Goal: Task Accomplishment & Management: Manage account settings

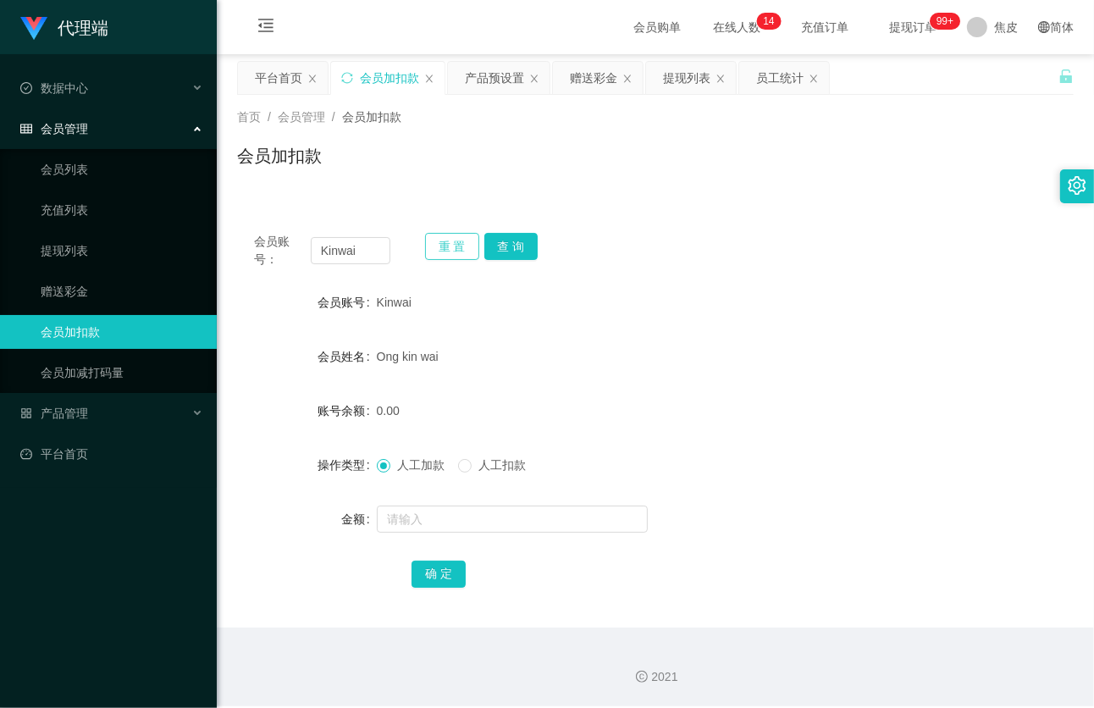
click at [445, 244] on button "重 置" at bounding box center [452, 246] width 54 height 27
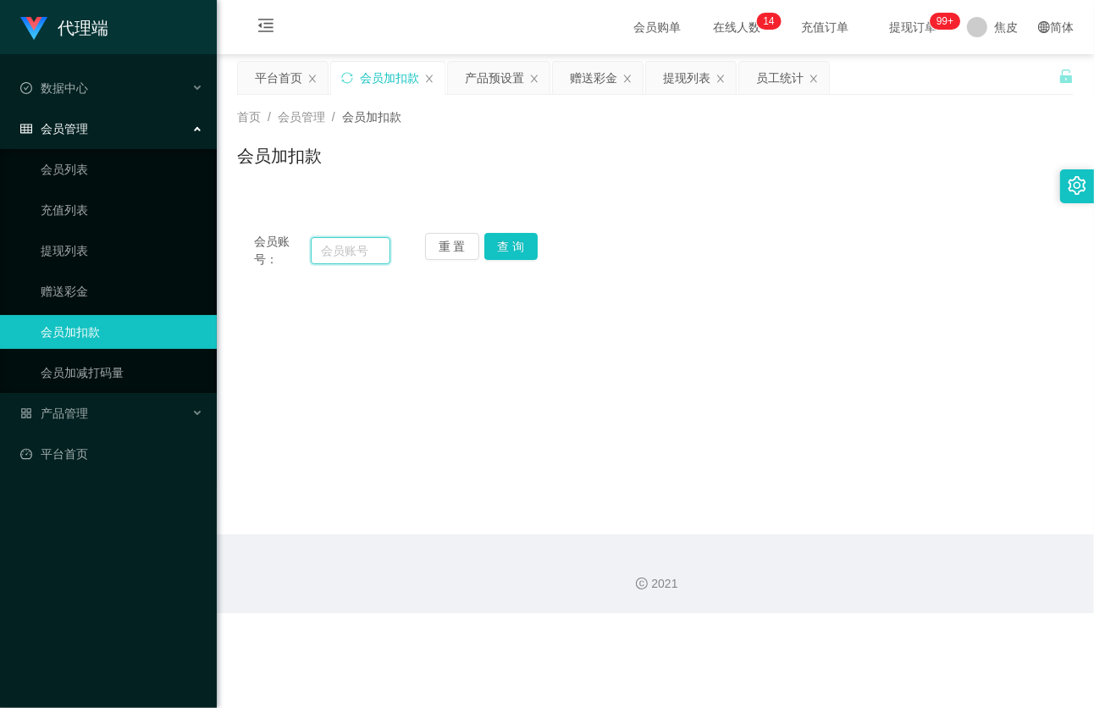
click at [360, 252] on input "text" at bounding box center [351, 250] width 80 height 27
paste input "LX9100"
type input "LX9100"
click at [498, 249] on button "查 询" at bounding box center [511, 246] width 54 height 27
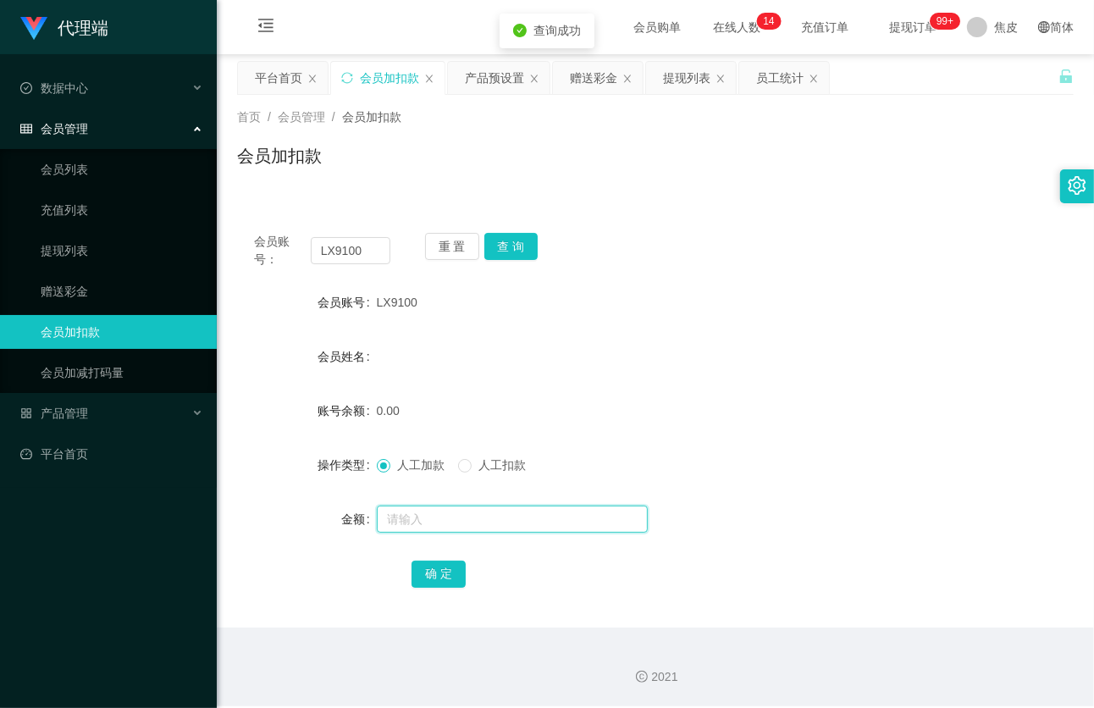
click at [445, 527] on input "text" at bounding box center [512, 519] width 271 height 27
type input "100"
click at [442, 571] on button "确 定" at bounding box center [439, 574] width 54 height 27
click at [496, 79] on div "产品预设置" at bounding box center [494, 78] width 59 height 32
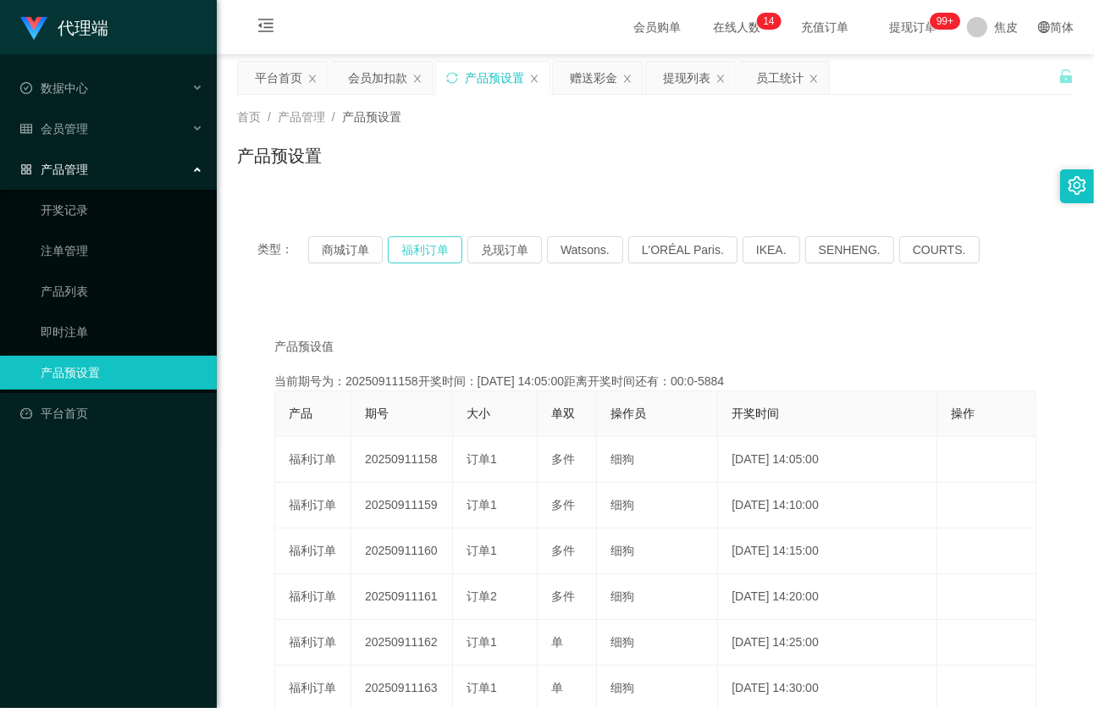
click at [432, 249] on button "福利订单" at bounding box center [425, 249] width 75 height 27
click at [136, 158] on div "产品管理" at bounding box center [108, 169] width 217 height 34
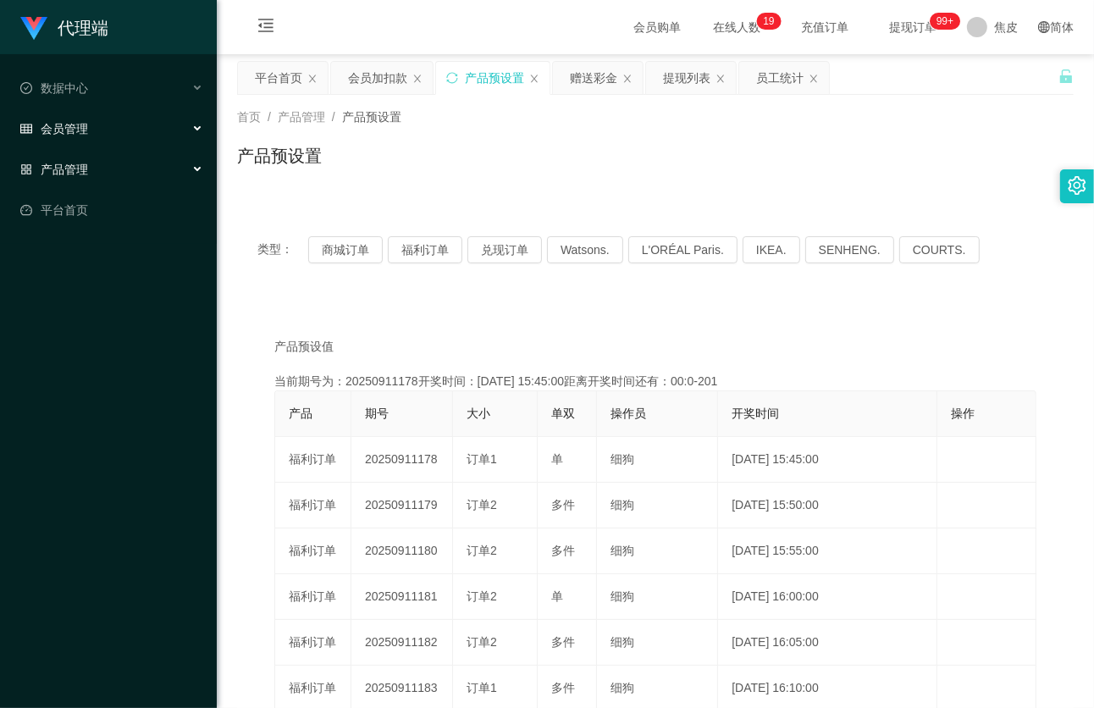
click at [116, 144] on div "会员管理" at bounding box center [108, 129] width 217 height 34
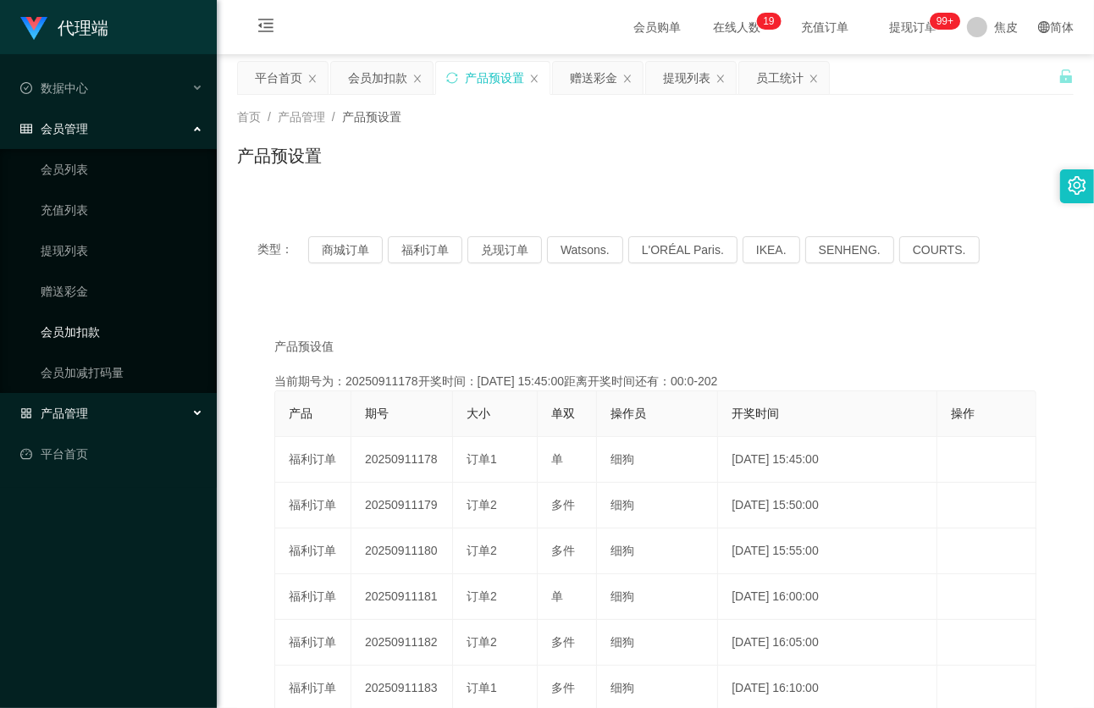
click at [78, 332] on link "会员加扣款" at bounding box center [122, 332] width 163 height 34
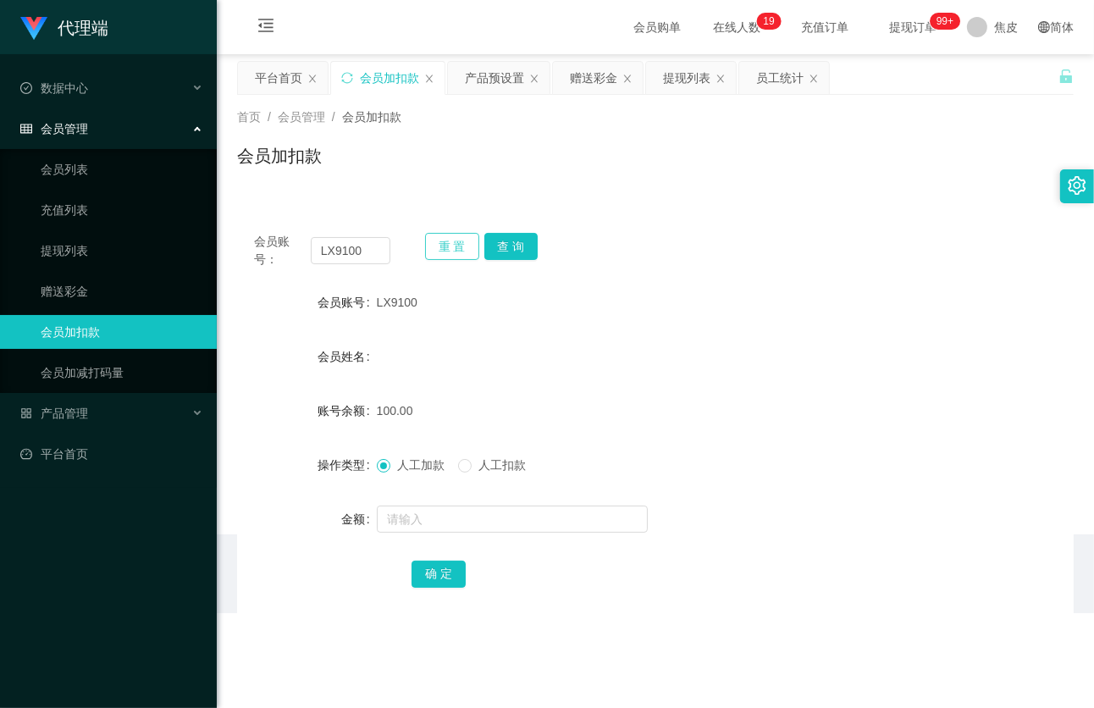
click at [455, 252] on button "重 置" at bounding box center [452, 246] width 54 height 27
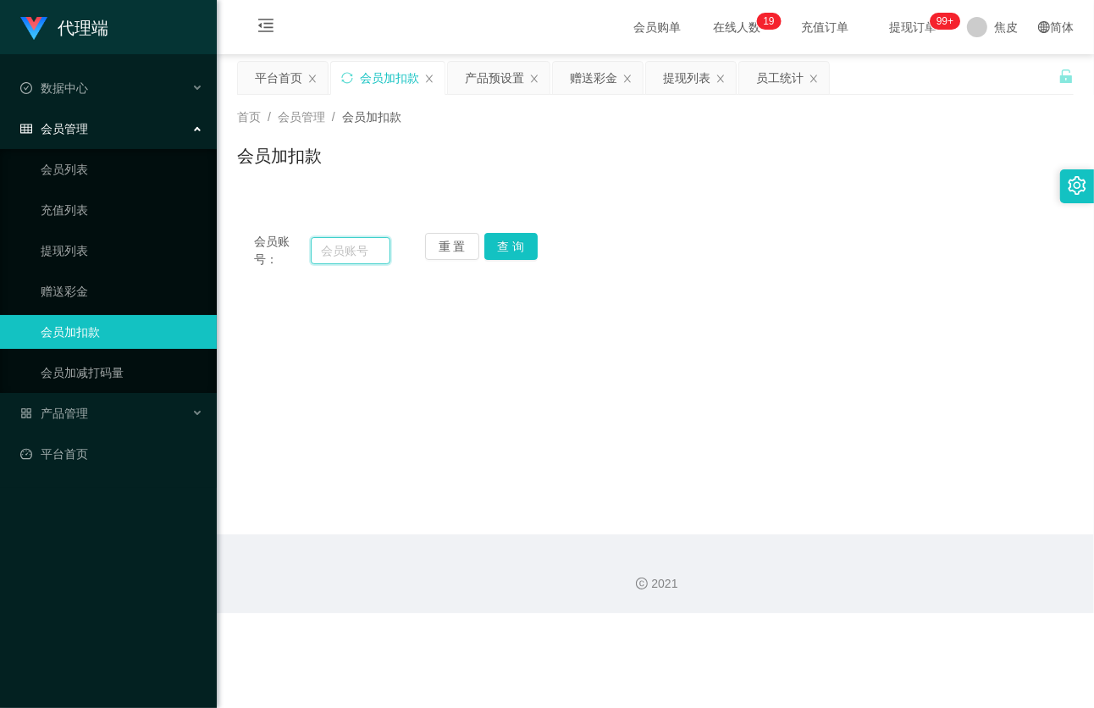
drag, startPoint x: 359, startPoint y: 255, endPoint x: 531, endPoint y: 267, distance: 172.3
click at [359, 255] on input "text" at bounding box center [351, 250] width 80 height 27
paste input "Kinwai"
type input "Kinwai"
click at [520, 255] on button "查 询" at bounding box center [511, 246] width 54 height 27
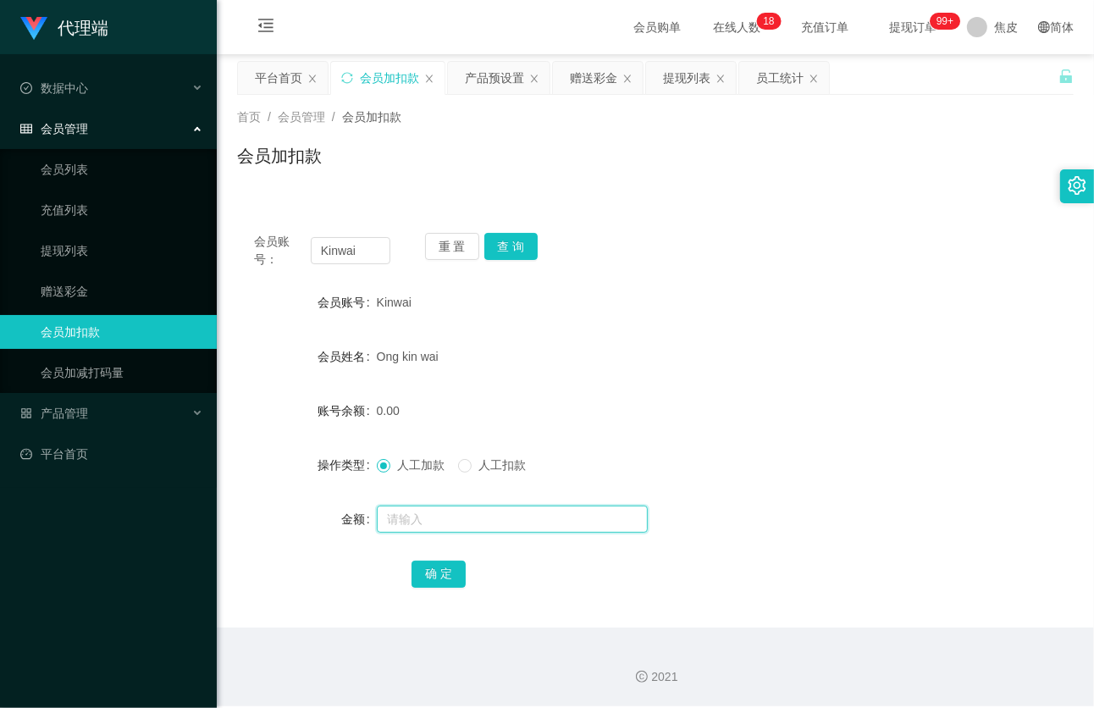
click at [400, 511] on input "text" at bounding box center [512, 519] width 271 height 27
type input "77"
click at [427, 562] on button "确 定" at bounding box center [439, 574] width 54 height 27
click at [813, 227] on div "会员账号： Kinwai 重 置 查 询 会员账号 Kinwai 会员姓名 Ong kin wai 账号余额 77.00 操作类型 人工加款 人工扣款 金额 …" at bounding box center [655, 422] width 837 height 412
click at [509, 73] on div "产品预设置" at bounding box center [494, 78] width 59 height 32
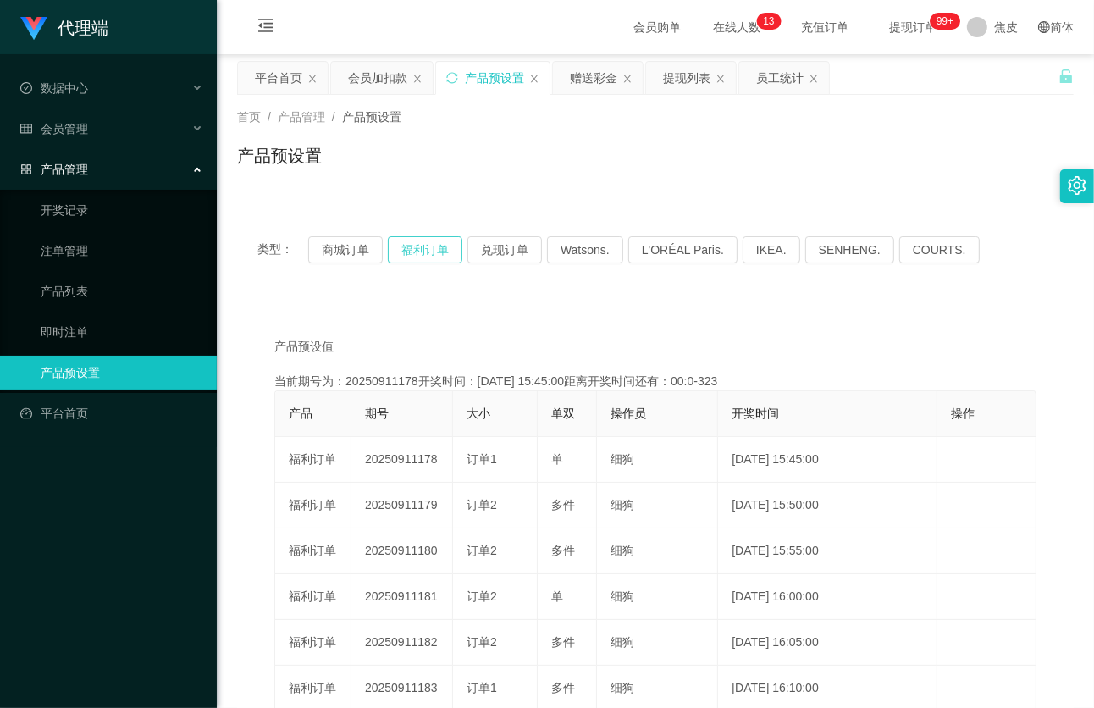
click at [416, 252] on button "福利订单" at bounding box center [425, 249] width 75 height 27
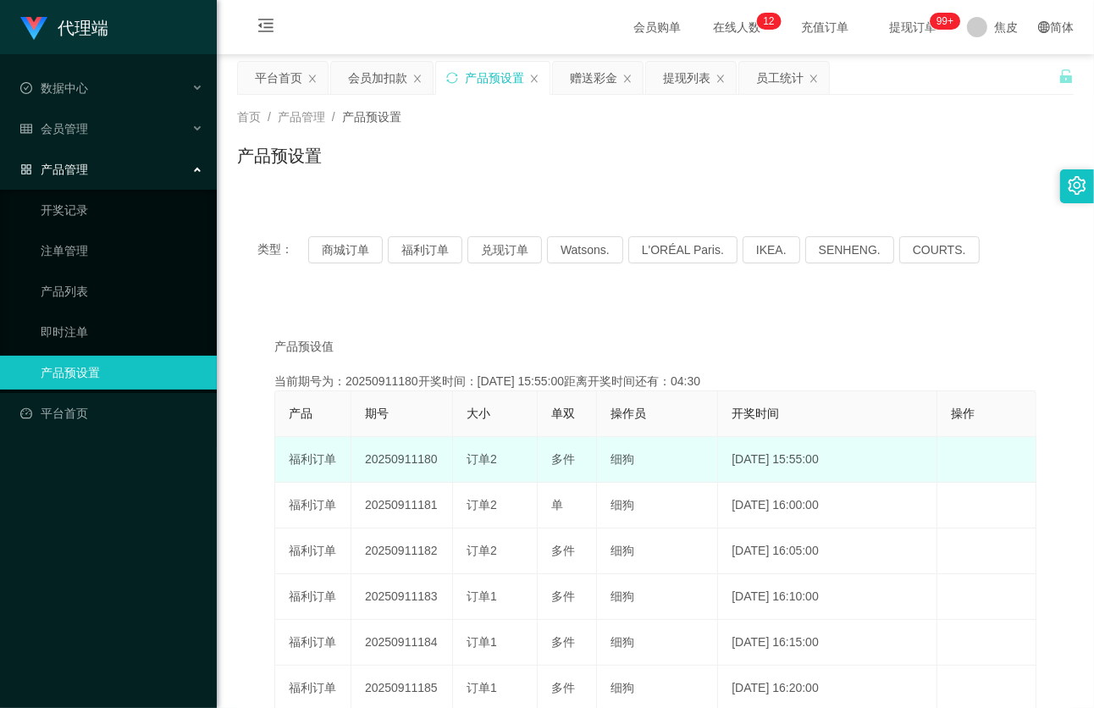
drag, startPoint x: 438, startPoint y: 461, endPoint x: 357, endPoint y: 462, distance: 81.3
click at [357, 462] on td "20250911180" at bounding box center [402, 460] width 102 height 46
copy td "20250911180"
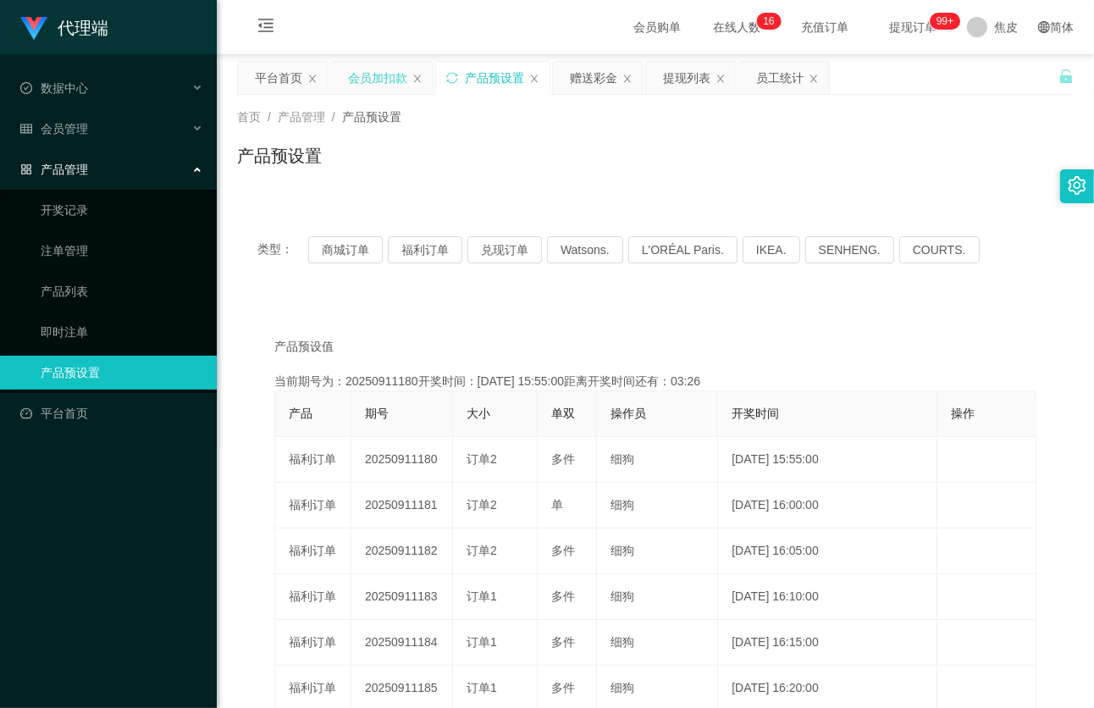
click at [376, 79] on div "会员加扣款" at bounding box center [377, 78] width 59 height 32
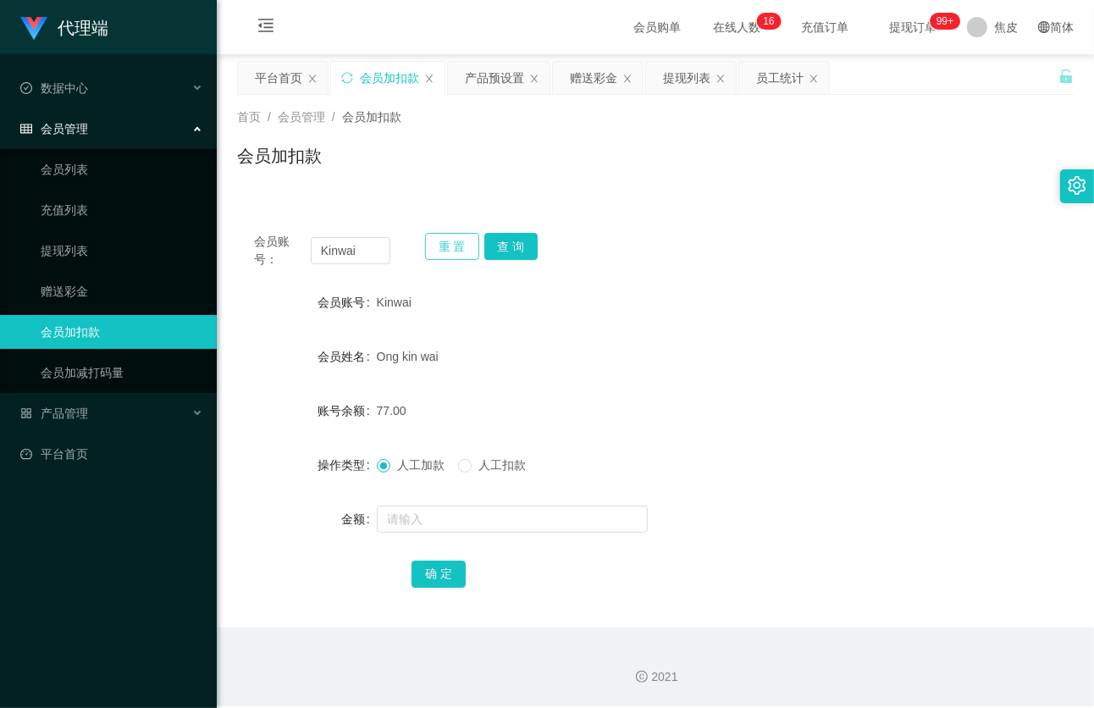
click at [453, 248] on button "重 置" at bounding box center [452, 246] width 54 height 27
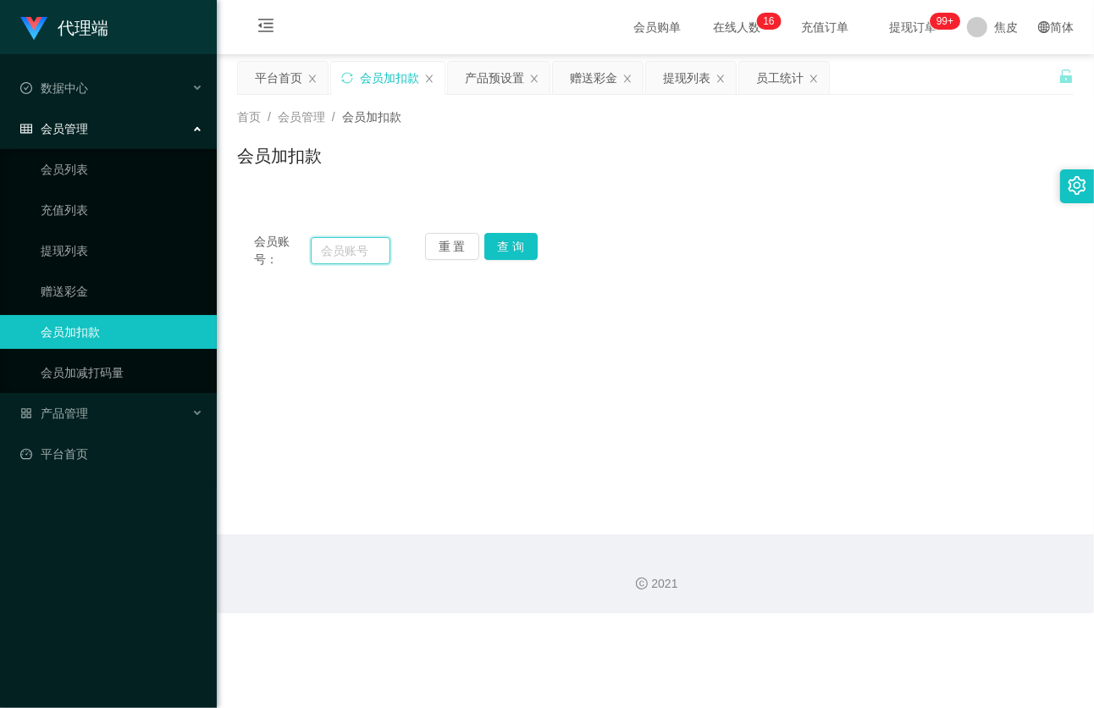
paste input "chun99"
type input "chun99"
click at [502, 246] on button "查 询" at bounding box center [511, 246] width 54 height 27
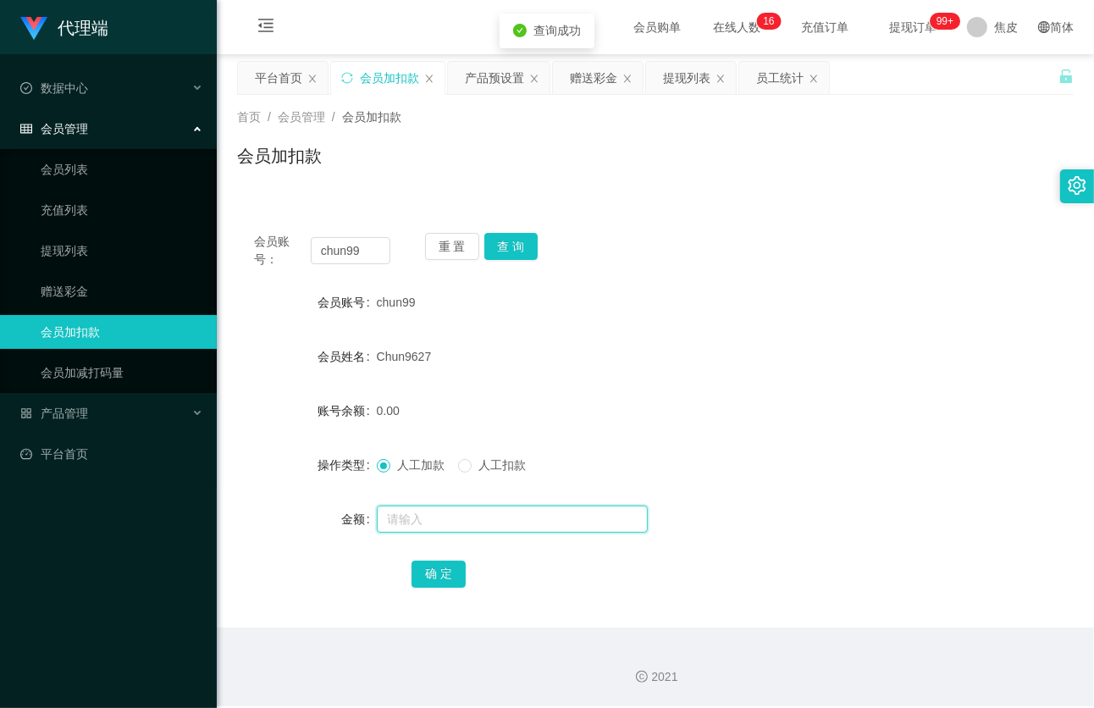
click at [422, 520] on input "text" at bounding box center [512, 519] width 271 height 27
type input "21"
click at [450, 571] on button "确 定" at bounding box center [439, 574] width 54 height 27
click at [460, 517] on input "text" at bounding box center [512, 519] width 271 height 27
type input "9"
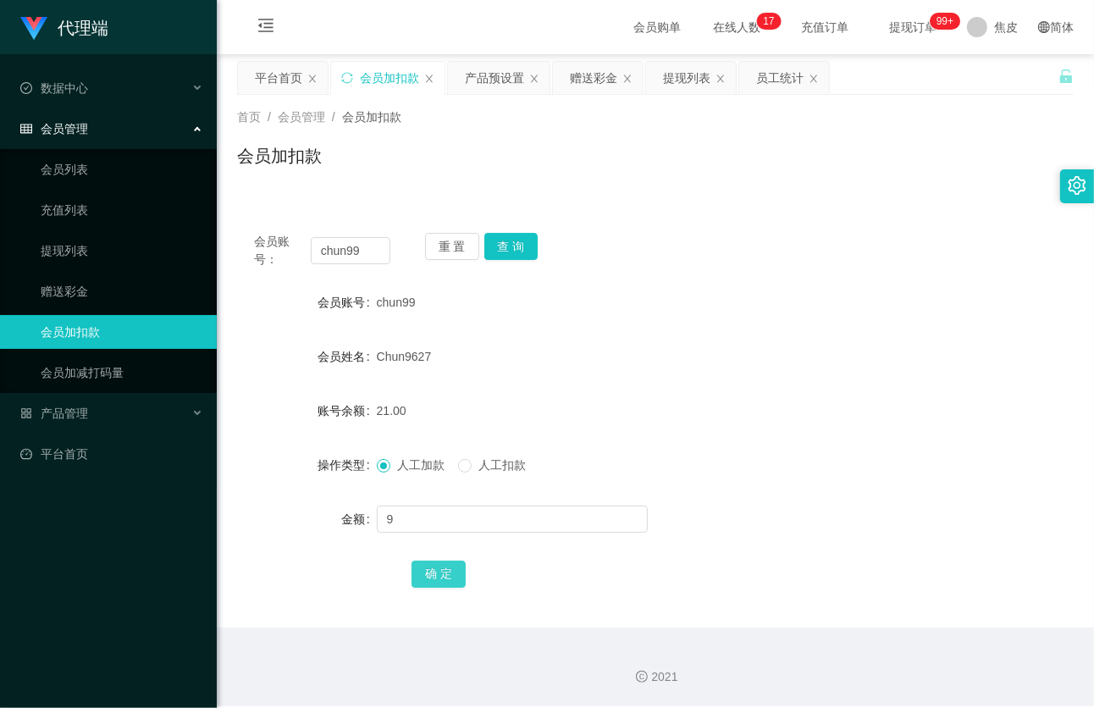
click at [454, 572] on button "确 定" at bounding box center [439, 574] width 54 height 27
click at [374, 257] on input "chun99" at bounding box center [351, 250] width 80 height 27
click at [379, 250] on input "chun99" at bounding box center [351, 250] width 80 height 27
paste input "LX9100"
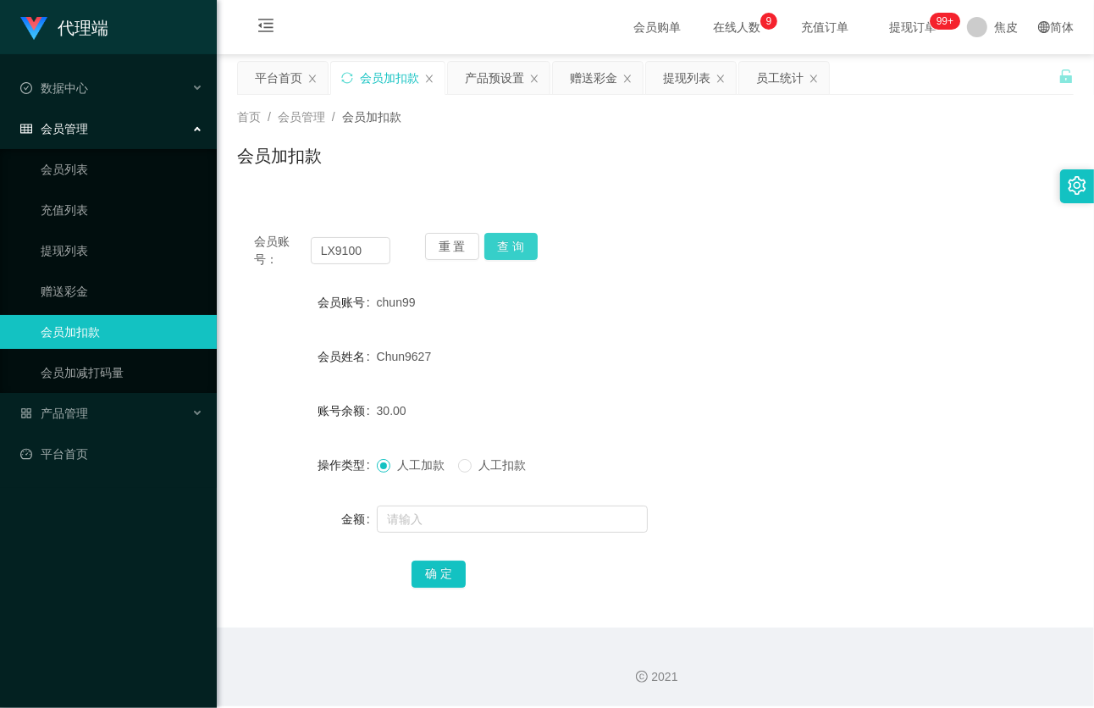
drag, startPoint x: 511, startPoint y: 249, endPoint x: 517, endPoint y: 277, distance: 28.8
click at [511, 249] on button "查 询" at bounding box center [511, 246] width 54 height 27
click at [368, 250] on input "LX9100" at bounding box center [351, 250] width 80 height 27
type input "L"
click at [458, 246] on button "重 置" at bounding box center [452, 246] width 54 height 27
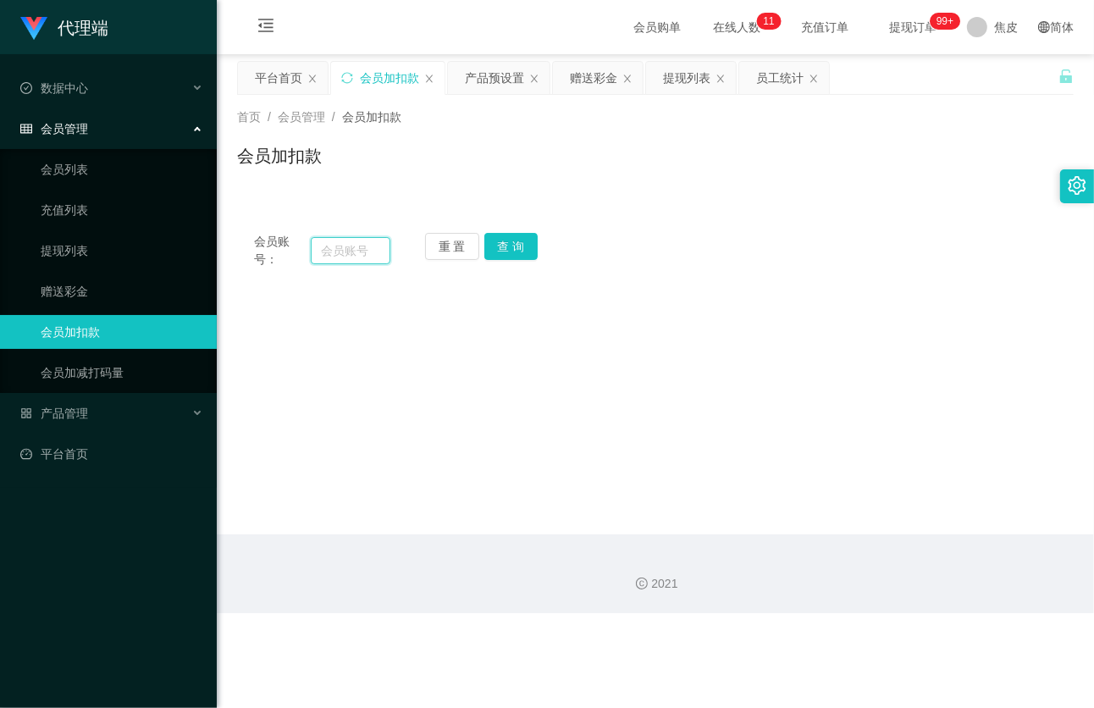
paste input "Zann"
type input "Zann"
click at [504, 246] on button "查 询" at bounding box center [511, 246] width 54 height 27
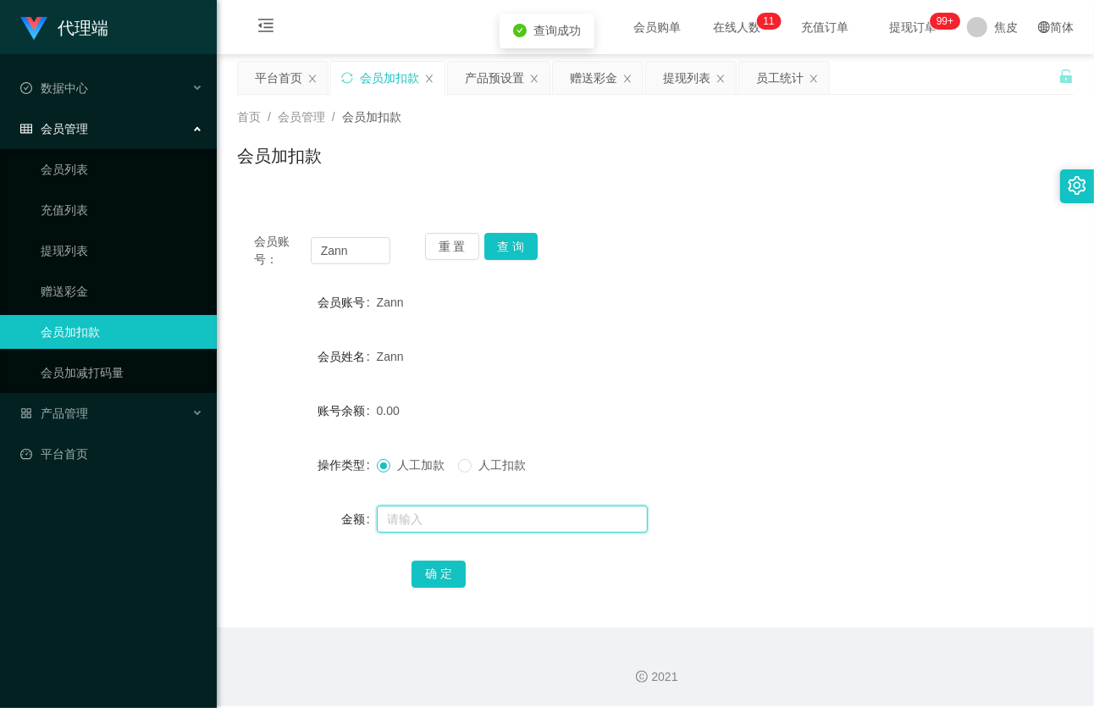
click at [439, 520] on input "text" at bounding box center [512, 519] width 271 height 27
type input "84"
click at [457, 581] on button "确 定" at bounding box center [439, 574] width 54 height 27
click at [100, 284] on link "赠送彩金" at bounding box center [122, 291] width 163 height 34
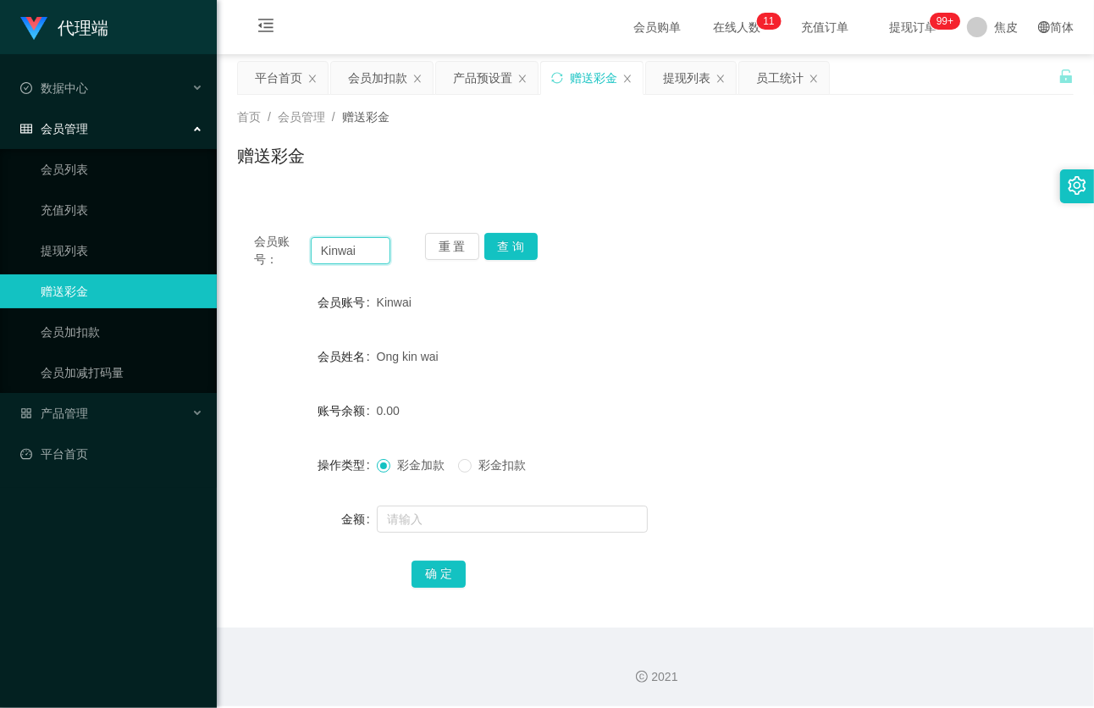
click at [362, 257] on input "Kinwai" at bounding box center [351, 250] width 80 height 27
type input "K"
paste input "LX9100"
type input "LX9100"
drag, startPoint x: 501, startPoint y: 249, endPoint x: 501, endPoint y: 259, distance: 10.2
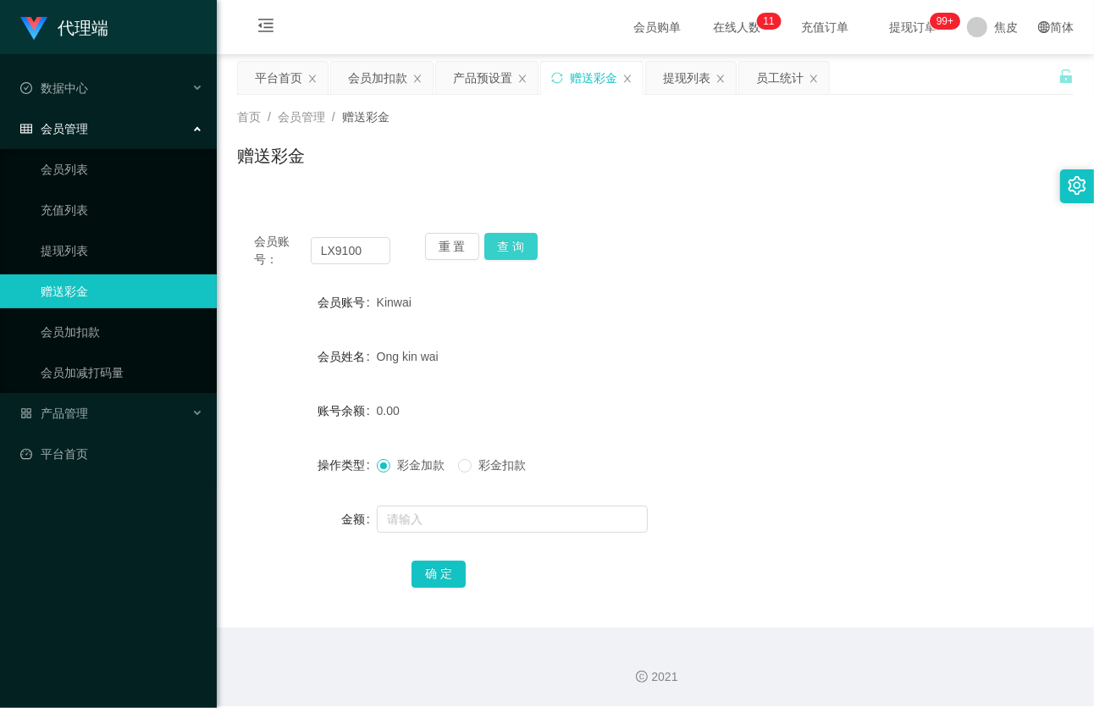
click at [501, 249] on button "查 询" at bounding box center [511, 246] width 54 height 27
click at [480, 463] on span "彩金扣款" at bounding box center [502, 465] width 61 height 14
click at [396, 464] on span "彩金加款" at bounding box center [420, 465] width 61 height 14
click at [412, 520] on input "text" at bounding box center [512, 519] width 271 height 27
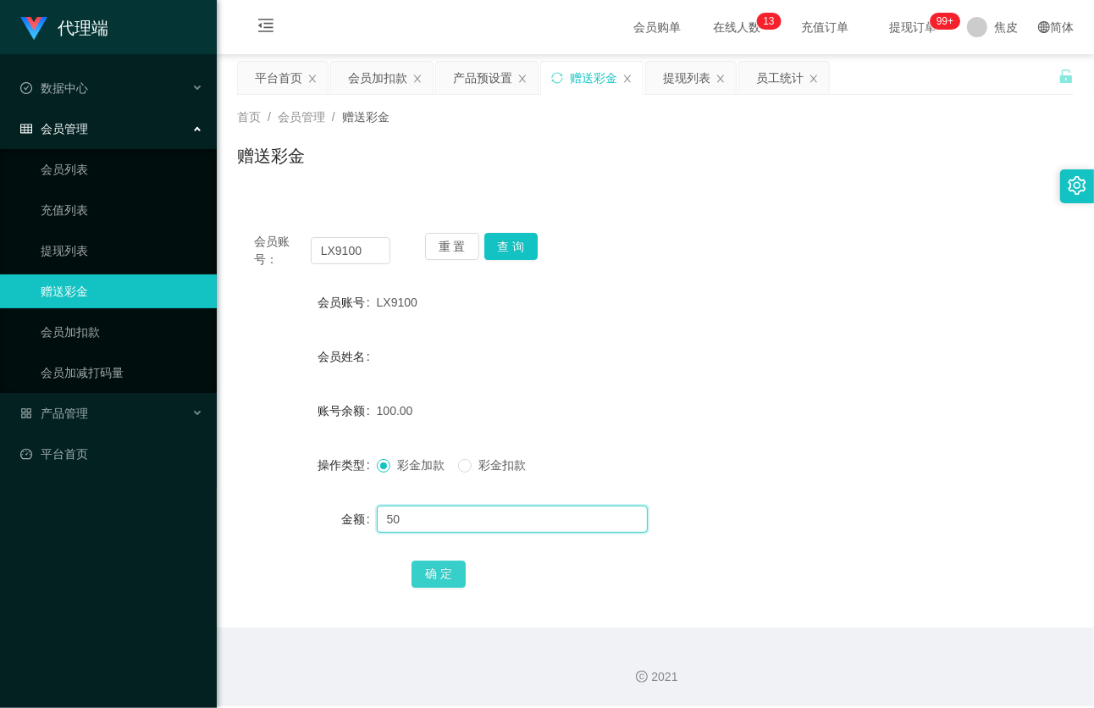
type input "50"
click at [429, 567] on button "确 定" at bounding box center [439, 574] width 54 height 27
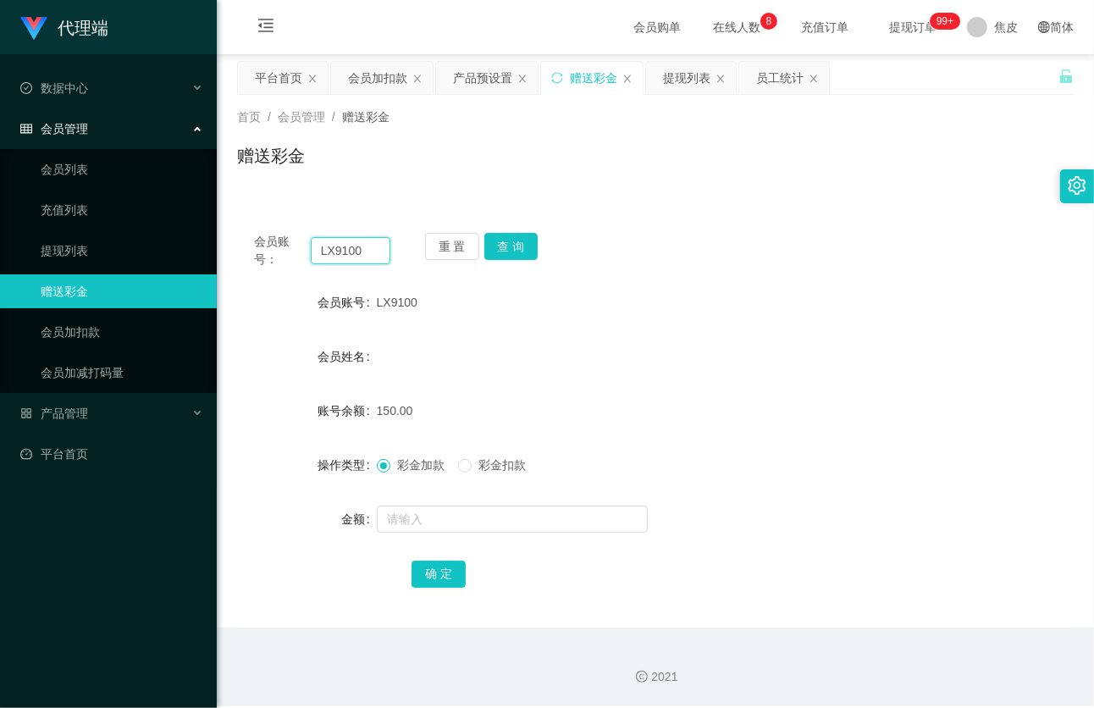
click at [374, 251] on input "LX9100" at bounding box center [351, 250] width 80 height 27
type input "L"
paste input "chun99"
type input "chun99"
drag, startPoint x: 521, startPoint y: 250, endPoint x: 487, endPoint y: 268, distance: 38.7
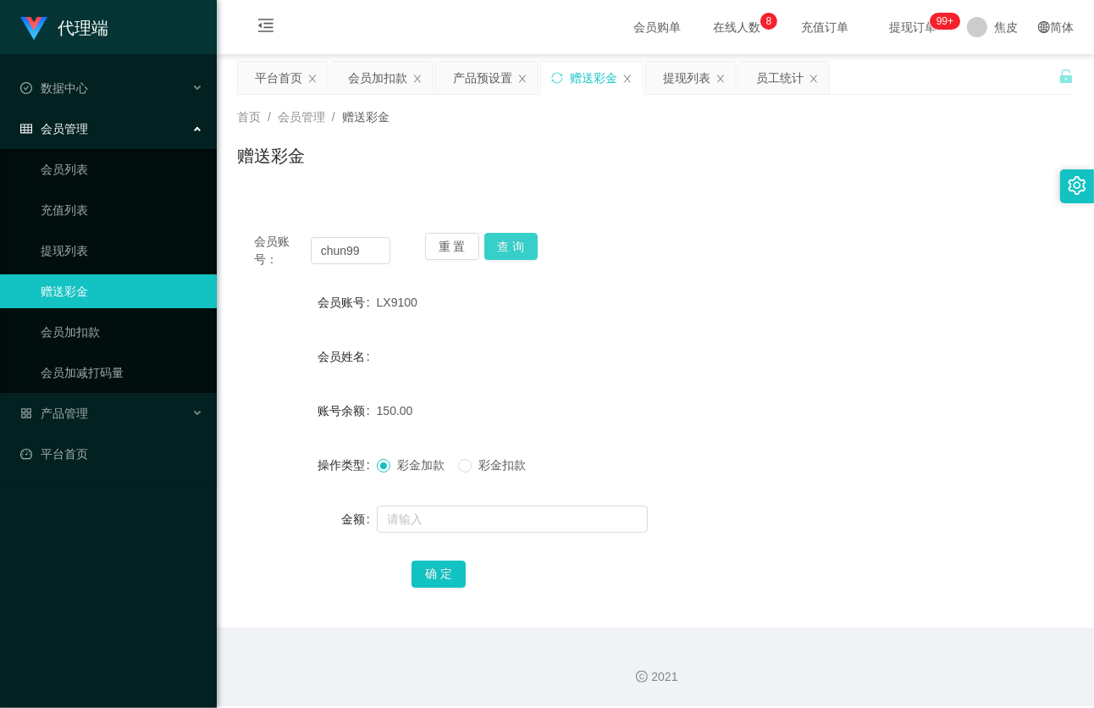
click at [521, 250] on button "查 询" at bounding box center [511, 246] width 54 height 27
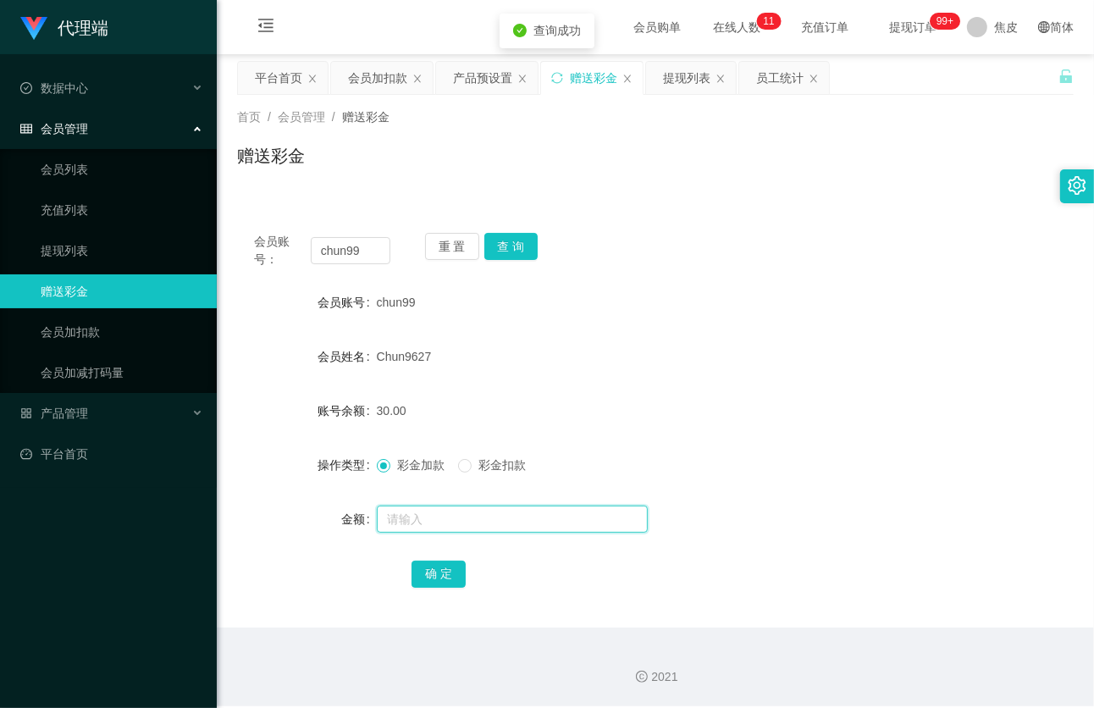
click at [459, 521] on input "text" at bounding box center [512, 519] width 271 height 27
type input "8"
click at [442, 564] on button "确 定" at bounding box center [439, 574] width 54 height 27
click at [80, 336] on link "会员加扣款" at bounding box center [122, 332] width 163 height 34
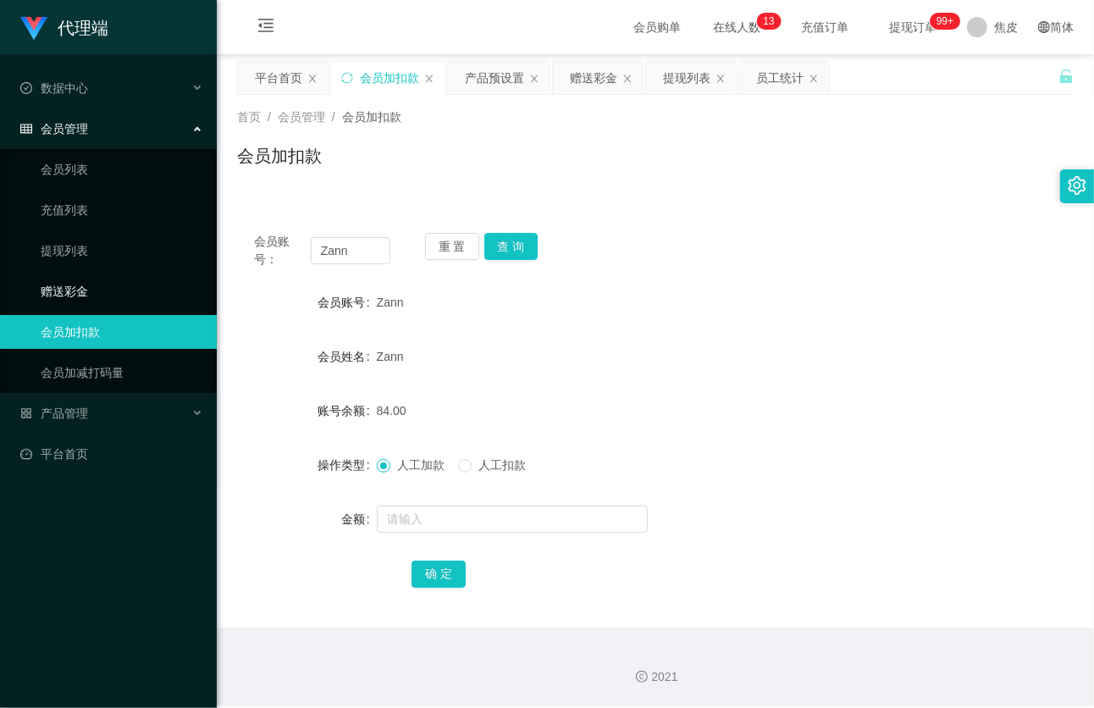
click at [77, 291] on link "赠送彩金" at bounding box center [122, 291] width 163 height 34
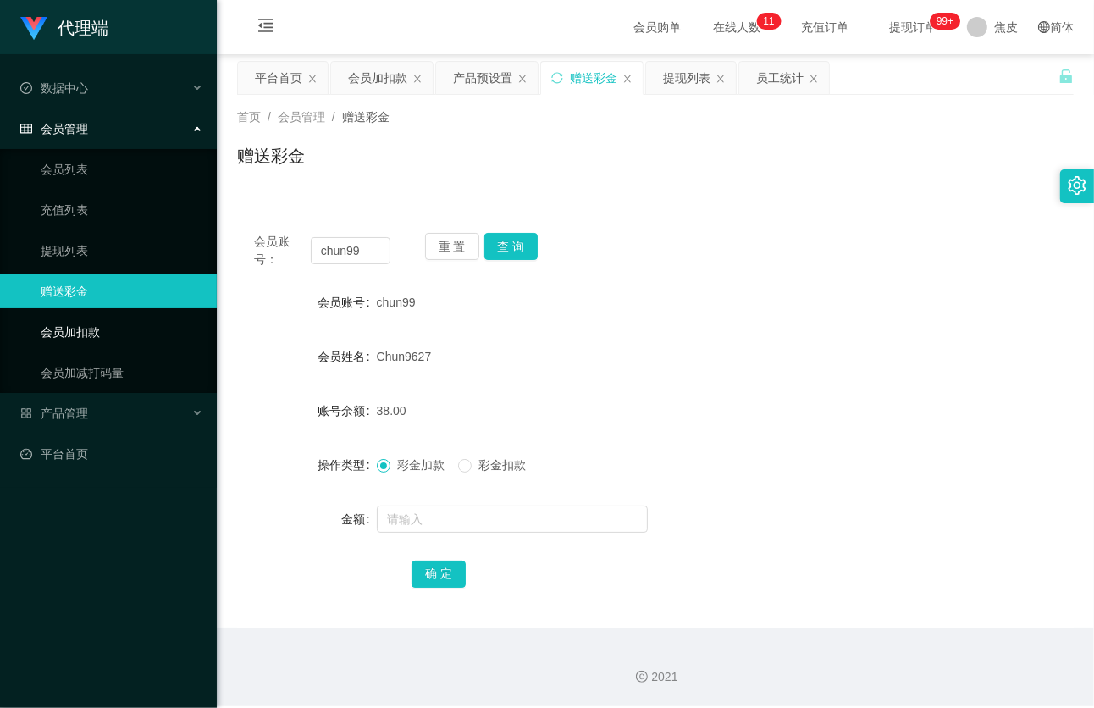
click at [99, 337] on link "会员加扣款" at bounding box center [122, 332] width 163 height 34
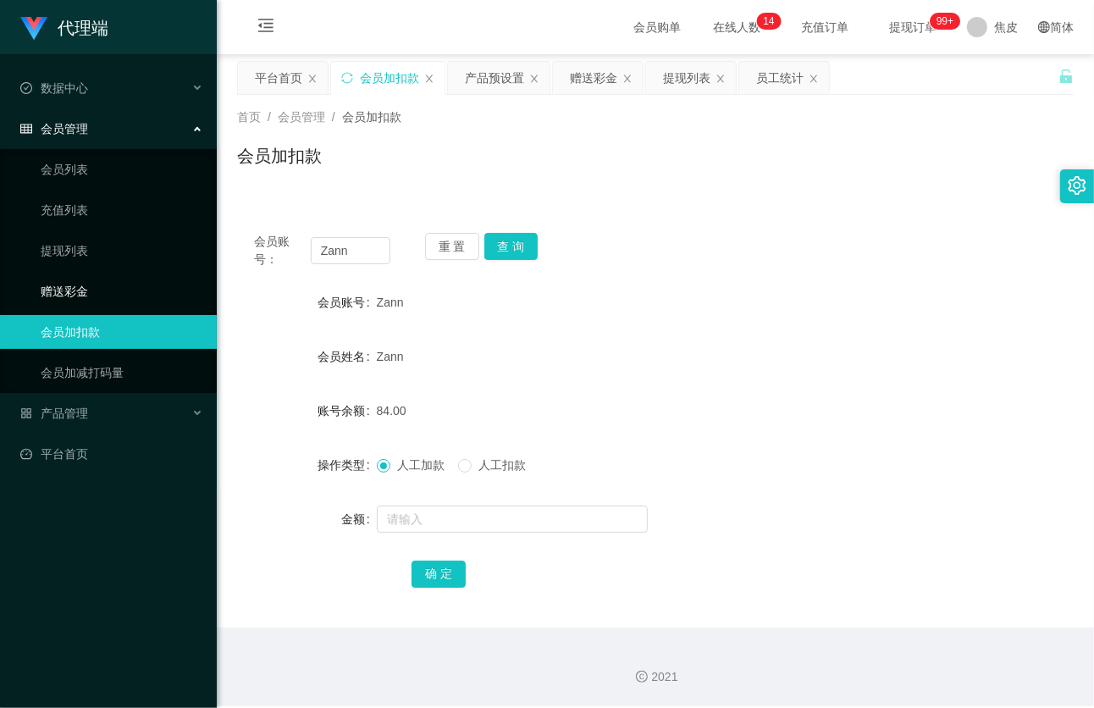
click at [111, 296] on link "赠送彩金" at bounding box center [122, 291] width 163 height 34
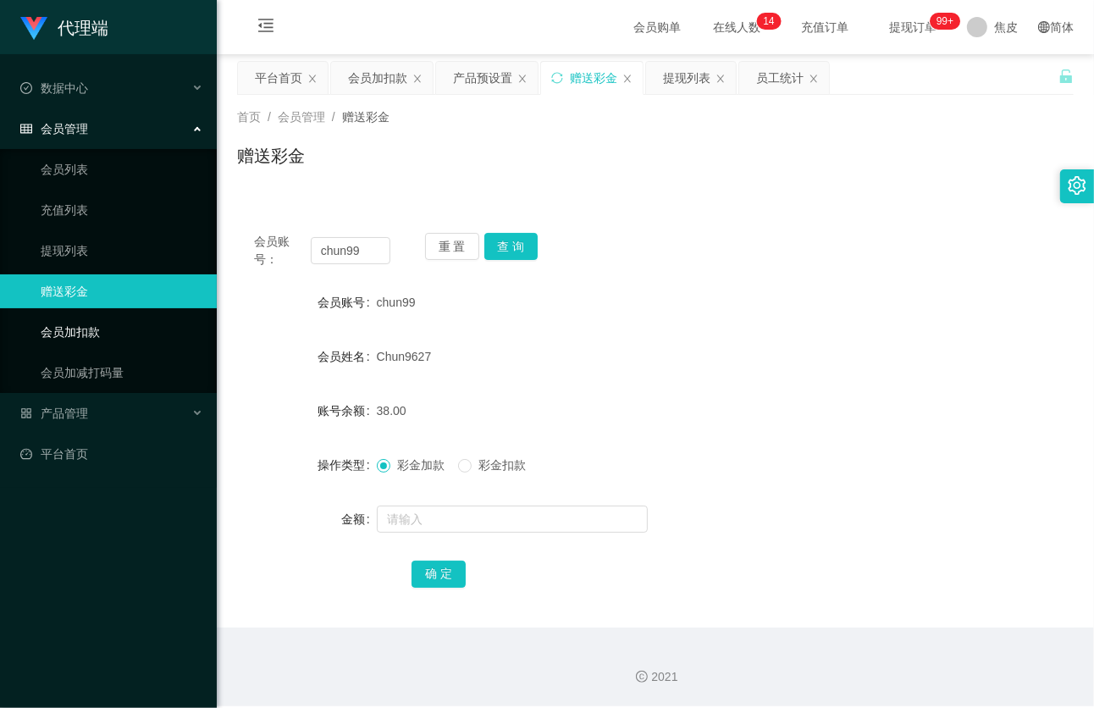
click at [105, 335] on link "会员加扣款" at bounding box center [122, 332] width 163 height 34
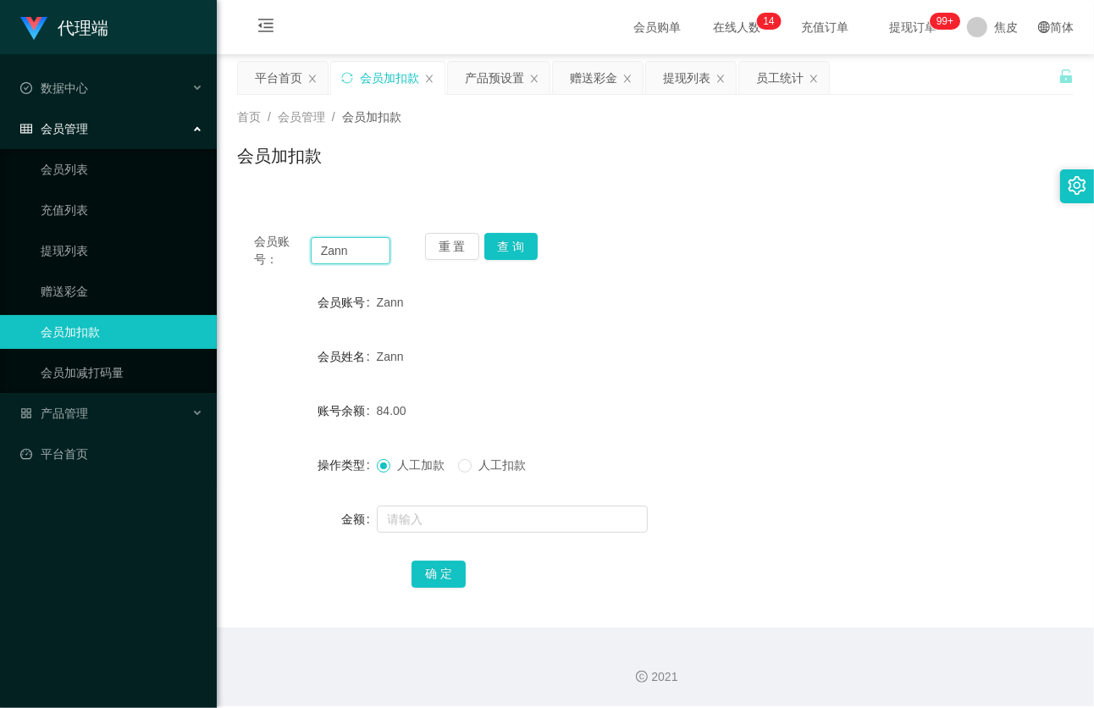
click at [379, 252] on input "Zann" at bounding box center [351, 250] width 80 height 27
type input "Z"
click at [99, 334] on link "会员加扣款" at bounding box center [122, 332] width 163 height 34
click at [350, 246] on input "text" at bounding box center [351, 250] width 80 height 27
paste input "LX9100"
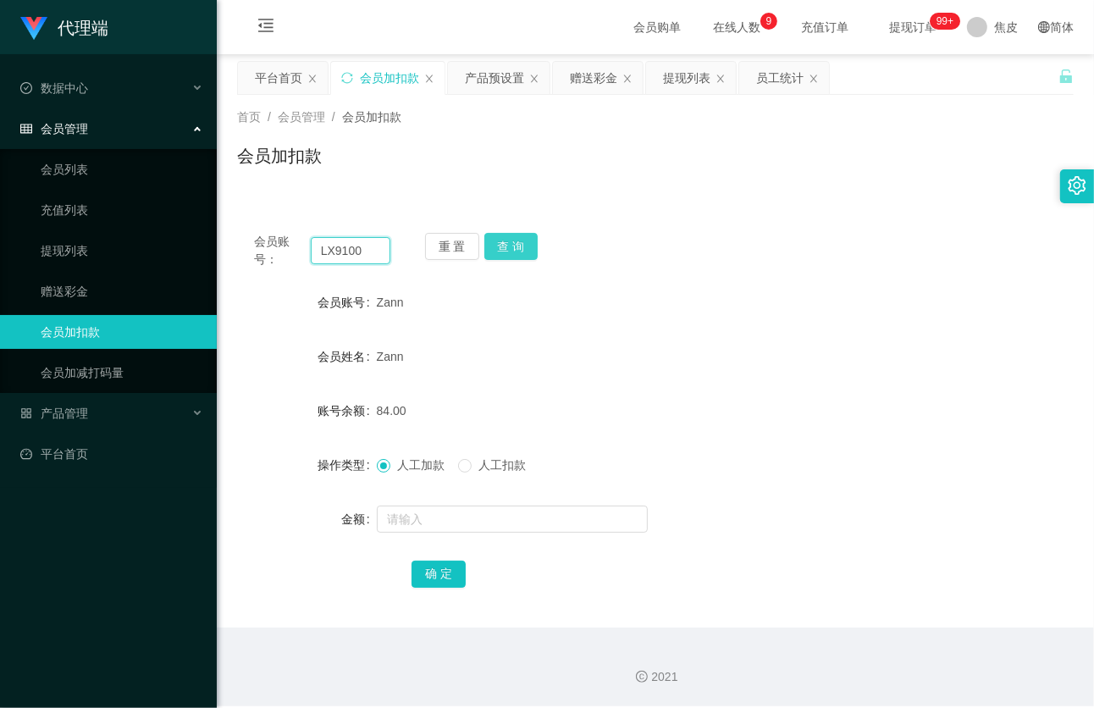
type input "LX9100"
click at [509, 246] on button "查 询" at bounding box center [511, 246] width 54 height 27
click at [365, 254] on input "LX9100" at bounding box center [351, 250] width 80 height 27
click at [442, 248] on button "重 置" at bounding box center [452, 246] width 54 height 27
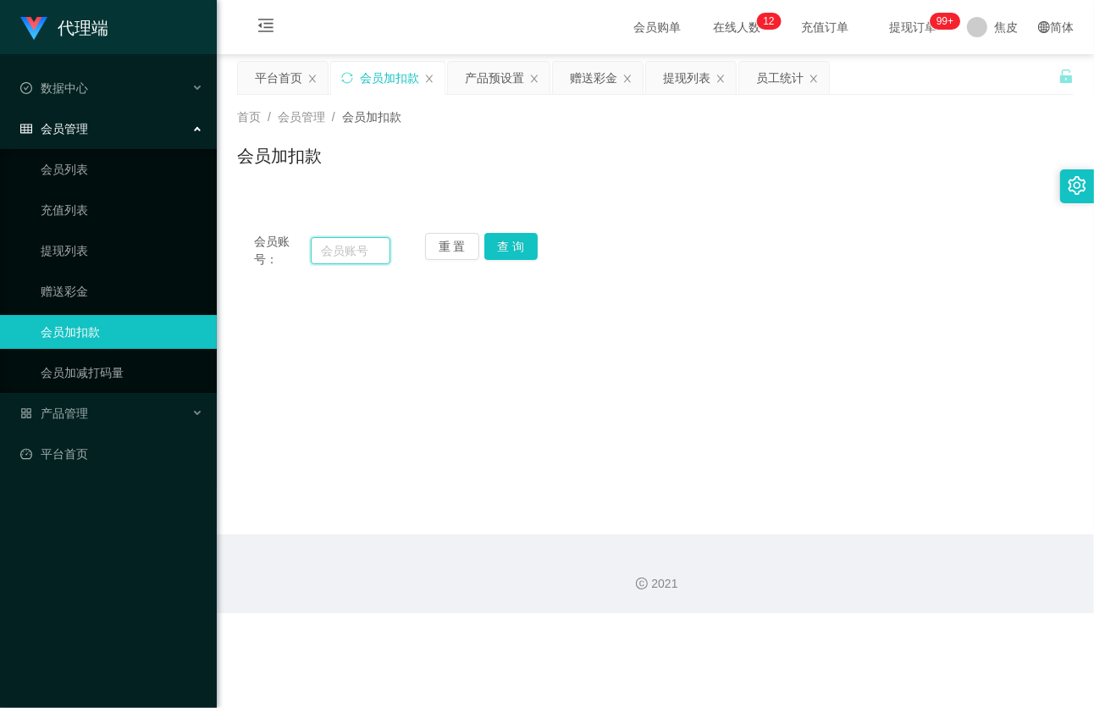
click at [362, 249] on input "text" at bounding box center [351, 250] width 80 height 27
paste input "Zann"
type input "Zann"
click at [496, 249] on button "查 询" at bounding box center [511, 246] width 54 height 27
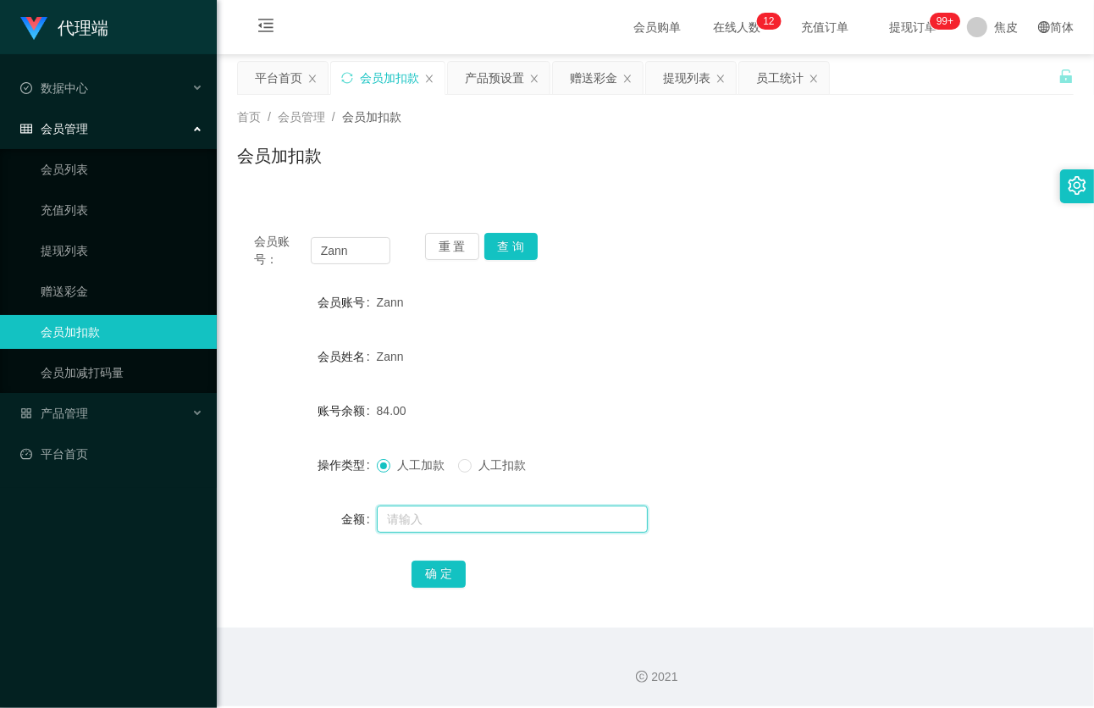
click at [450, 522] on input "text" at bounding box center [512, 519] width 271 height 27
type input "2"
click at [434, 578] on button "确 定" at bounding box center [439, 574] width 54 height 27
click at [695, 73] on div "提现列表" at bounding box center [686, 78] width 47 height 32
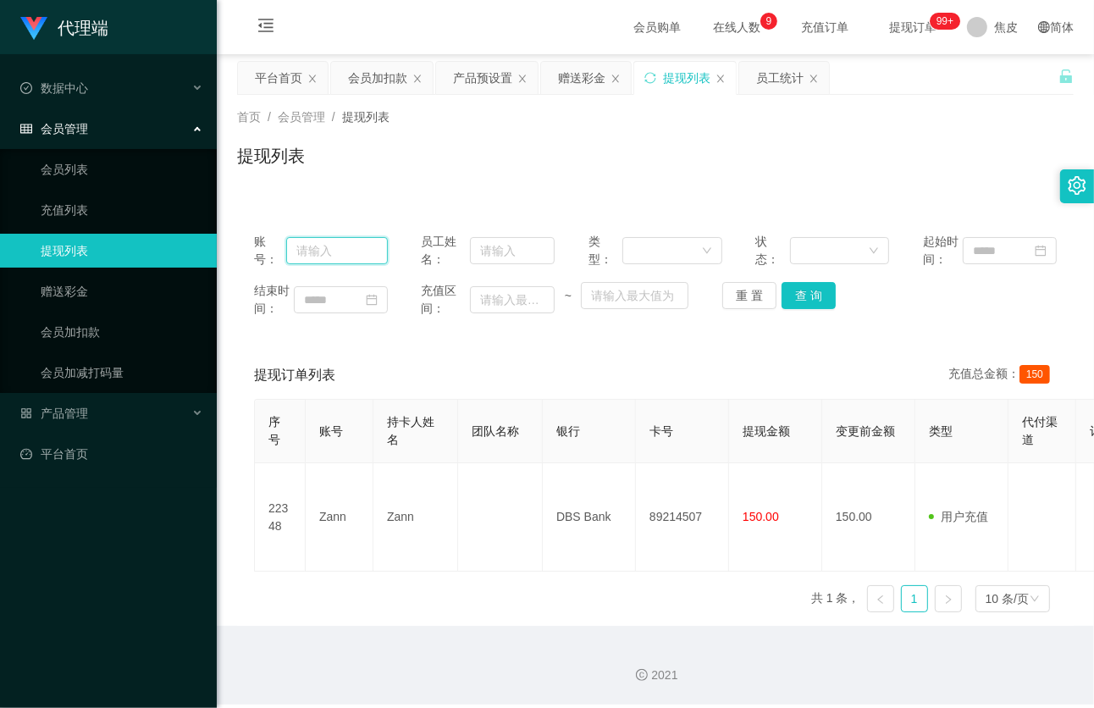
click at [362, 252] on input "text" at bounding box center [337, 250] width 102 height 27
type input "LX9100"
click at [822, 295] on button "查 询" at bounding box center [809, 295] width 54 height 27
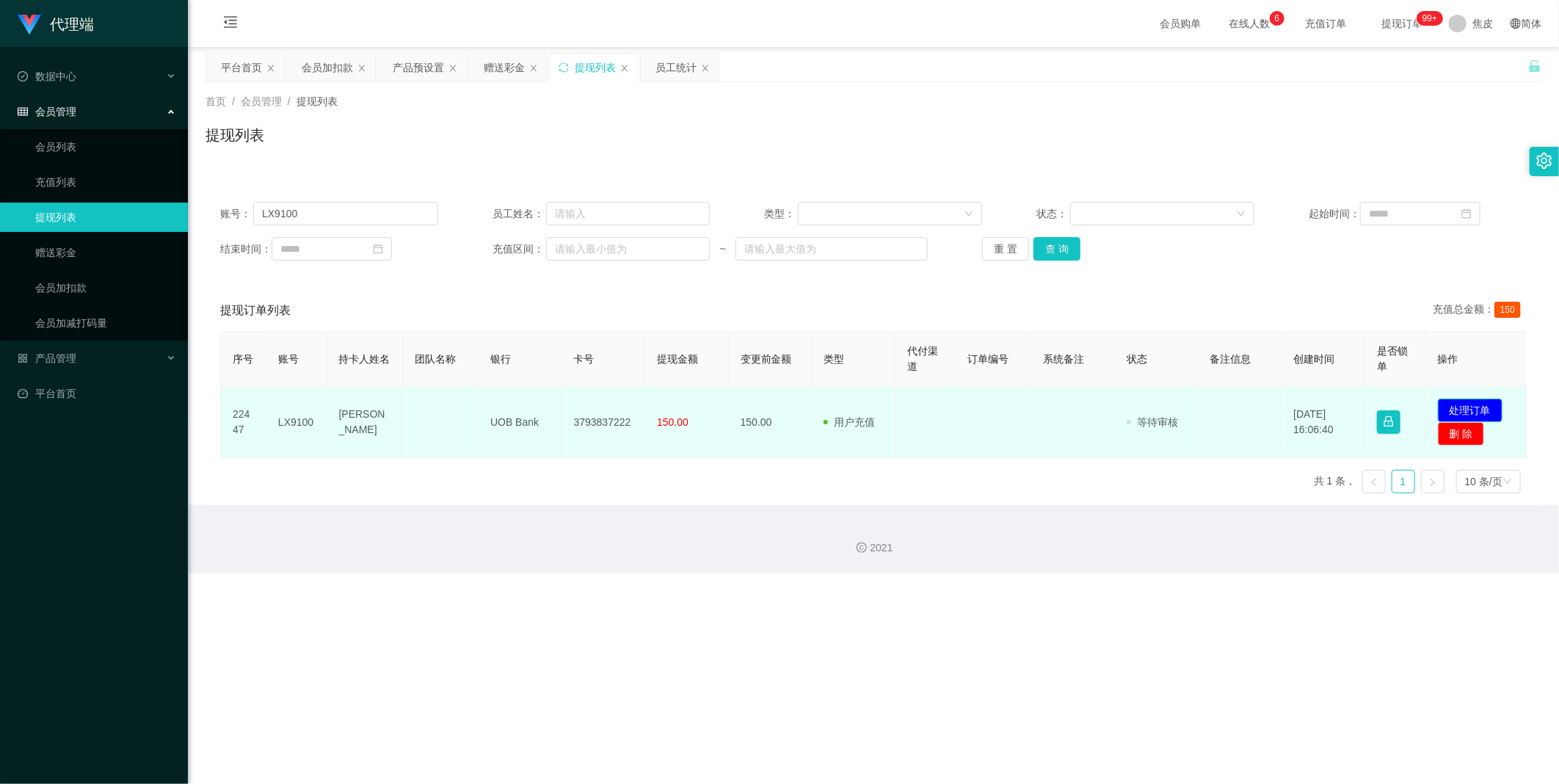
click at [1460, 411] on button "处理订单" at bounding box center [1470, 410] width 65 height 23
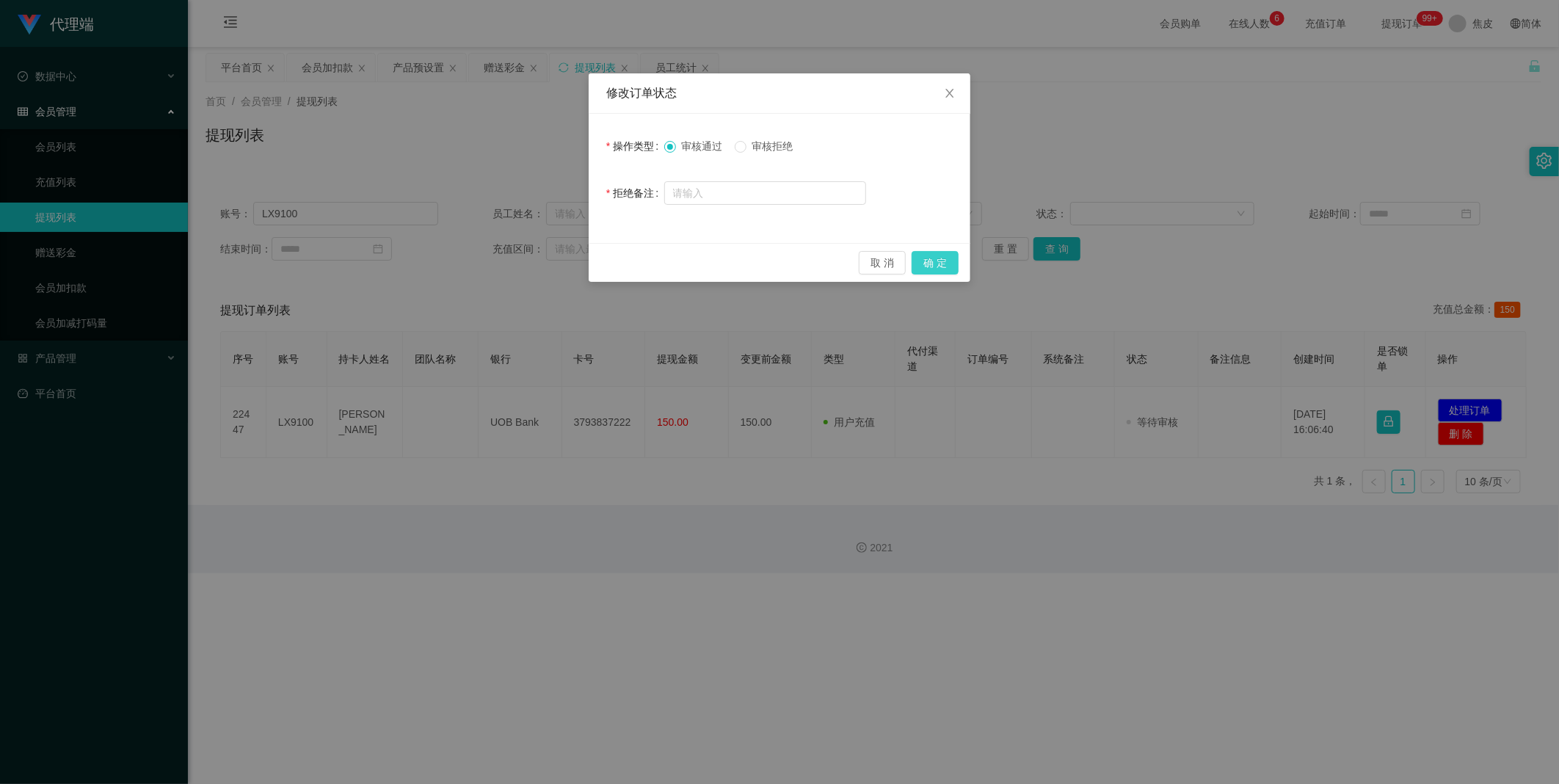
click at [932, 255] on button "确 定" at bounding box center [935, 262] width 47 height 23
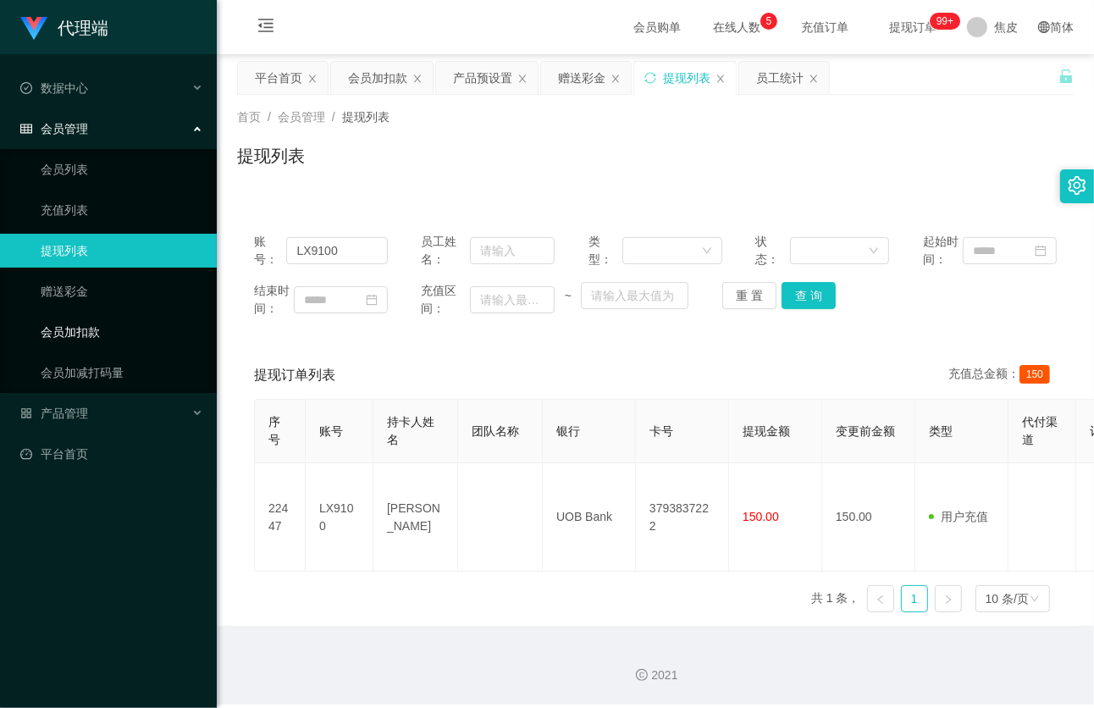
drag, startPoint x: 77, startPoint y: 334, endPoint x: 91, endPoint y: 329, distance: 15.3
click at [77, 334] on link "会员加扣款" at bounding box center [122, 332] width 163 height 34
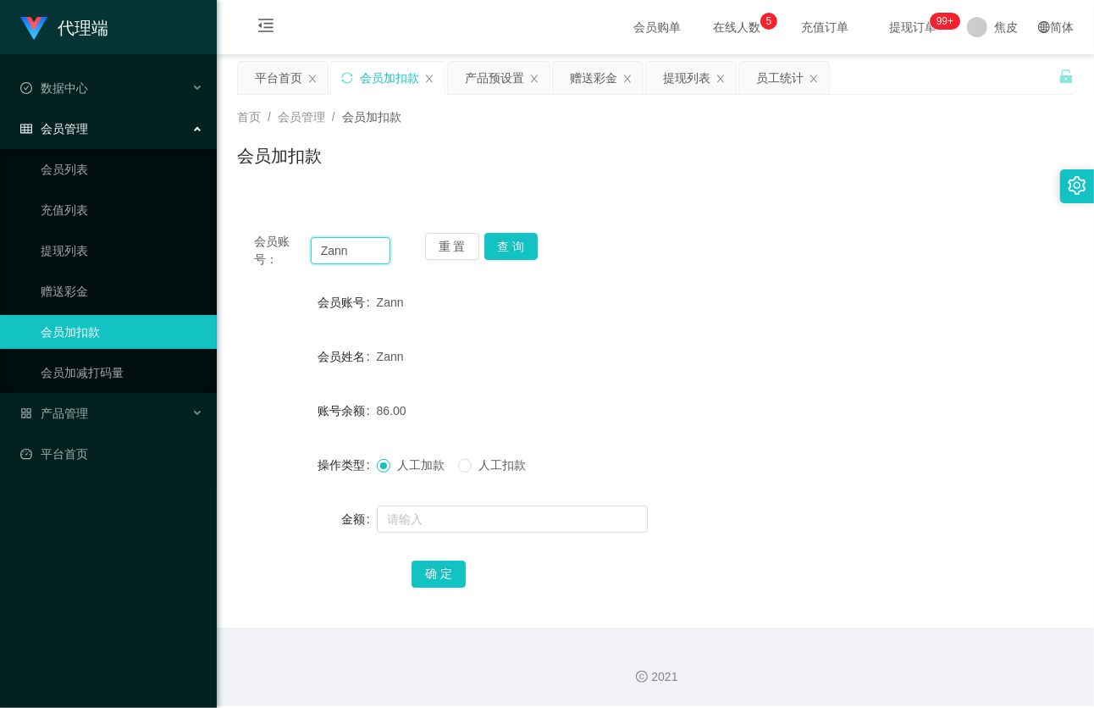
click at [367, 255] on input "Zann" at bounding box center [351, 250] width 80 height 27
type input "Z"
paste input "Kinwai"
type input "Kinwai"
click at [508, 248] on button "查 询" at bounding box center [511, 246] width 54 height 27
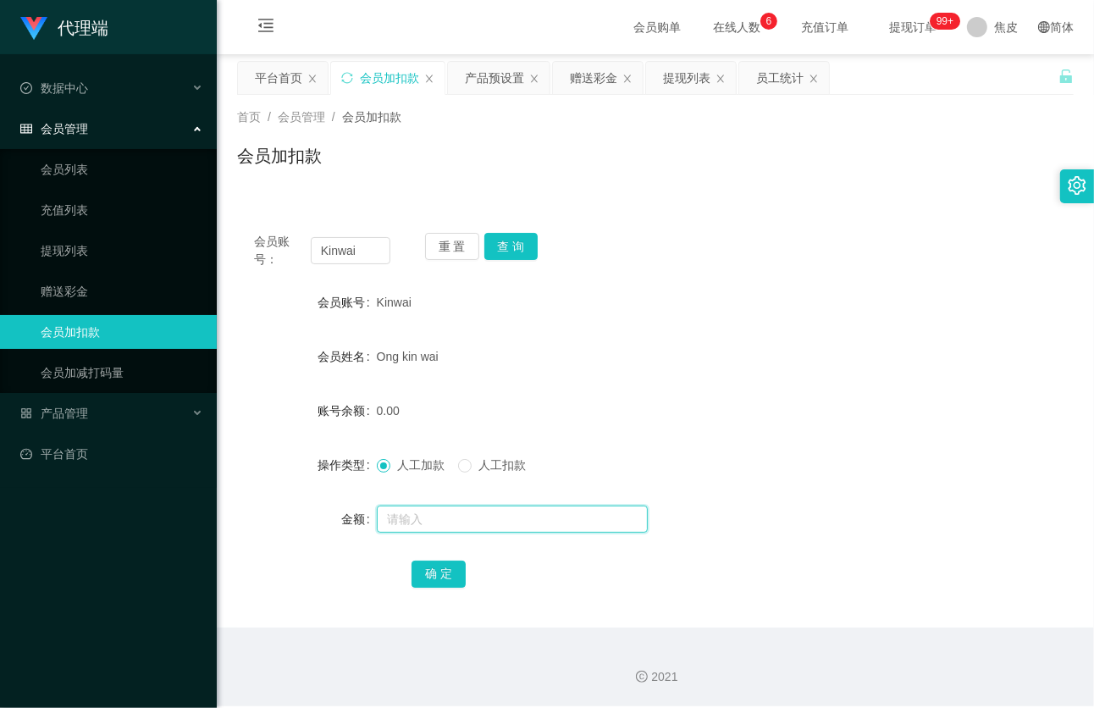
click at [413, 519] on input "text" at bounding box center [512, 519] width 271 height 27
type input "8"
click at [443, 568] on button "确 定" at bounding box center [439, 574] width 54 height 27
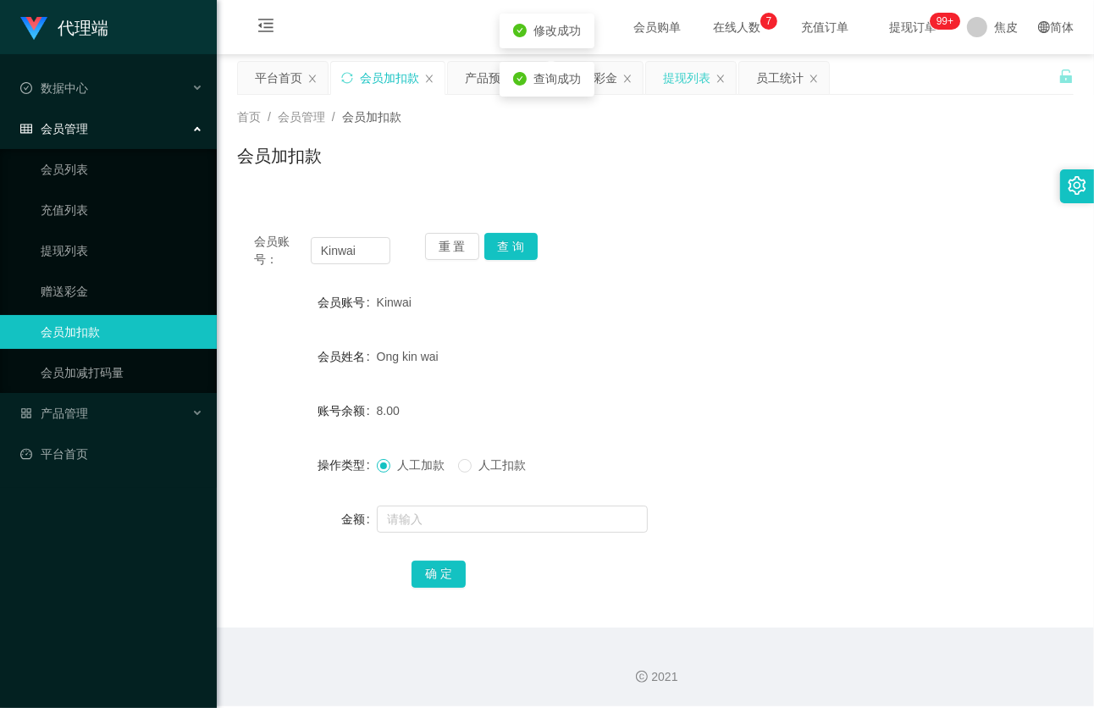
click at [676, 80] on div "提现列表" at bounding box center [686, 78] width 47 height 32
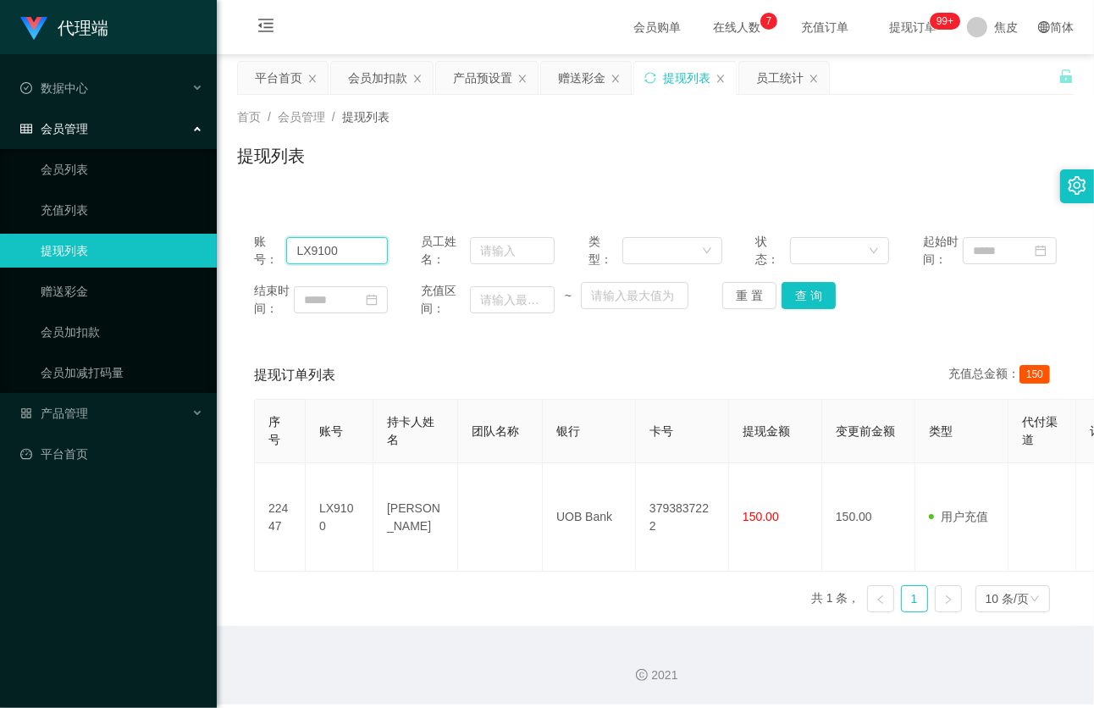
click at [346, 254] on input "LX9100" at bounding box center [337, 250] width 102 height 27
type input "L"
paste input "Kinwai"
type input "Kinwai"
drag, startPoint x: 811, startPoint y: 296, endPoint x: 801, endPoint y: 314, distance: 20.5
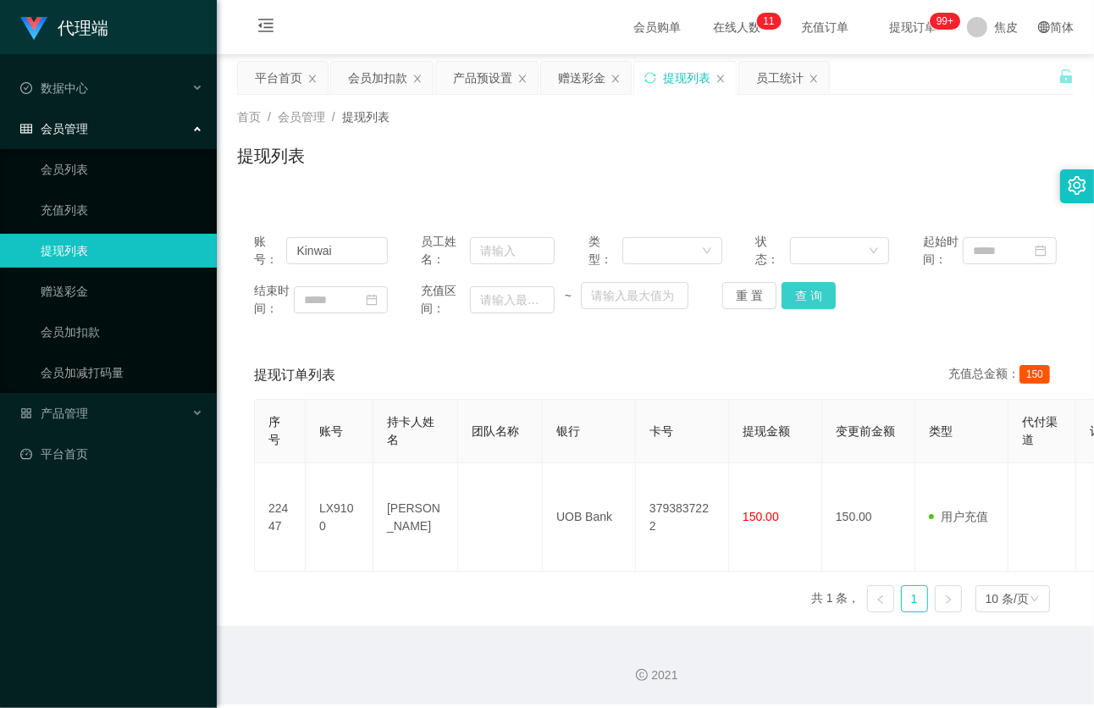
click at [813, 296] on button "查 询" at bounding box center [809, 295] width 54 height 27
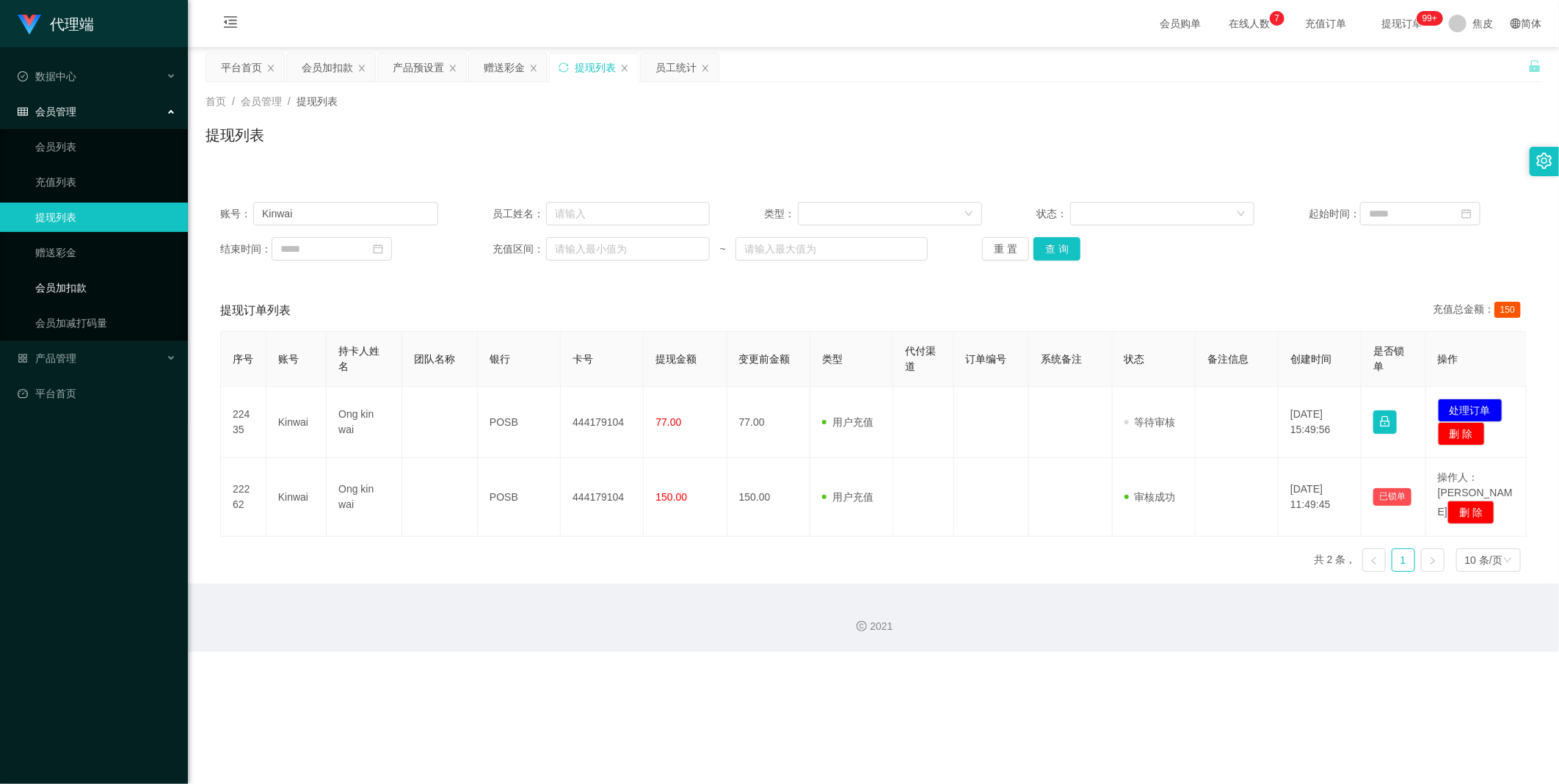
click at [69, 287] on link "会员加扣款" at bounding box center [106, 288] width 141 height 29
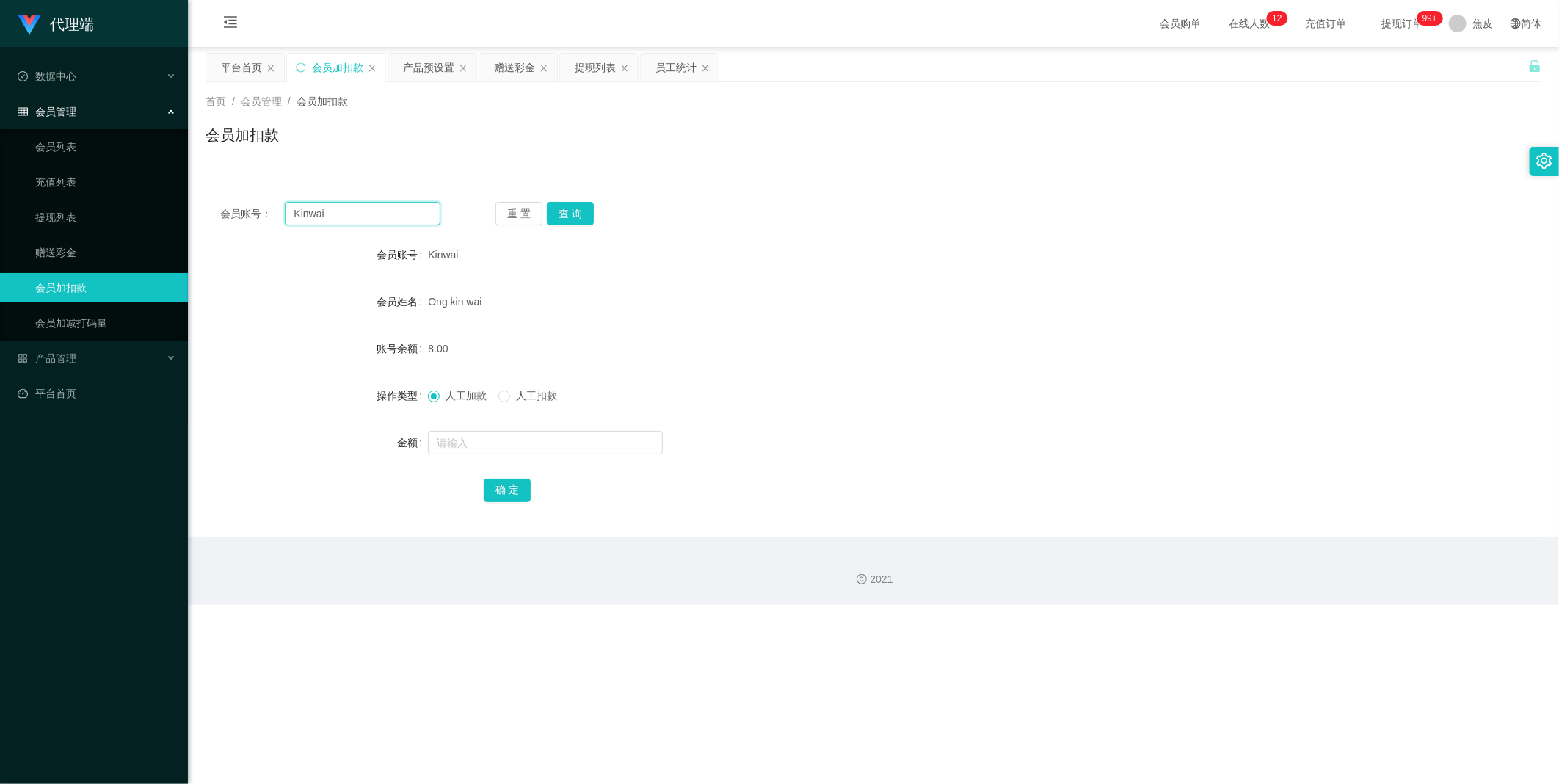
click at [353, 215] on input "Kinwai" at bounding box center [363, 213] width 156 height 23
type input "K"
paste input "Zann"
type input "Zann"
drag, startPoint x: 573, startPoint y: 213, endPoint x: 559, endPoint y: 220, distance: 15.7
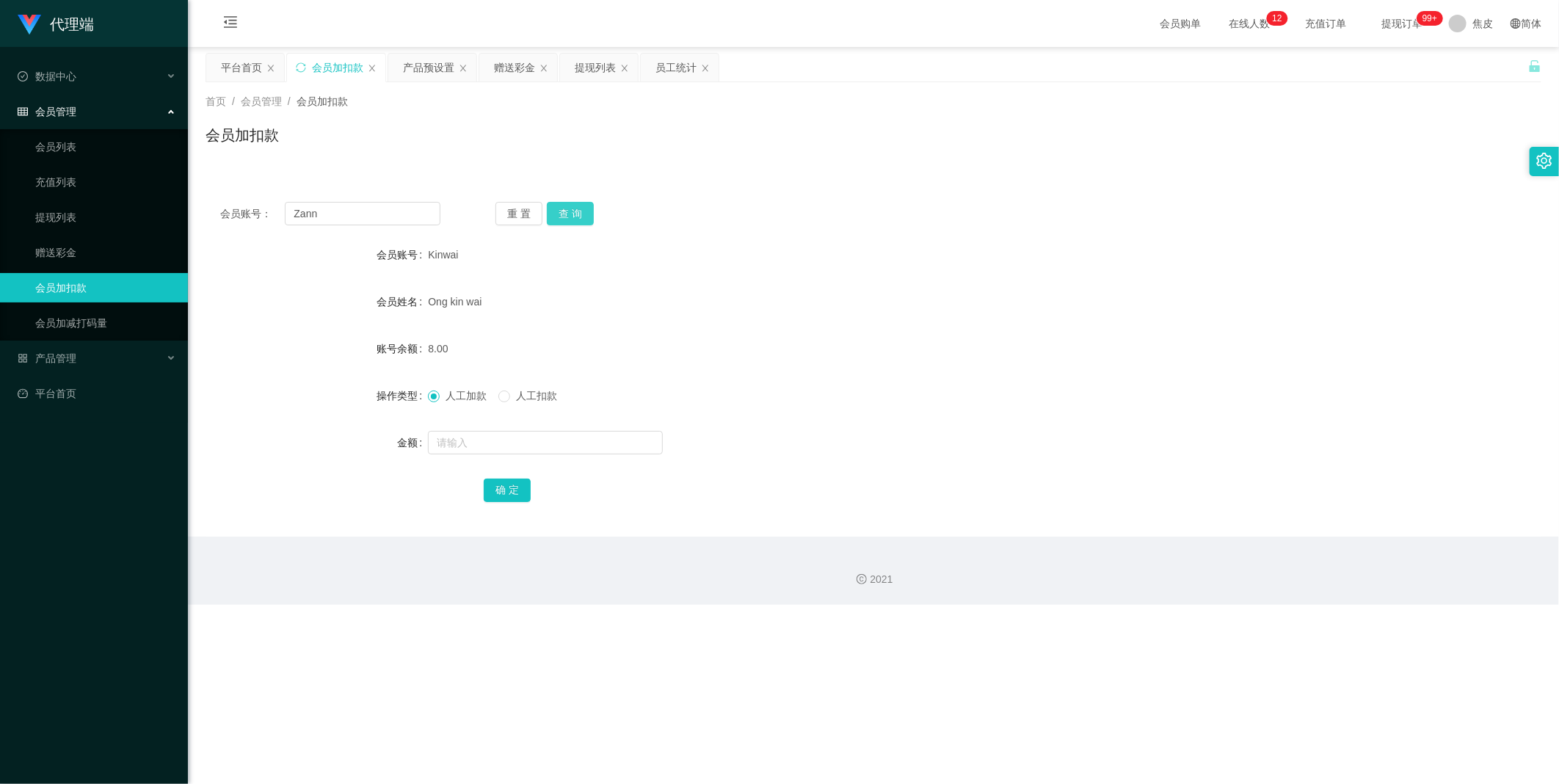
click at [573, 213] on button "查 询" at bounding box center [570, 213] width 47 height 23
click at [485, 442] on input "text" at bounding box center [545, 442] width 235 height 23
type input "8"
click at [516, 476] on div "确 定" at bounding box center [873, 489] width 779 height 29
click at [506, 484] on button "确 定" at bounding box center [507, 489] width 47 height 23
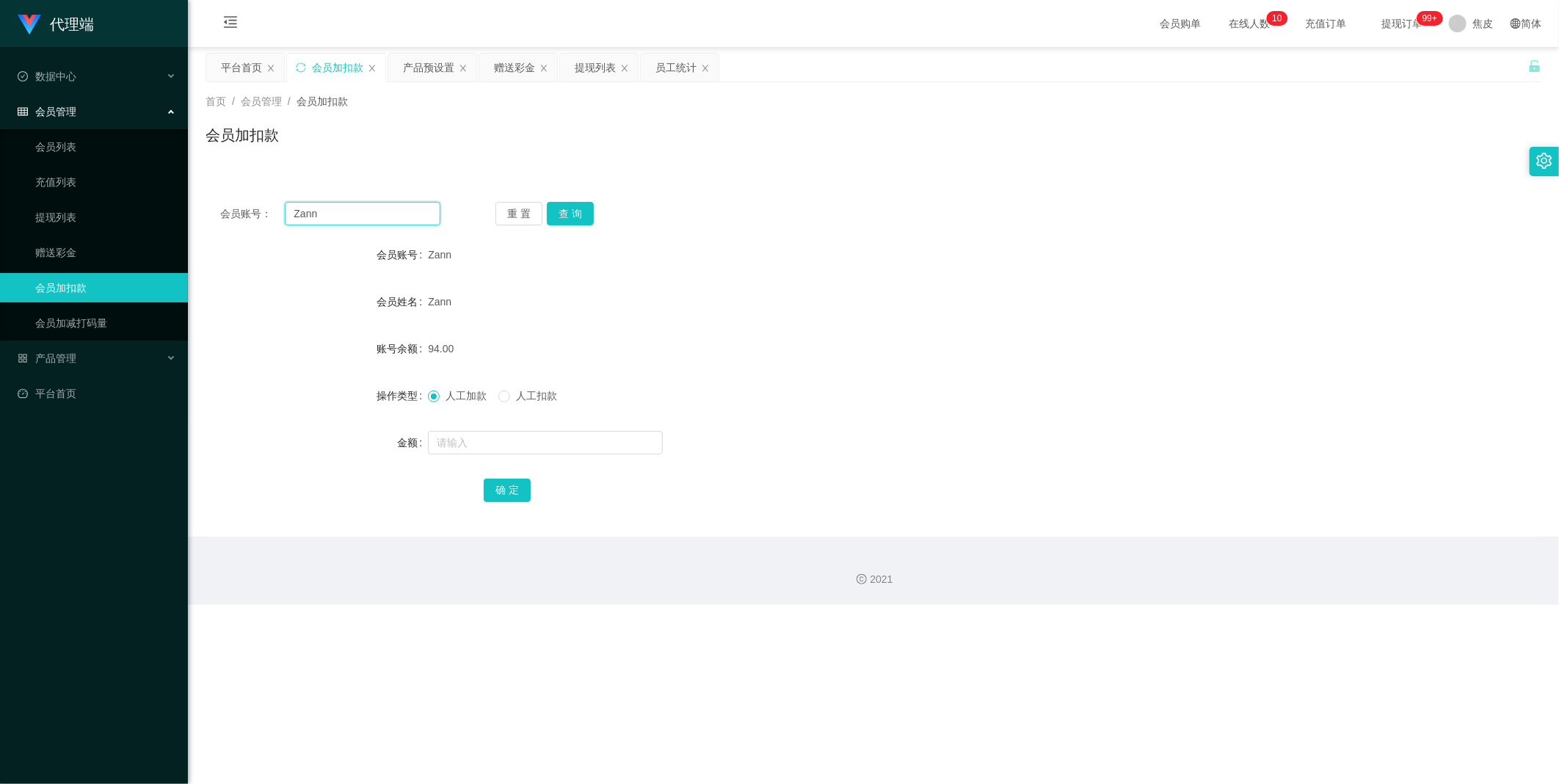
click at [350, 217] on input "Zann" at bounding box center [363, 213] width 156 height 23
type input "Z"
paste input "Kinwai"
type input "Kinwai"
click at [485, 443] on input "text" at bounding box center [545, 442] width 235 height 23
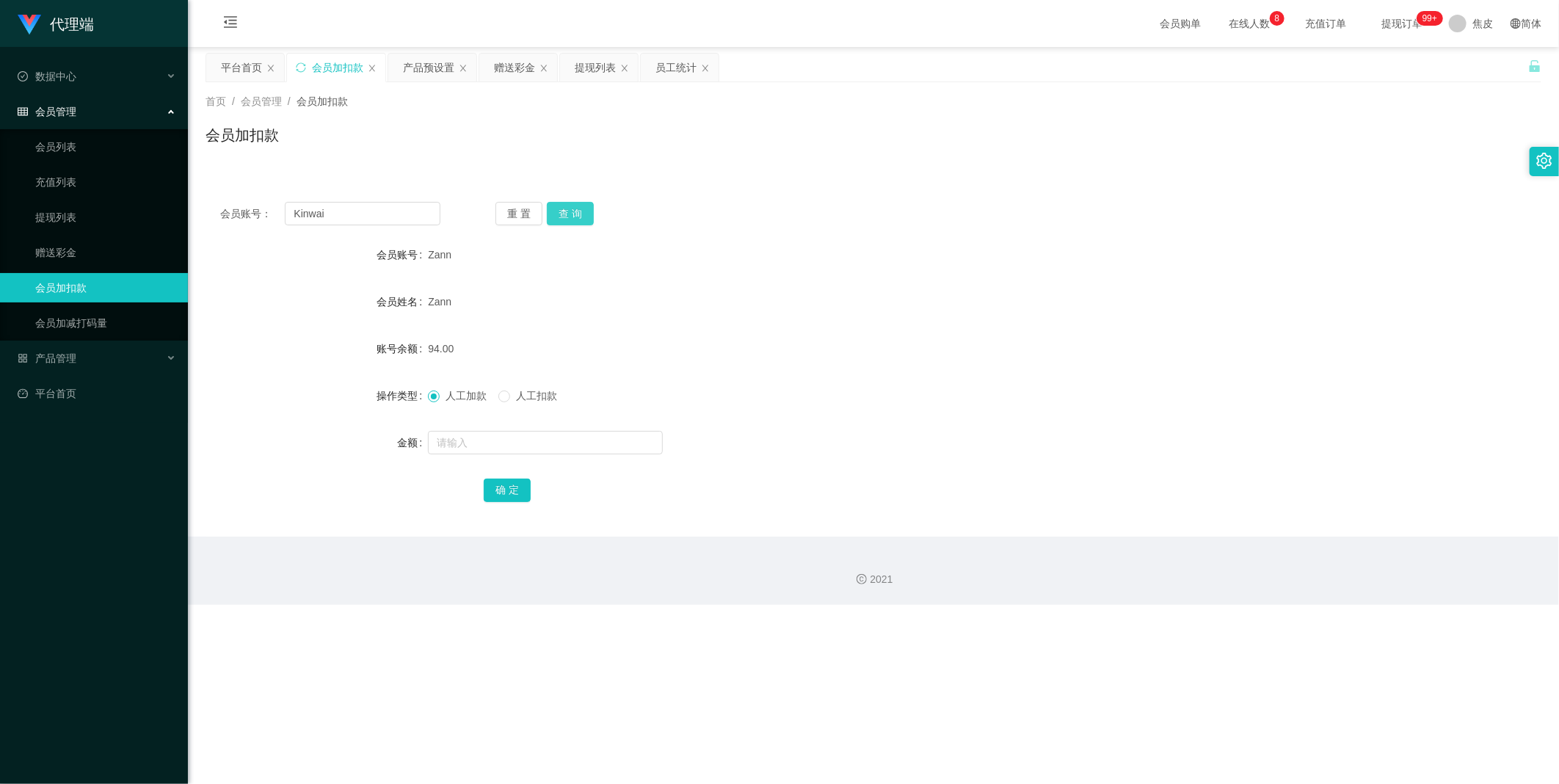
drag, startPoint x: 573, startPoint y: 214, endPoint x: 537, endPoint y: 241, distance: 45.0
click at [573, 214] on button "查 询" at bounding box center [570, 213] width 47 height 23
click at [471, 440] on input "text" at bounding box center [545, 442] width 235 height 23
type input "8"
click at [516, 492] on button "确 定" at bounding box center [507, 489] width 47 height 23
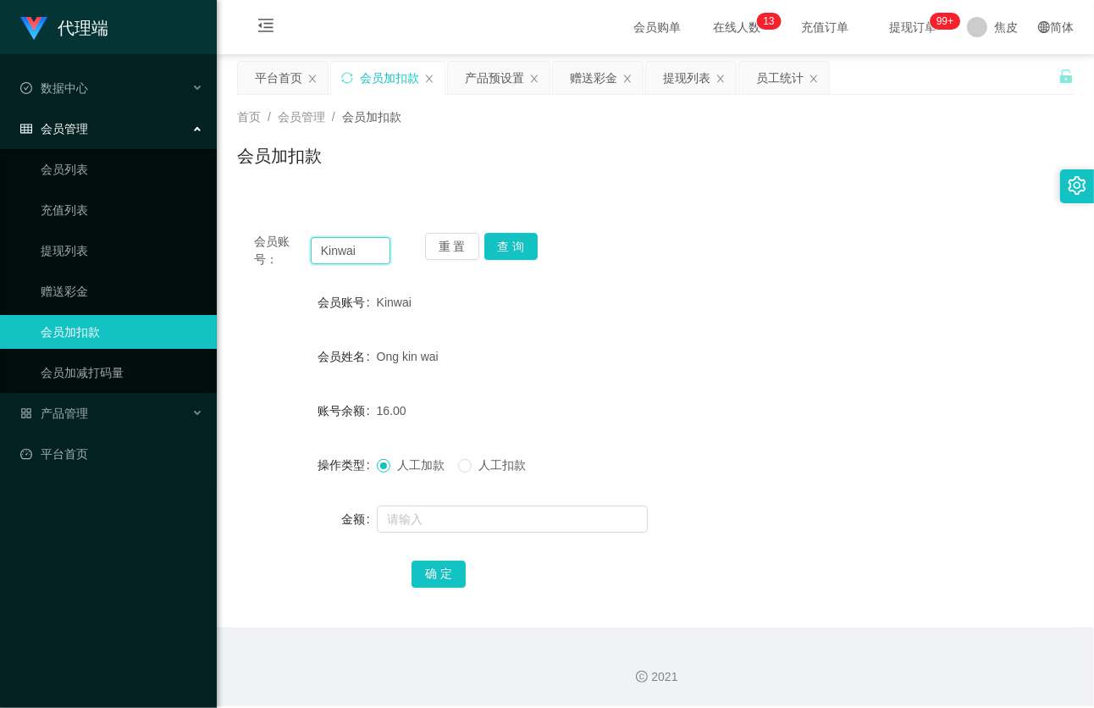
click at [356, 252] on input "Kinwai" at bounding box center [351, 250] width 80 height 27
paste input "666"
type input "666"
click at [505, 251] on button "查 询" at bounding box center [511, 246] width 54 height 27
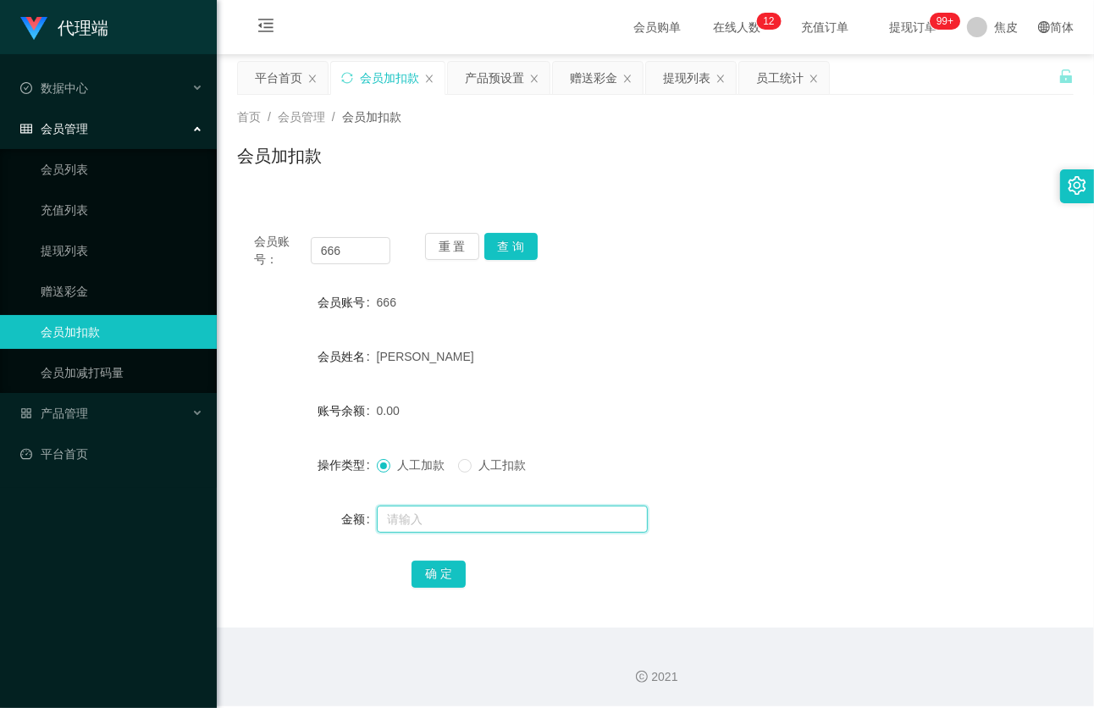
click at [428, 517] on input "text" at bounding box center [512, 519] width 271 height 27
type input "121"
click at [446, 571] on button "确 定" at bounding box center [439, 574] width 54 height 27
click at [360, 252] on input "666" at bounding box center [351, 250] width 80 height 27
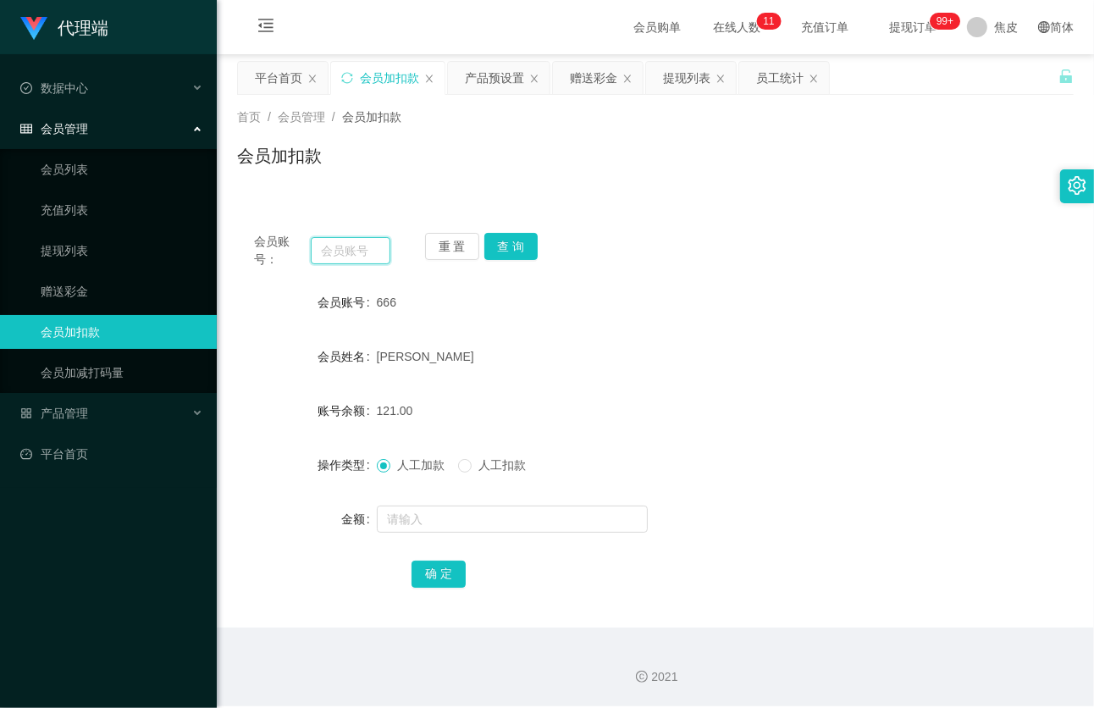
paste input "Zann"
type input "Zann"
click at [508, 252] on button "查 询" at bounding box center [511, 246] width 54 height 27
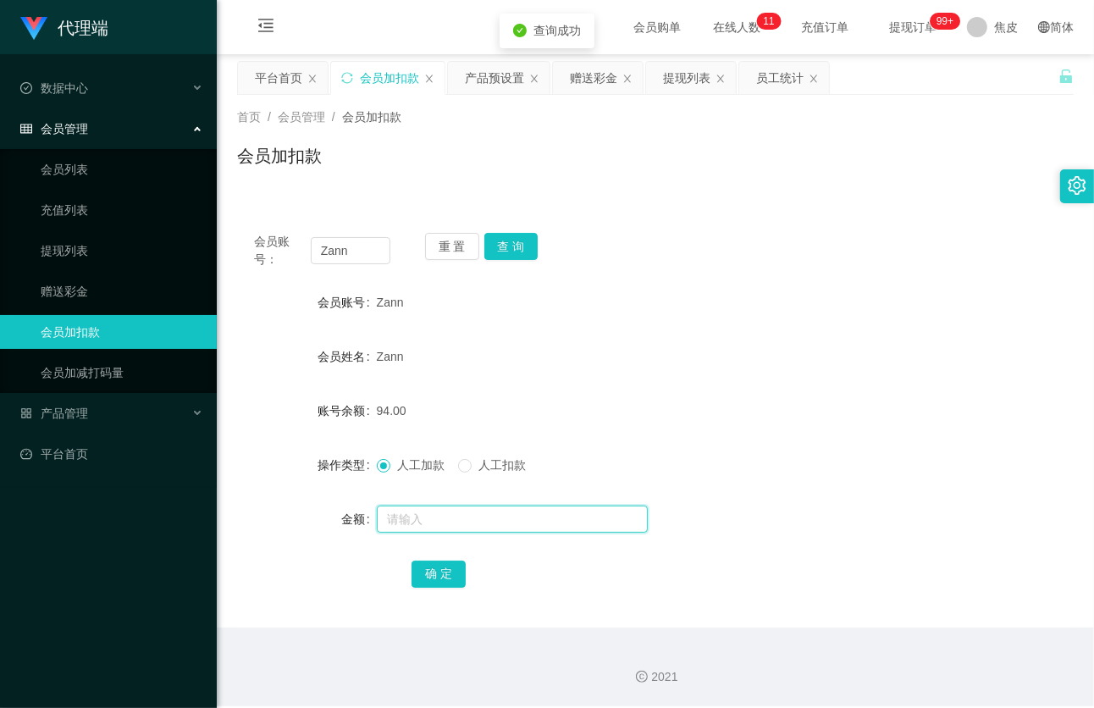
click at [445, 520] on input "text" at bounding box center [512, 519] width 271 height 27
type input "8"
click at [445, 577] on button "确 定" at bounding box center [439, 574] width 54 height 27
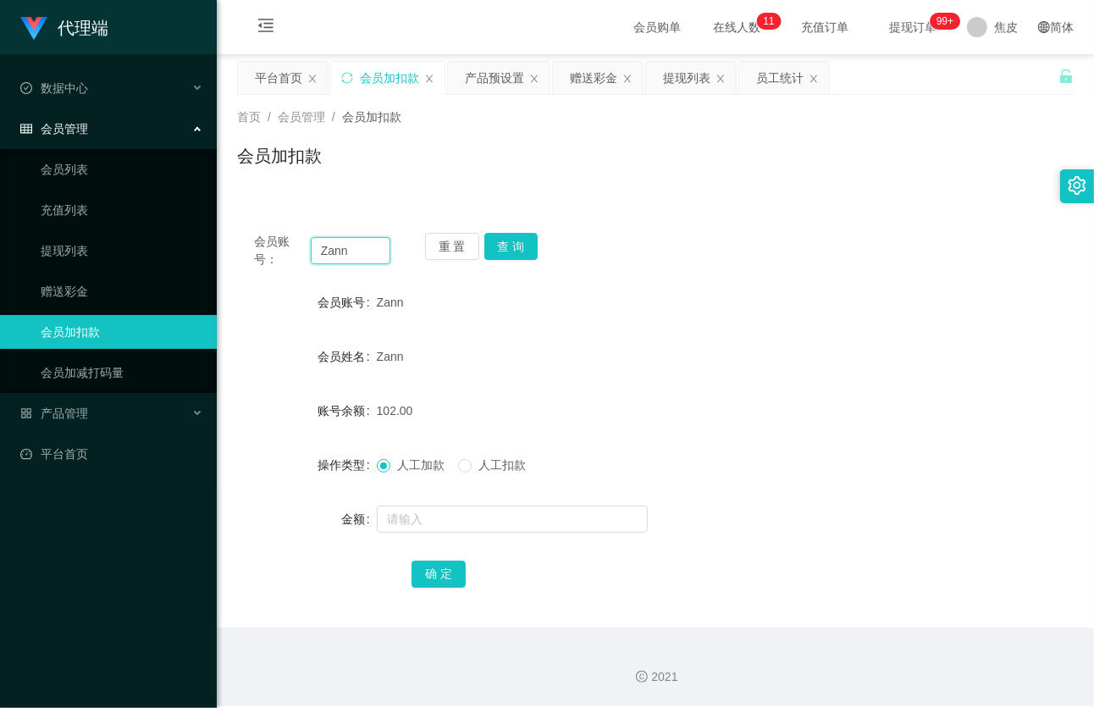
click at [368, 252] on input "Zann" at bounding box center [351, 250] width 80 height 27
paste input "chun99"
type input "chun99"
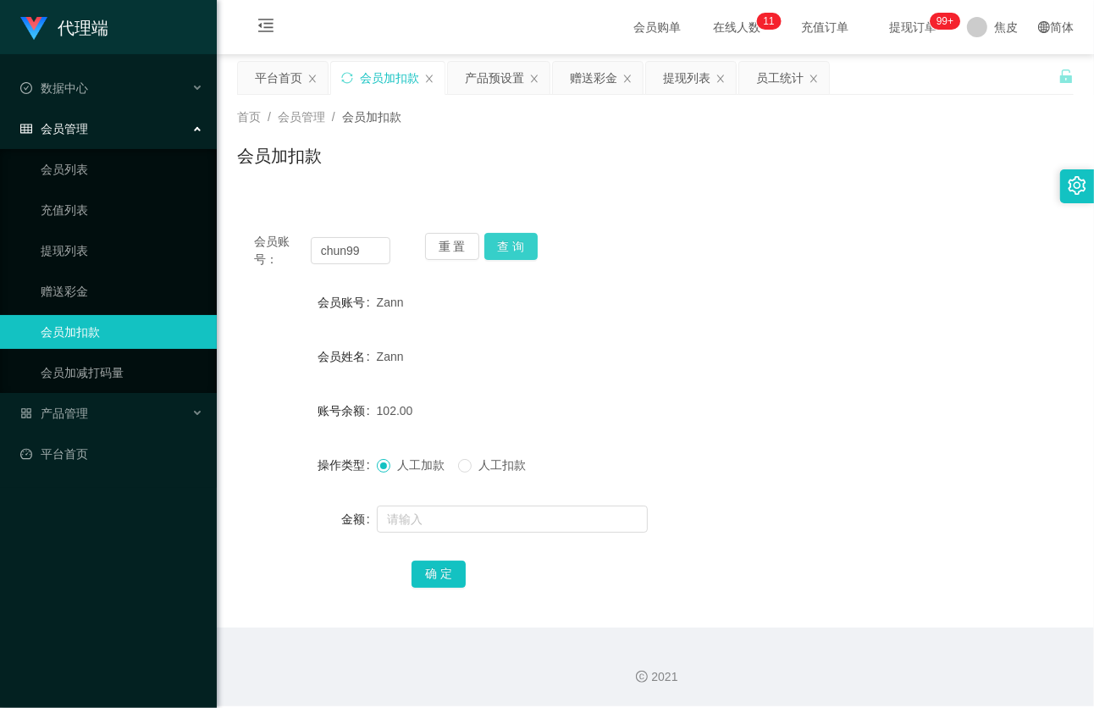
click at [508, 243] on button "查 询" at bounding box center [511, 246] width 54 height 27
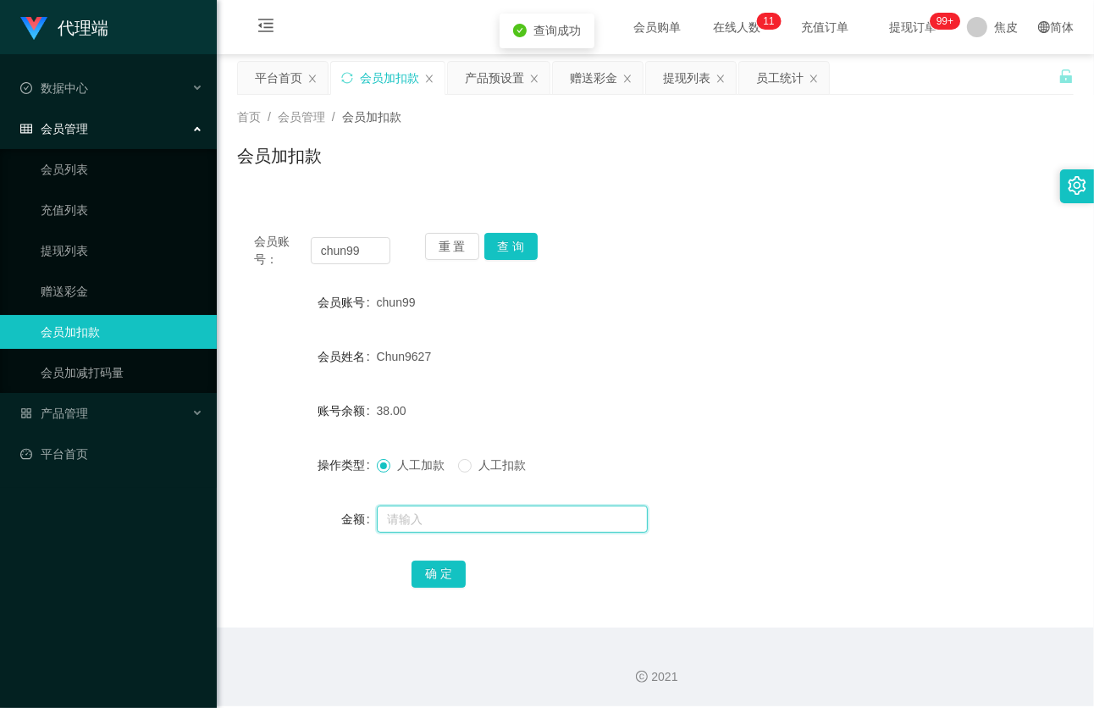
click at [444, 520] on input "text" at bounding box center [512, 519] width 271 height 27
type input "8"
click at [438, 571] on button "确 定" at bounding box center [439, 574] width 54 height 27
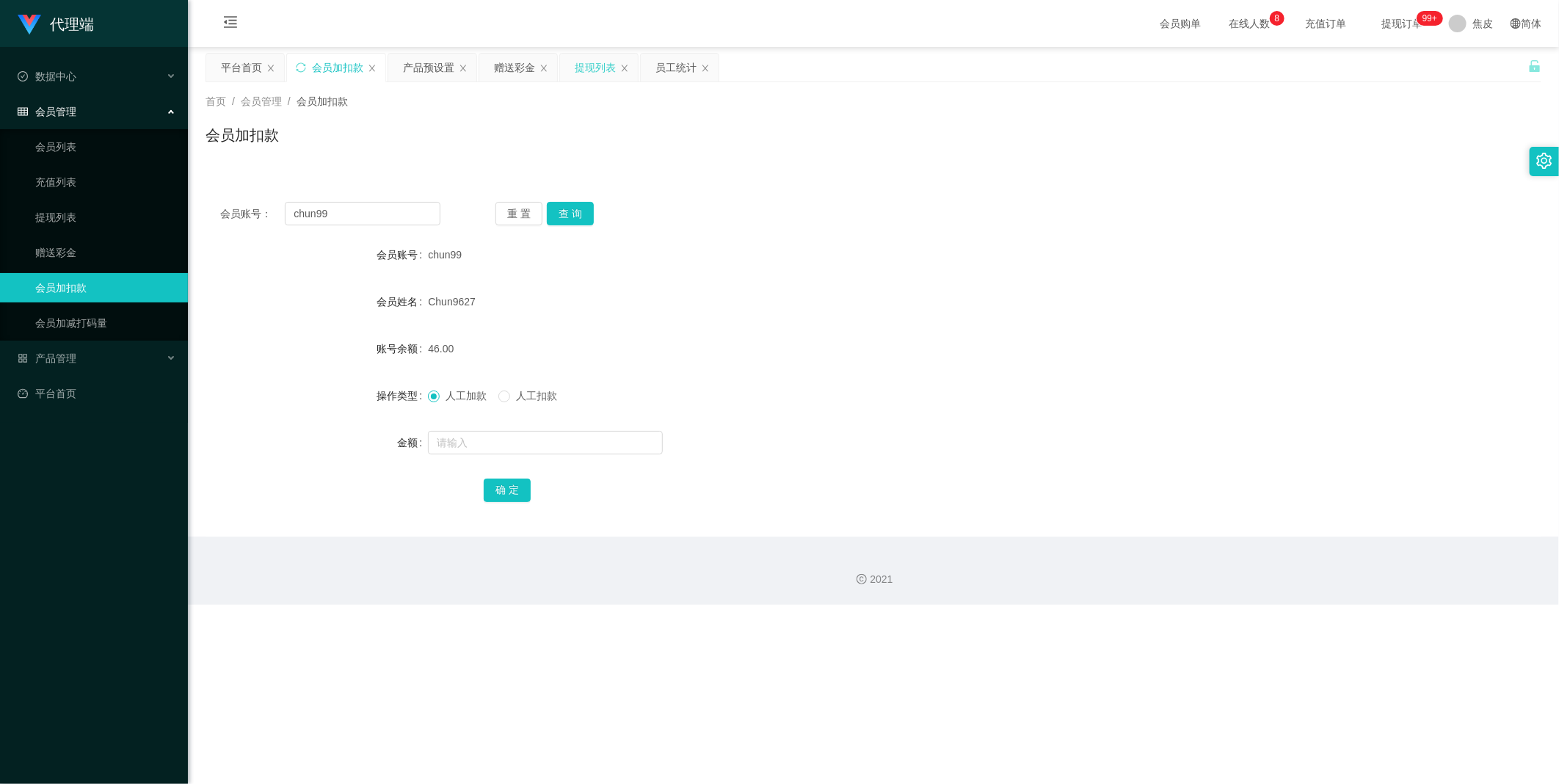
click at [601, 69] on div "提现列表" at bounding box center [594, 68] width 41 height 28
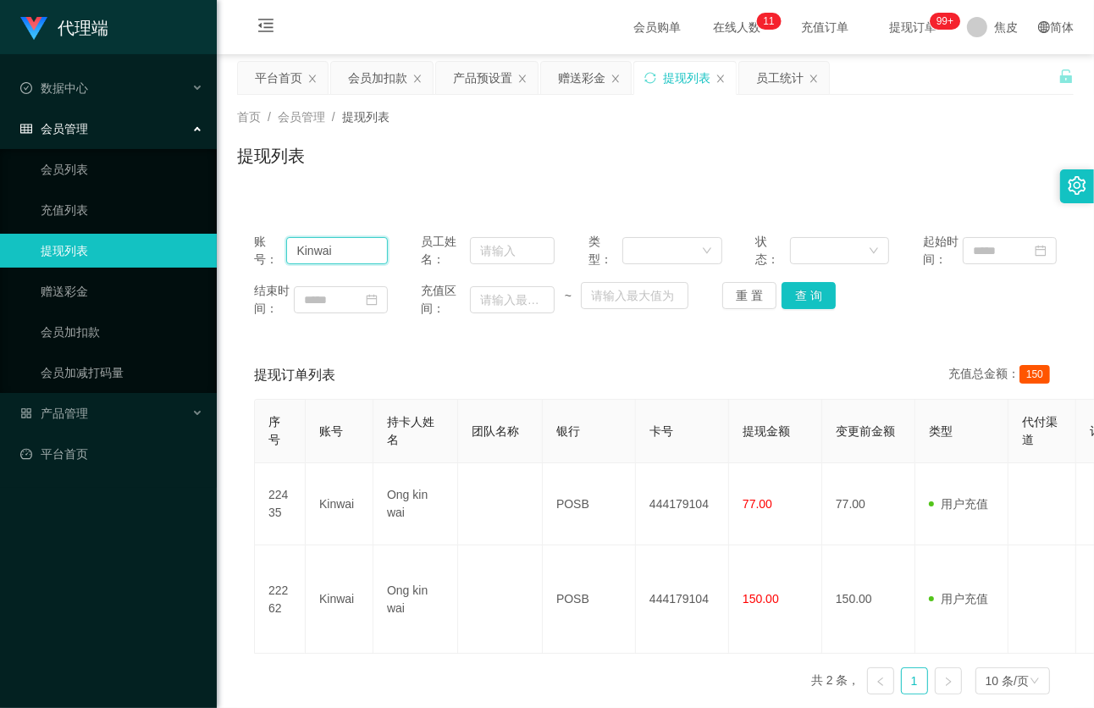
click at [335, 252] on input "Kinwai" at bounding box center [337, 250] width 102 height 27
click at [813, 294] on button "查 询" at bounding box center [809, 295] width 54 height 27
click at [849, 133] on div "首页 / 会员管理 / 提现列表 / 提现列表" at bounding box center [655, 145] width 837 height 74
click at [122, 331] on link "会员加扣款" at bounding box center [122, 332] width 163 height 34
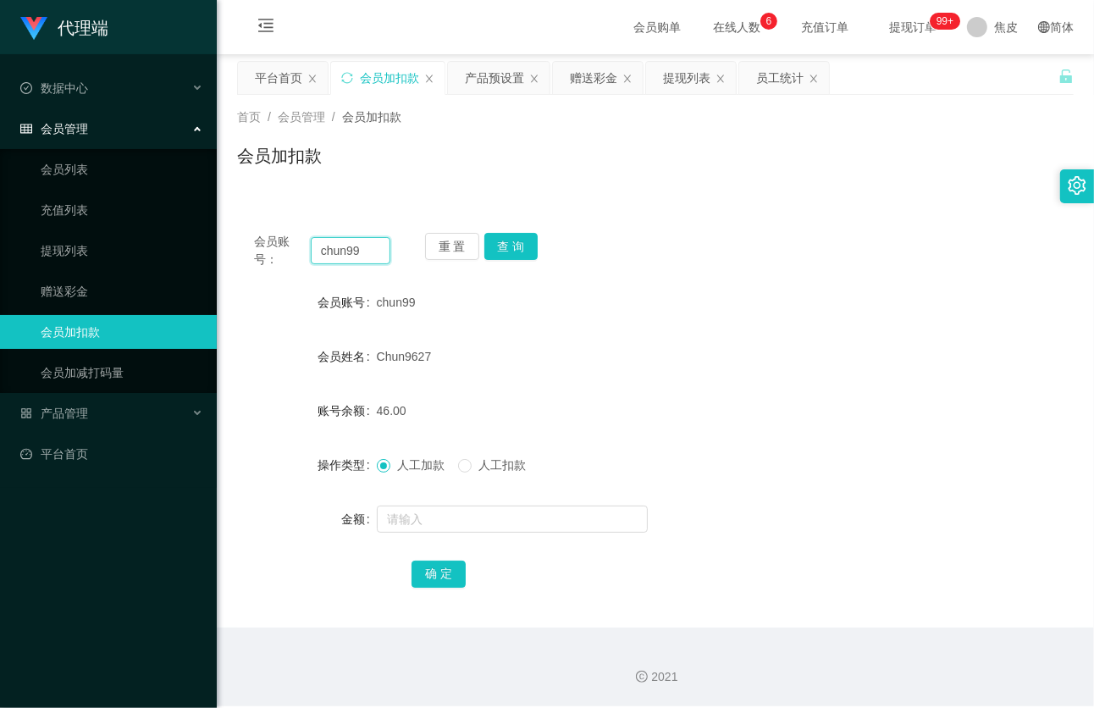
click at [371, 252] on input "chun99" at bounding box center [351, 250] width 80 height 27
paste input "Kinwai"
type input "Kinwai"
drag, startPoint x: 509, startPoint y: 247, endPoint x: 521, endPoint y: 255, distance: 14.1
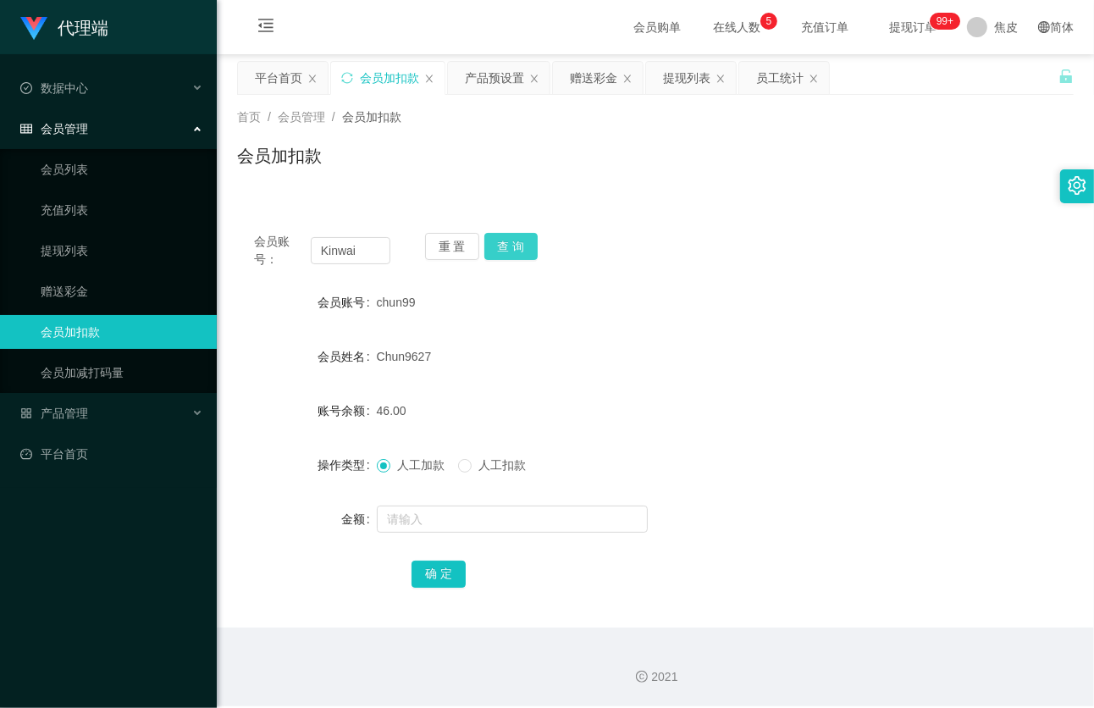
click at [509, 247] on button "查 询" at bounding box center [511, 246] width 54 height 27
click at [681, 75] on div "提现列表" at bounding box center [686, 78] width 47 height 32
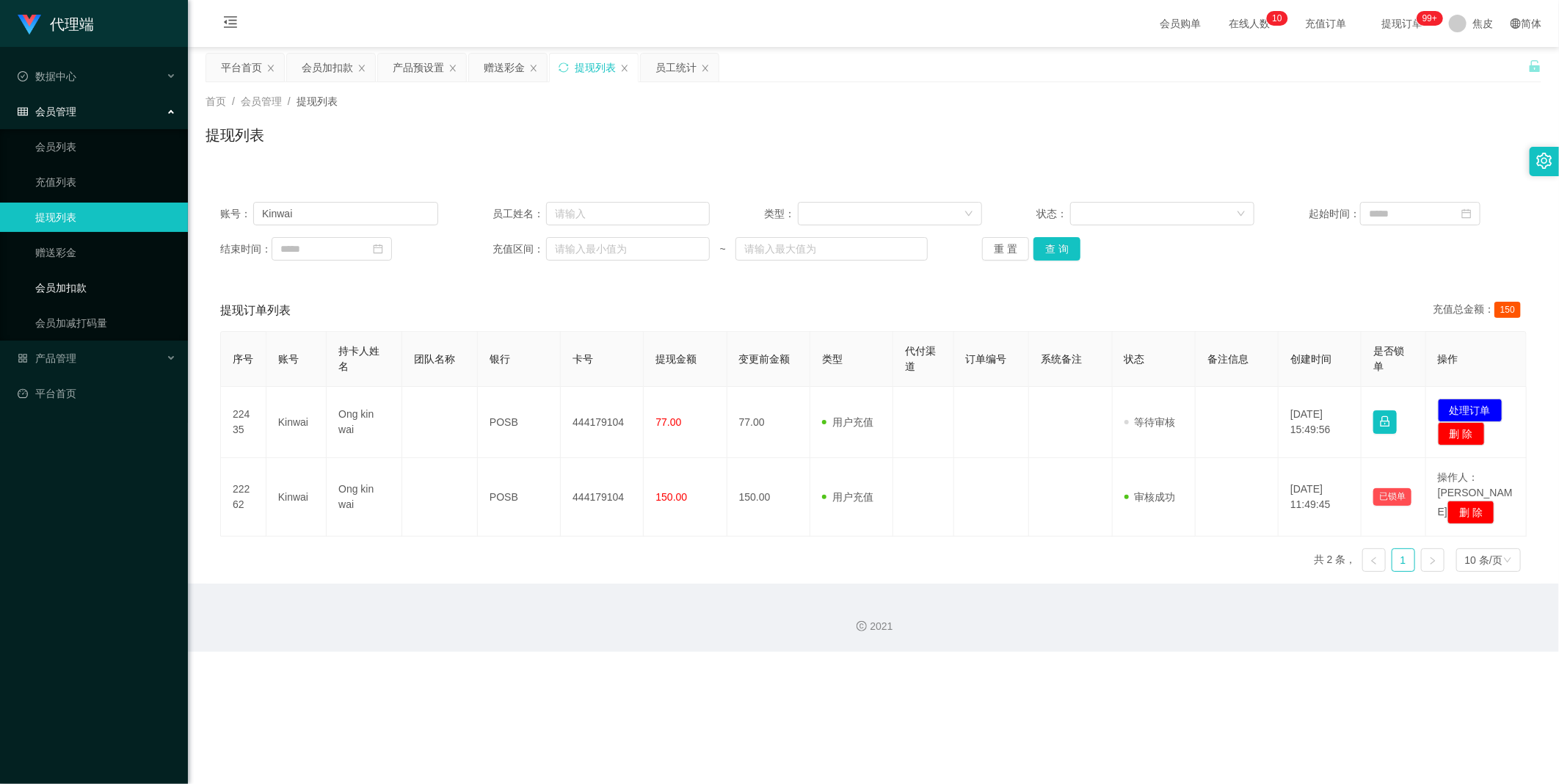
click at [75, 298] on link "会员加扣款" at bounding box center [106, 288] width 141 height 29
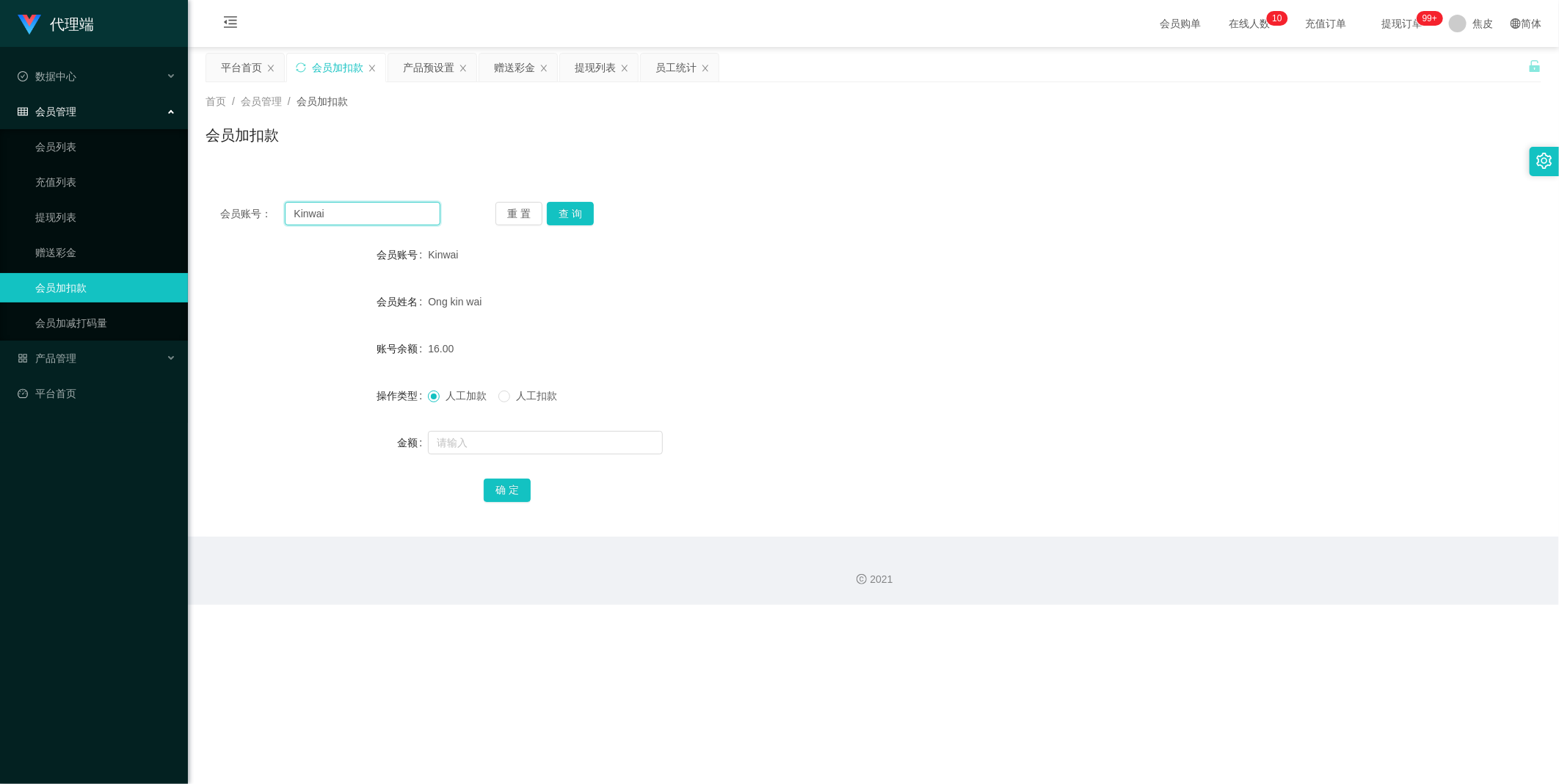
click at [366, 218] on input "Kinwai" at bounding box center [363, 213] width 156 height 23
paste input "Zann"
type input "Zann"
click at [563, 214] on button "查 询" at bounding box center [570, 213] width 47 height 23
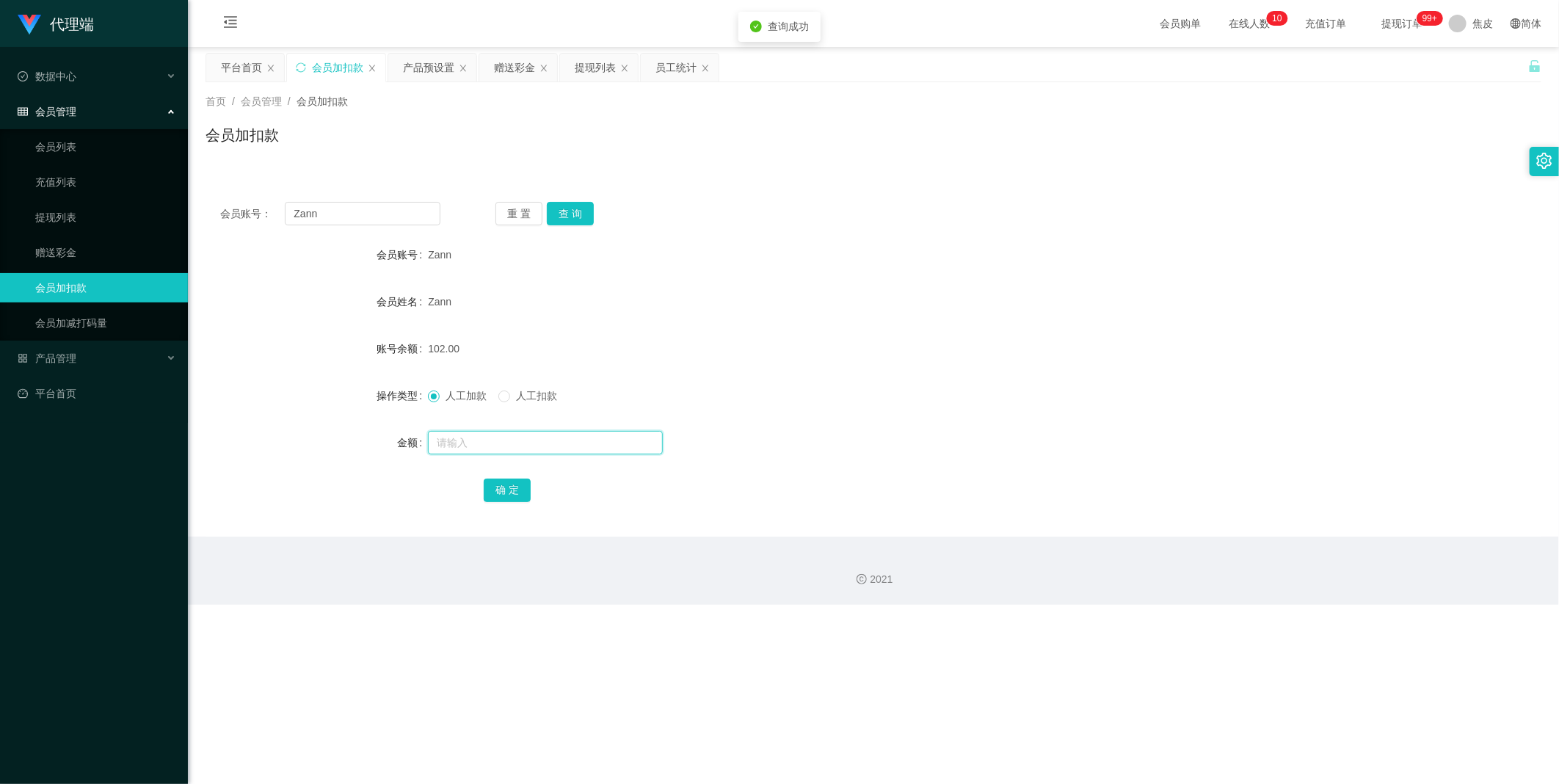
click at [516, 444] on input "text" at bounding box center [545, 442] width 235 height 23
type input "8"
click at [503, 487] on button "确 定" at bounding box center [507, 489] width 47 height 23
click at [342, 213] on input "Zann" at bounding box center [363, 213] width 156 height 23
type input "Z"
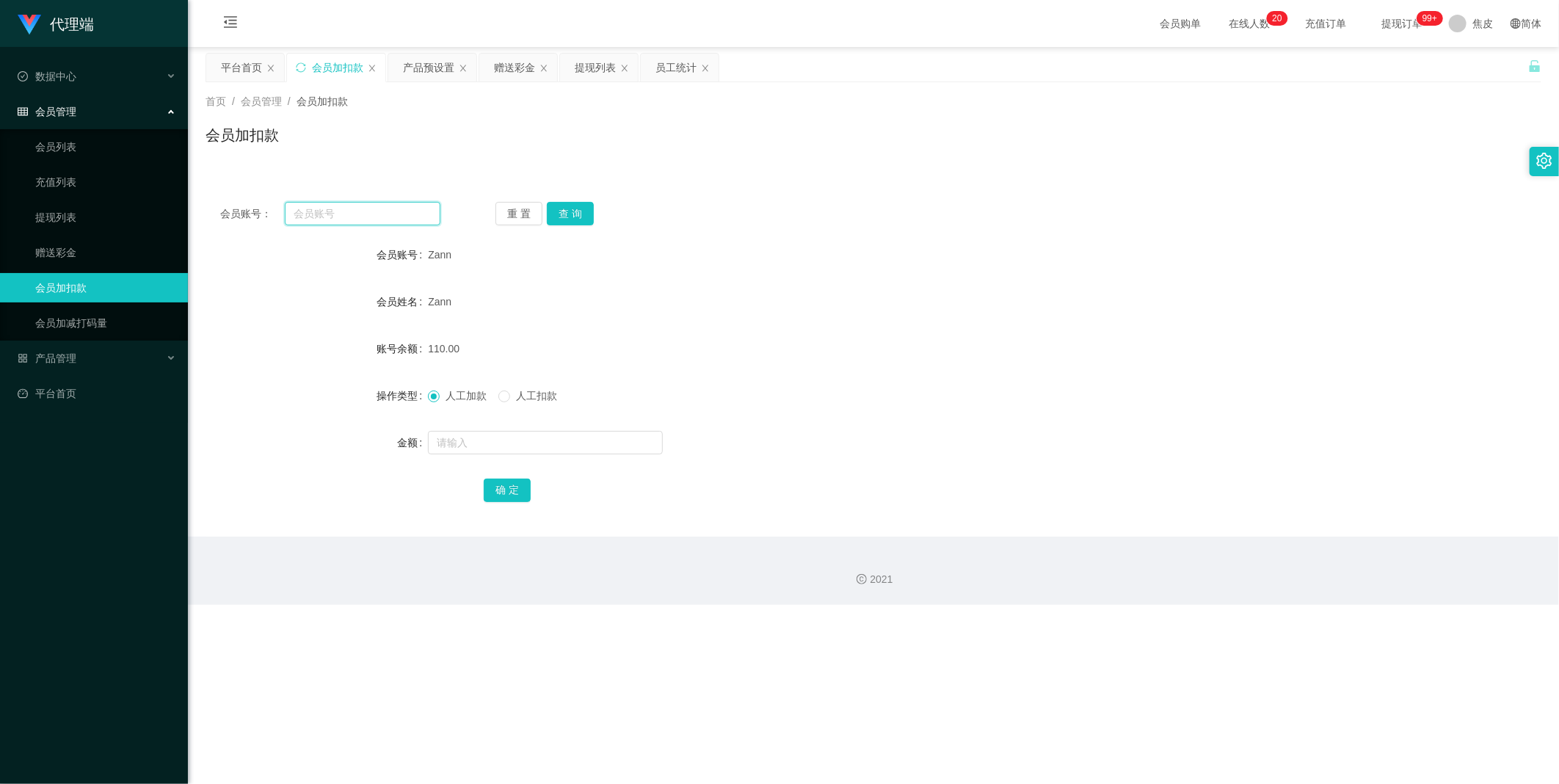
paste input "666"
type input "666"
drag, startPoint x: 571, startPoint y: 209, endPoint x: 570, endPoint y: 224, distance: 15.0
click at [571, 209] on button "查 询" at bounding box center [570, 213] width 47 height 23
click at [567, 213] on button "查 询" at bounding box center [570, 213] width 47 height 23
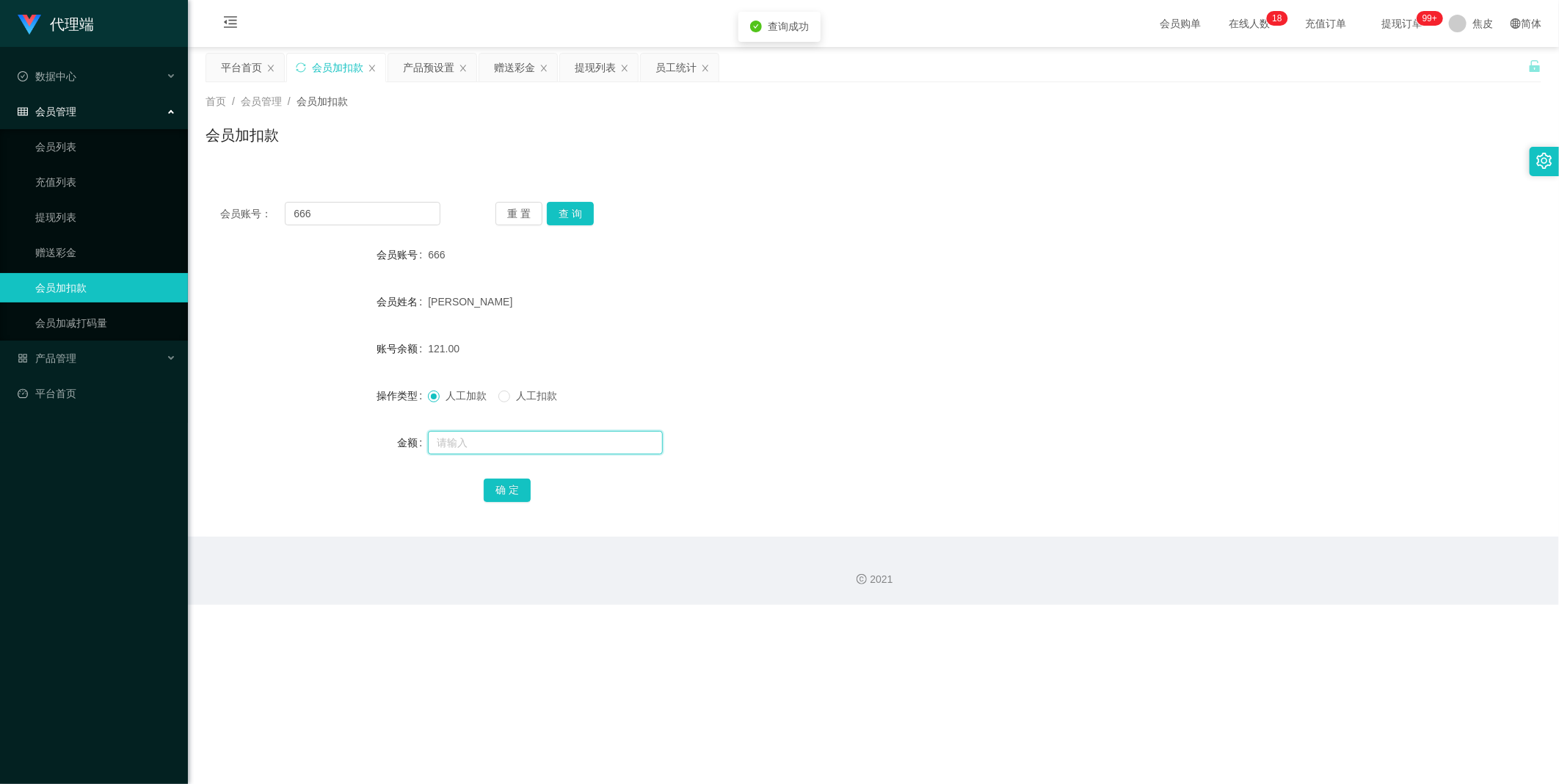
click at [467, 443] on input "text" at bounding box center [545, 442] width 235 height 23
type input "8"
click at [507, 482] on button "确 定" at bounding box center [507, 489] width 47 height 23
click at [355, 218] on input "666" at bounding box center [363, 213] width 156 height 23
click at [354, 217] on input "666" at bounding box center [363, 213] width 156 height 23
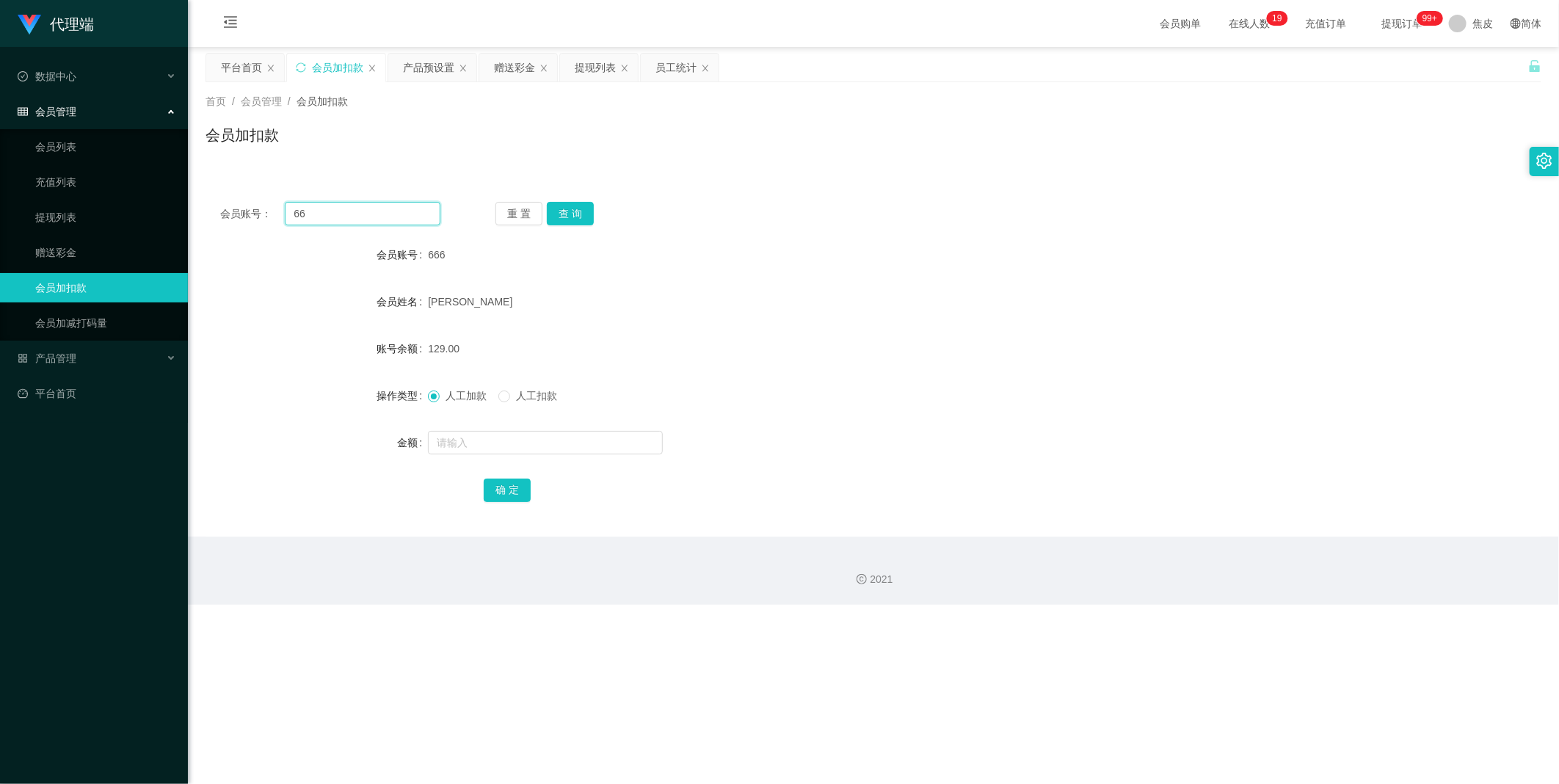
type input "6"
paste input "chun99"
type input "chun99"
click at [569, 215] on button "查 询" at bounding box center [570, 213] width 47 height 23
click at [477, 438] on input "text" at bounding box center [545, 442] width 235 height 23
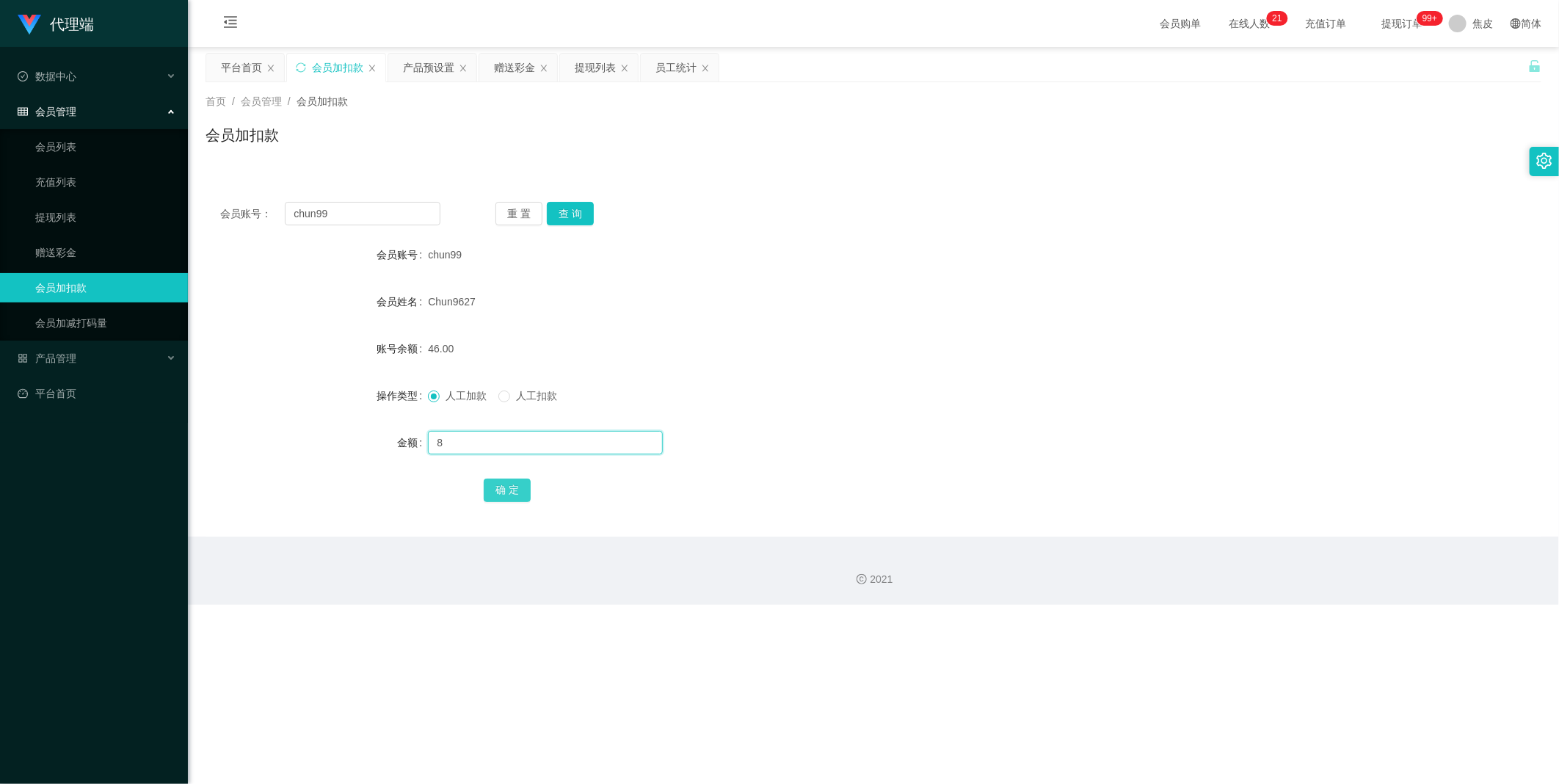
type input "8"
click at [497, 484] on button "确 定" at bounding box center [507, 489] width 47 height 23
click at [334, 210] on input "chun99" at bounding box center [363, 213] width 156 height 23
paste input "Zann"
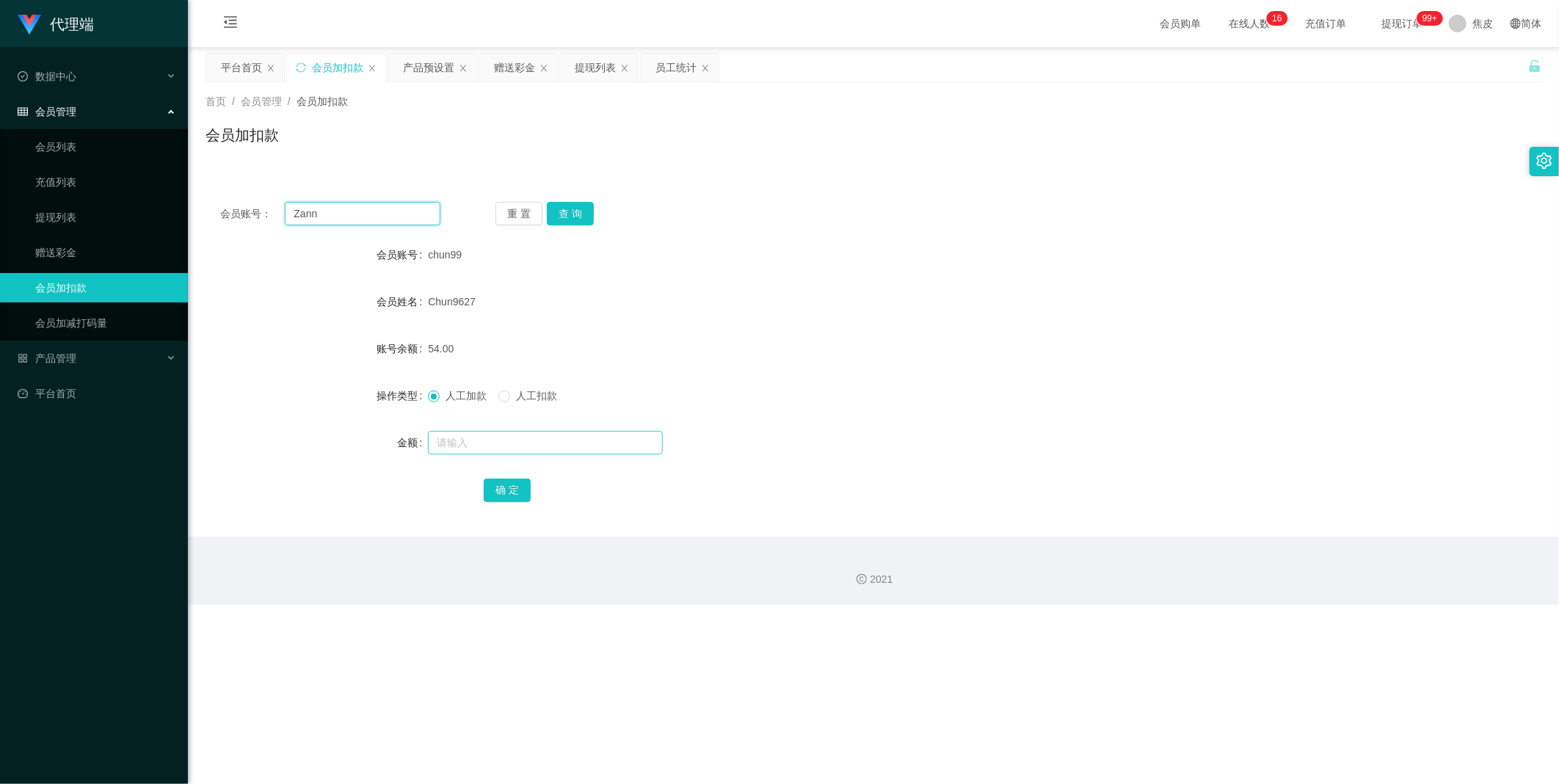
type input "Zann"
click at [467, 446] on input "text" at bounding box center [545, 442] width 235 height 23
type input "8"
click at [423, 140] on div "会员加扣款" at bounding box center [873, 140] width 1335 height 34
click at [505, 437] on input "8" at bounding box center [545, 442] width 235 height 23
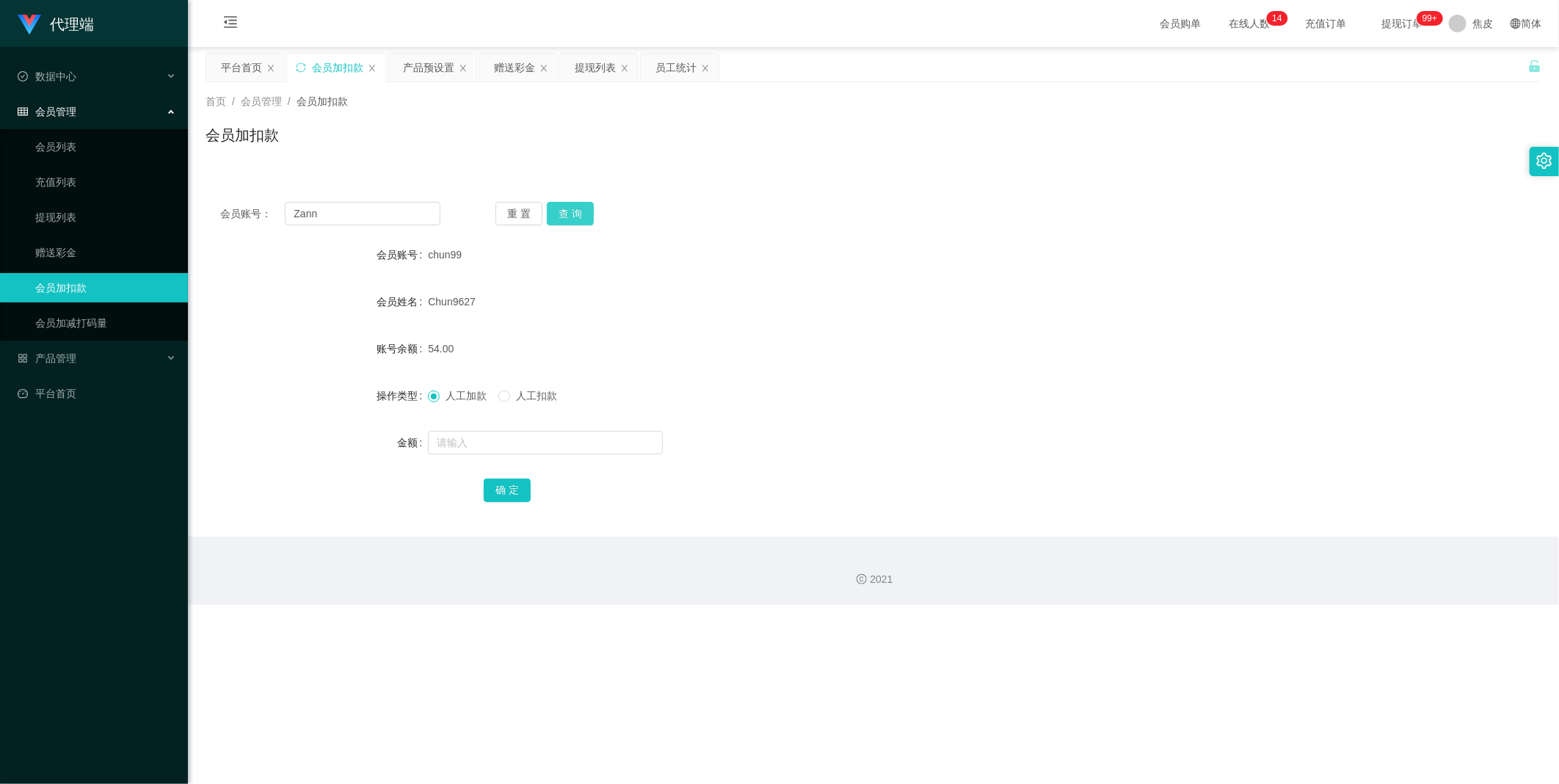
click at [553, 211] on button "查 询" at bounding box center [570, 213] width 47 height 23
click at [338, 215] on input "Zann" at bounding box center [363, 213] width 156 height 23
click at [471, 444] on input "text" at bounding box center [545, 442] width 235 height 23
type input "8"
click at [492, 488] on button "确 定" at bounding box center [507, 489] width 47 height 23
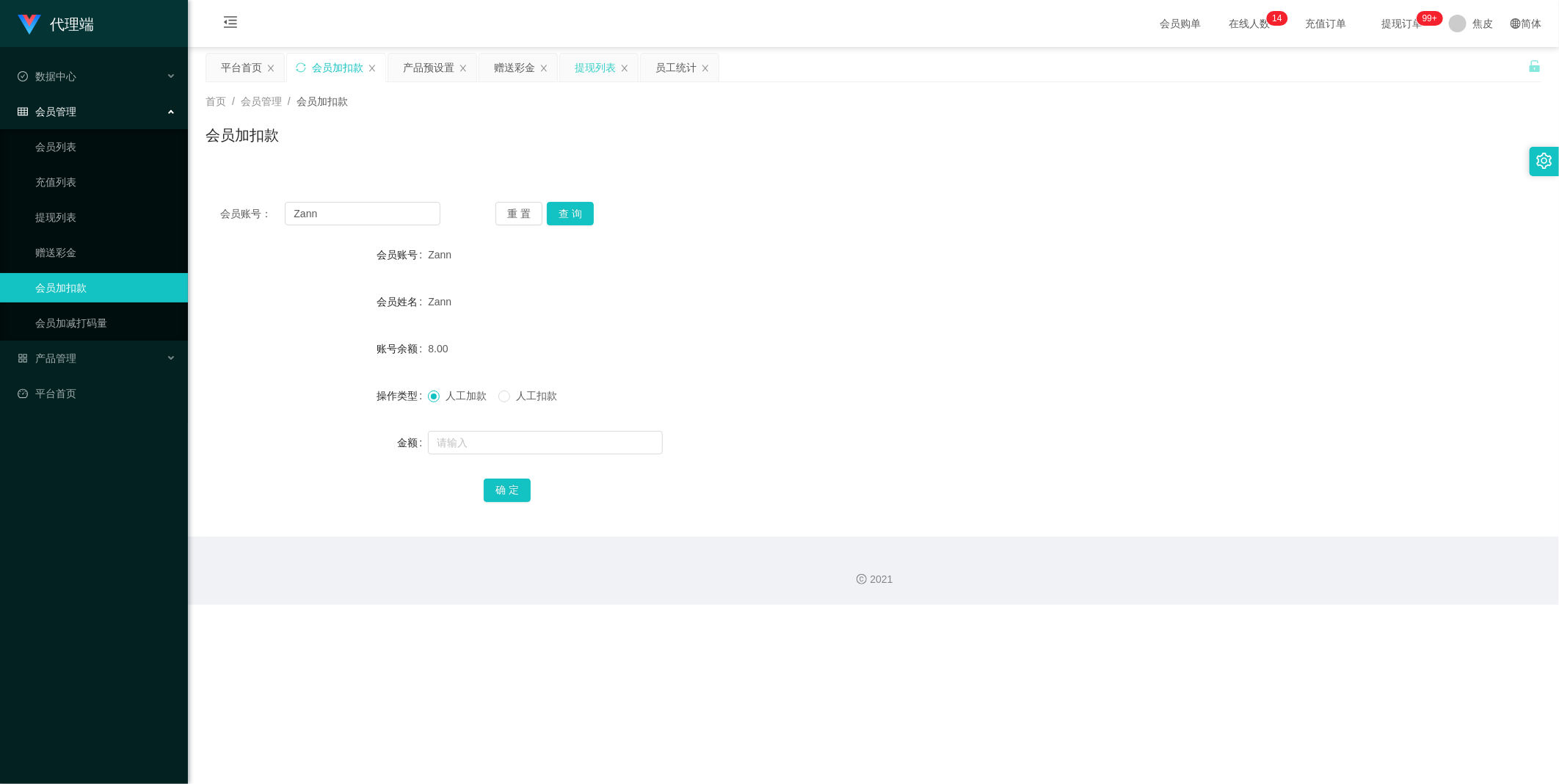
click at [588, 72] on div "提现列表" at bounding box center [594, 68] width 41 height 28
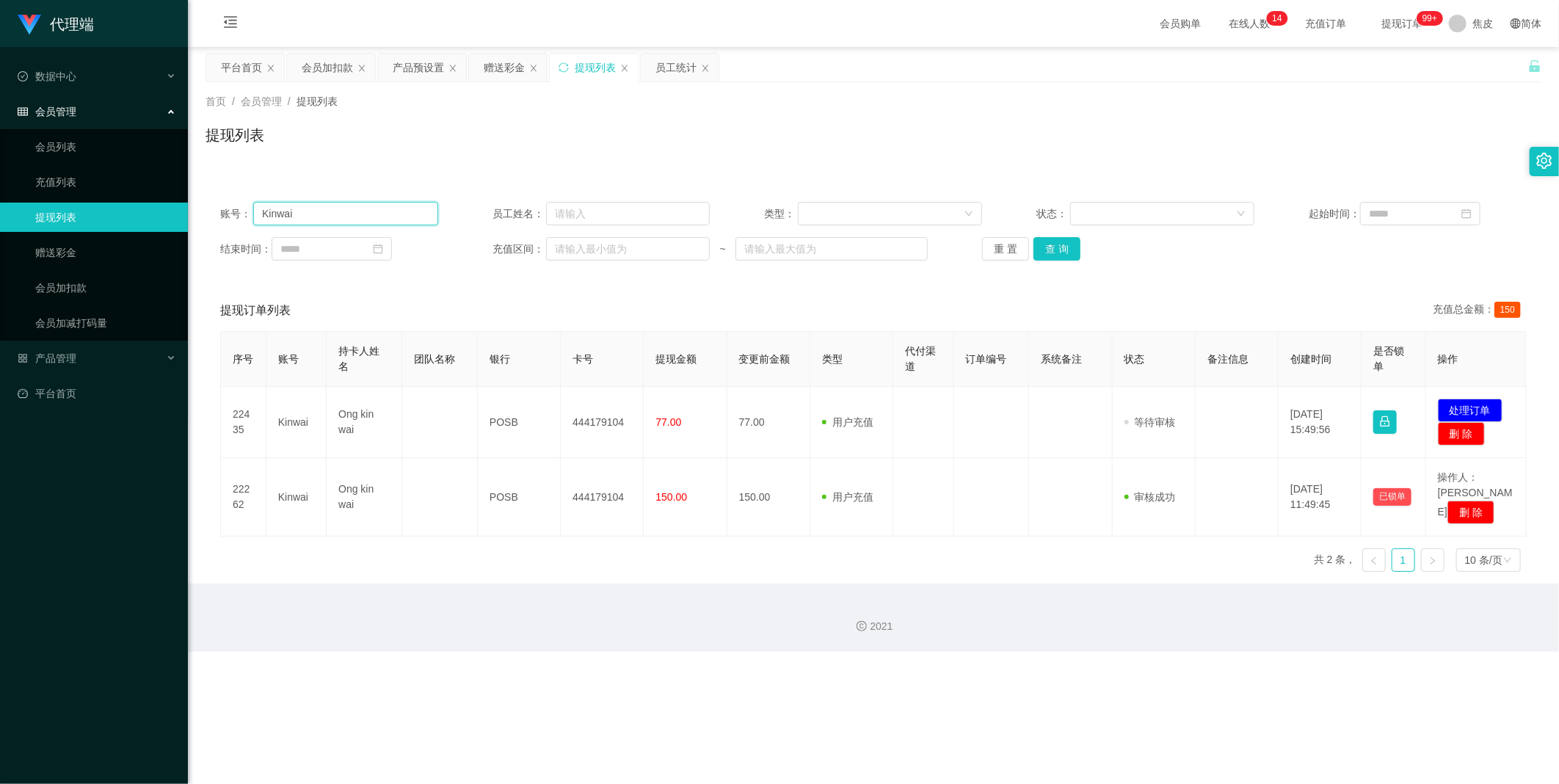
click at [328, 211] on input "Kinwai" at bounding box center [345, 213] width 185 height 23
drag, startPoint x: 328, startPoint y: 211, endPoint x: 312, endPoint y: 205, distance: 17.1
click at [312, 205] on input "Kinwai" at bounding box center [345, 213] width 185 height 23
click at [312, 209] on input "Kinwai" at bounding box center [345, 213] width 185 height 23
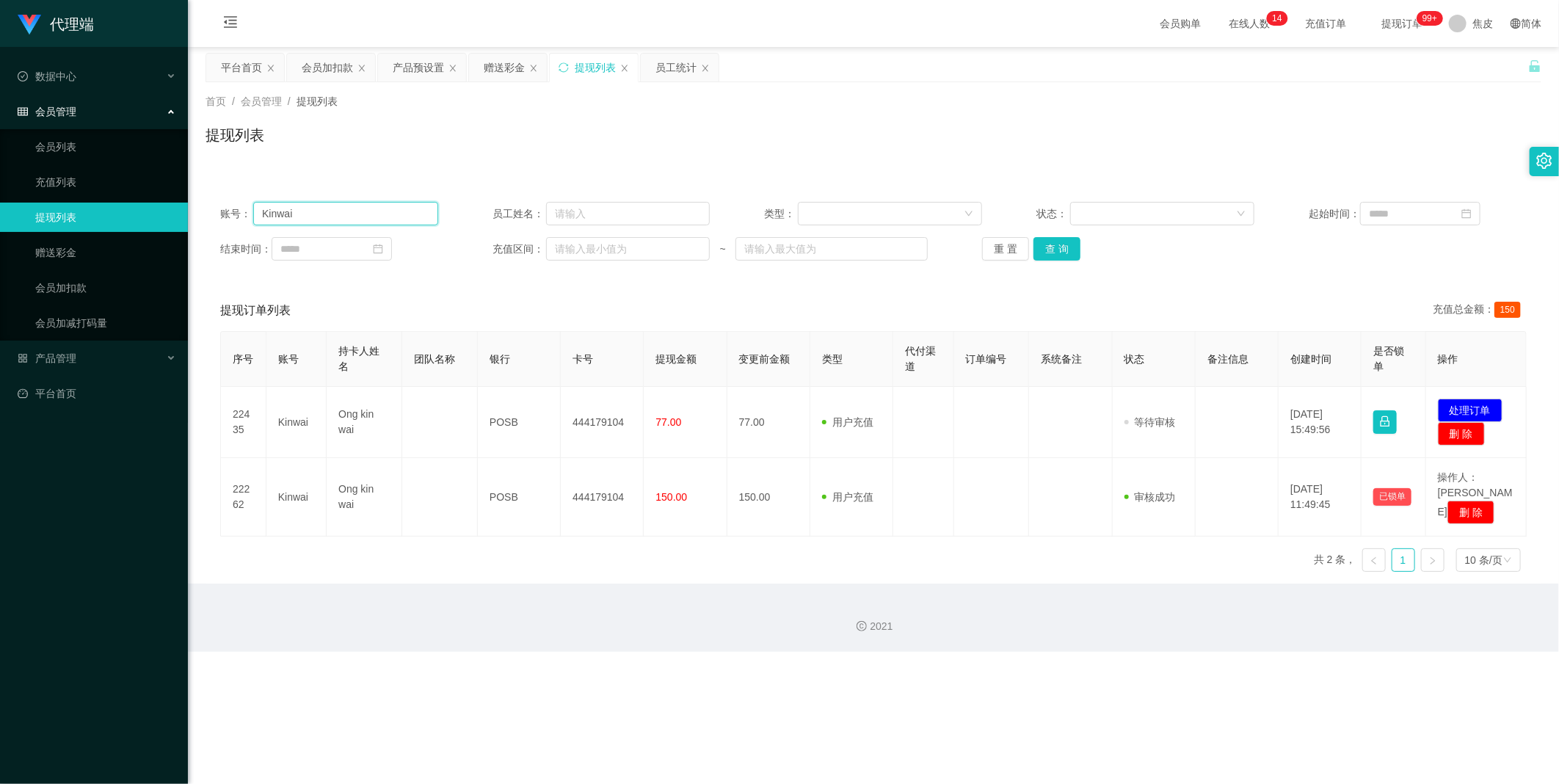
click at [312, 209] on input "Kinwai" at bounding box center [345, 213] width 185 height 23
paste input "Zann"
type input "Zann"
click at [1051, 247] on button "查 询" at bounding box center [1056, 249] width 47 height 23
click at [1053, 244] on button "查 询" at bounding box center [1056, 249] width 47 height 23
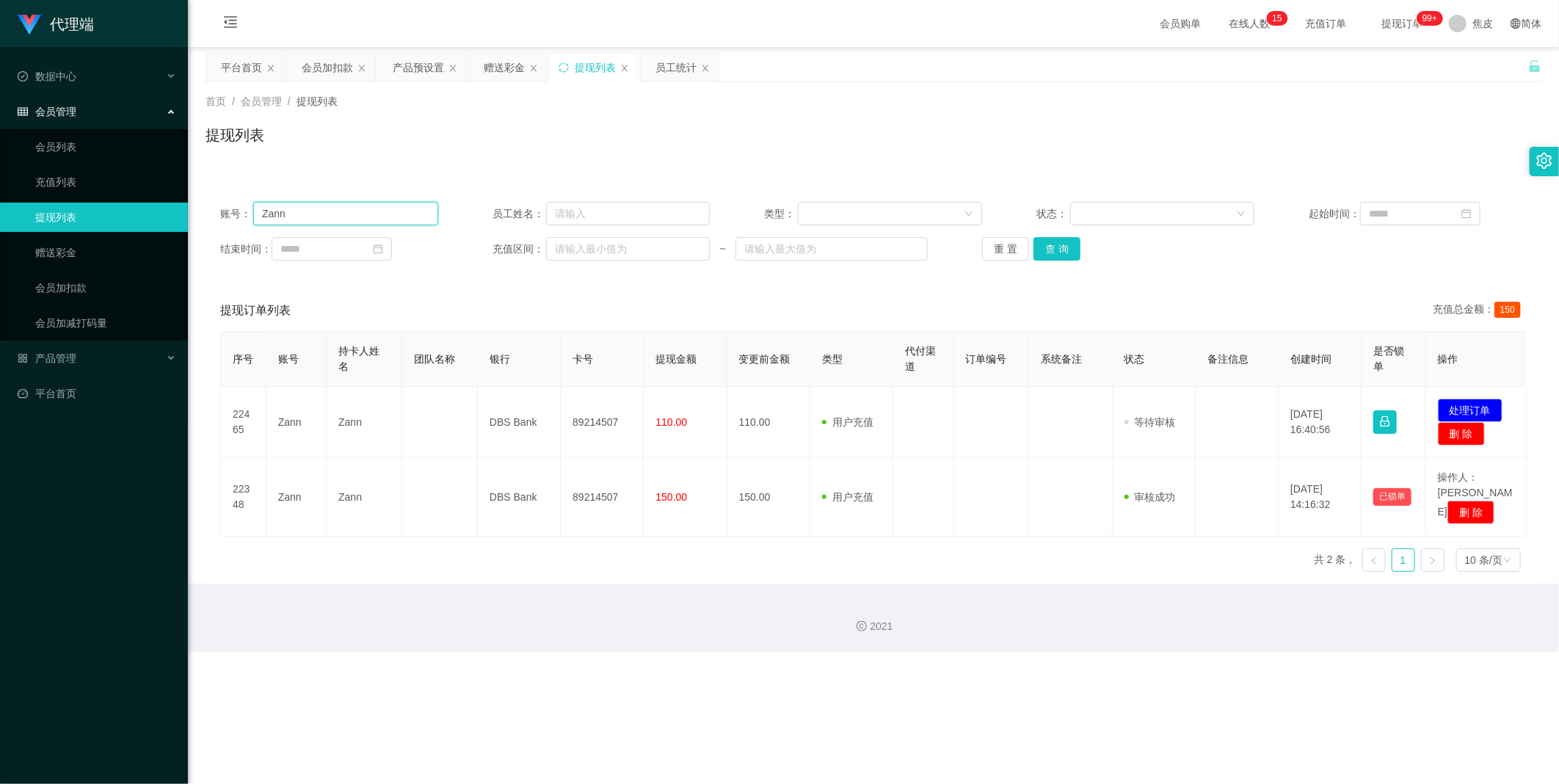
click at [301, 213] on input "Zann" at bounding box center [345, 213] width 185 height 23
paste input "Zann"
type input "Zann"
click at [1047, 249] on button "查 询" at bounding box center [1056, 249] width 47 height 23
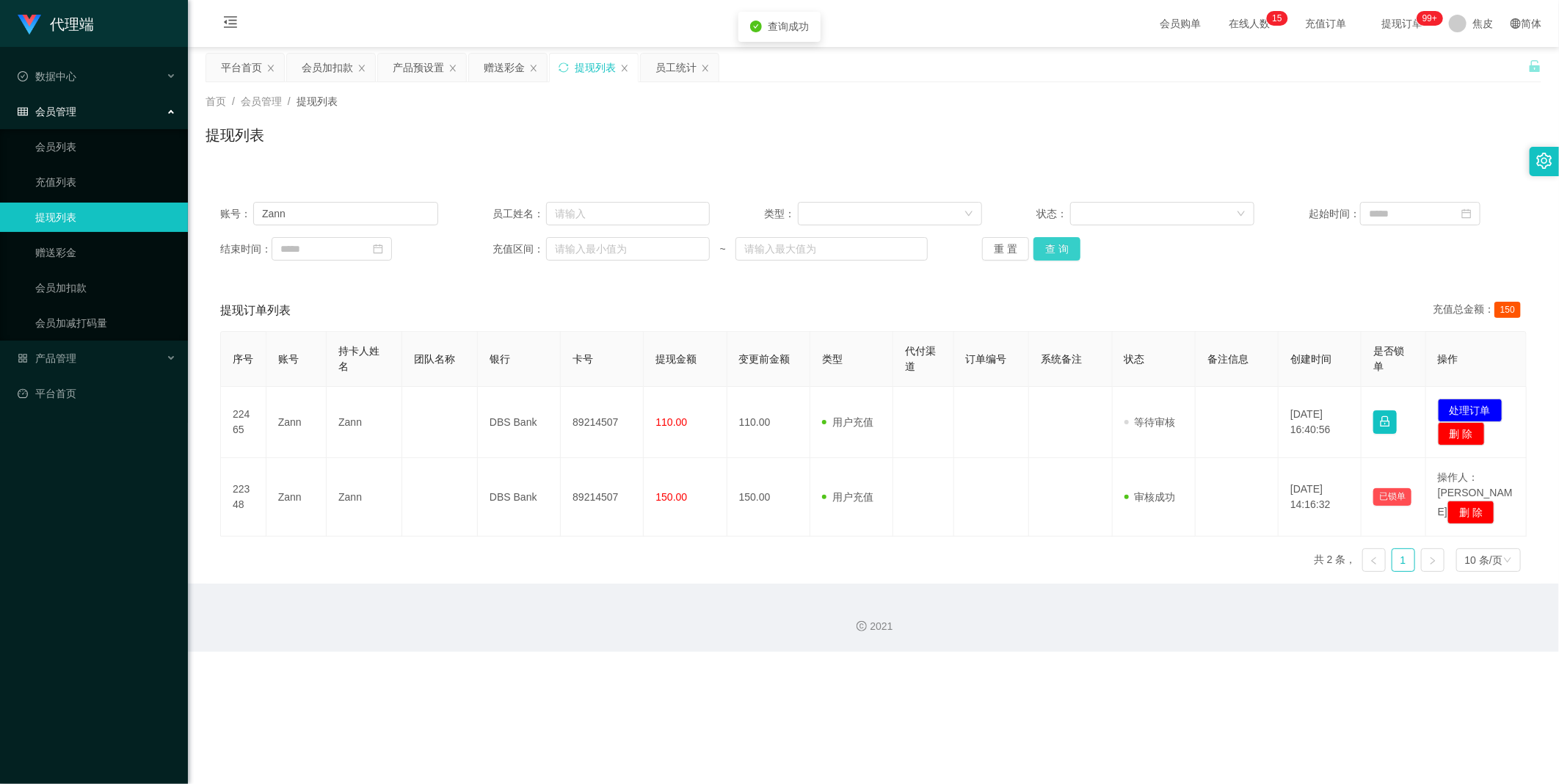
click at [1047, 249] on button "查 询" at bounding box center [1056, 249] width 47 height 23
click at [1047, 249] on div "重 置 查 询" at bounding box center [1091, 249] width 218 height 23
click at [1047, 249] on button "查 询" at bounding box center [1056, 249] width 47 height 23
click at [79, 282] on link "会员加扣款" at bounding box center [106, 288] width 141 height 29
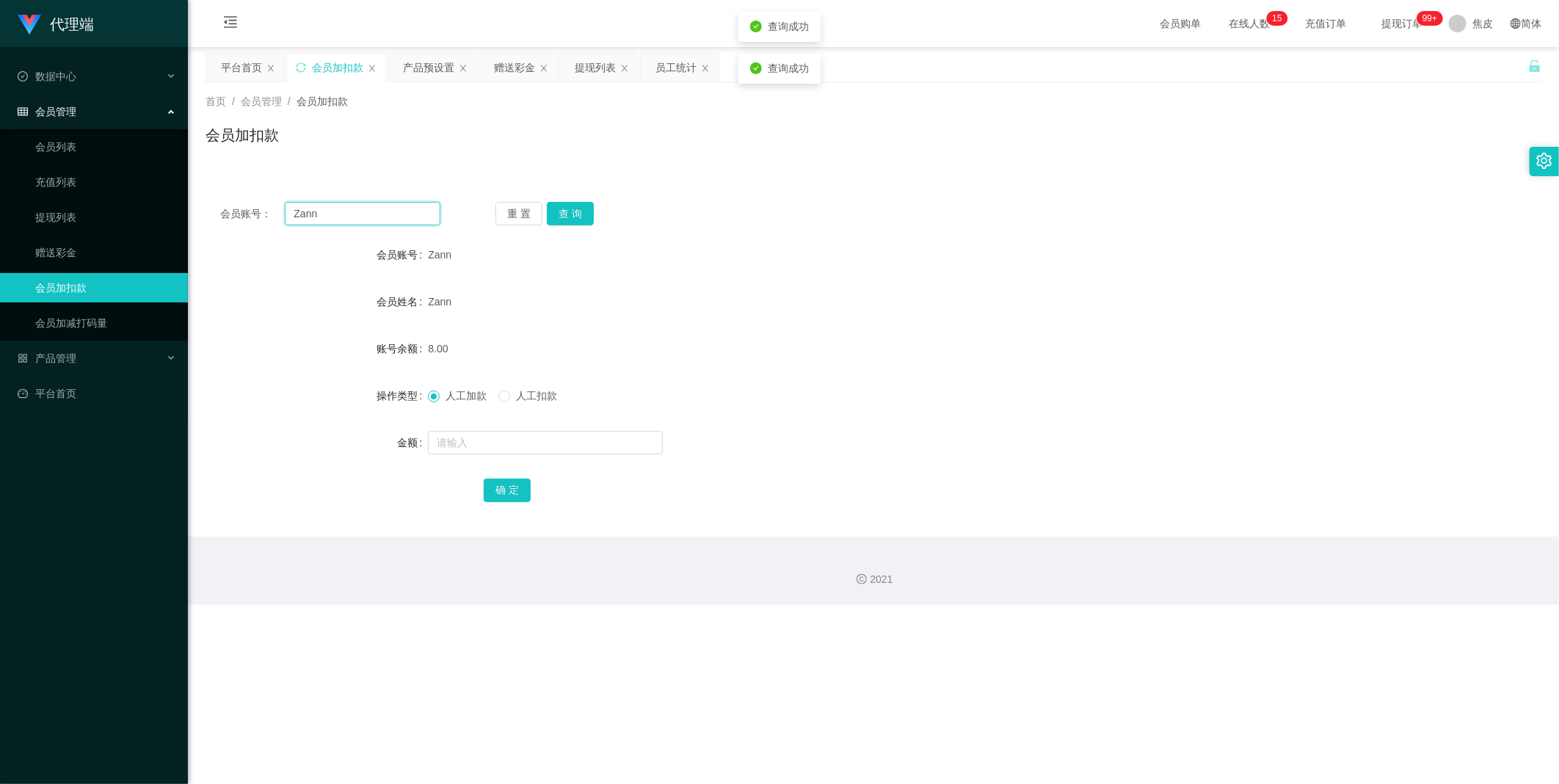
click at [362, 218] on input "Zann" at bounding box center [363, 213] width 156 height 23
click at [509, 217] on button "重 置" at bounding box center [519, 213] width 47 height 23
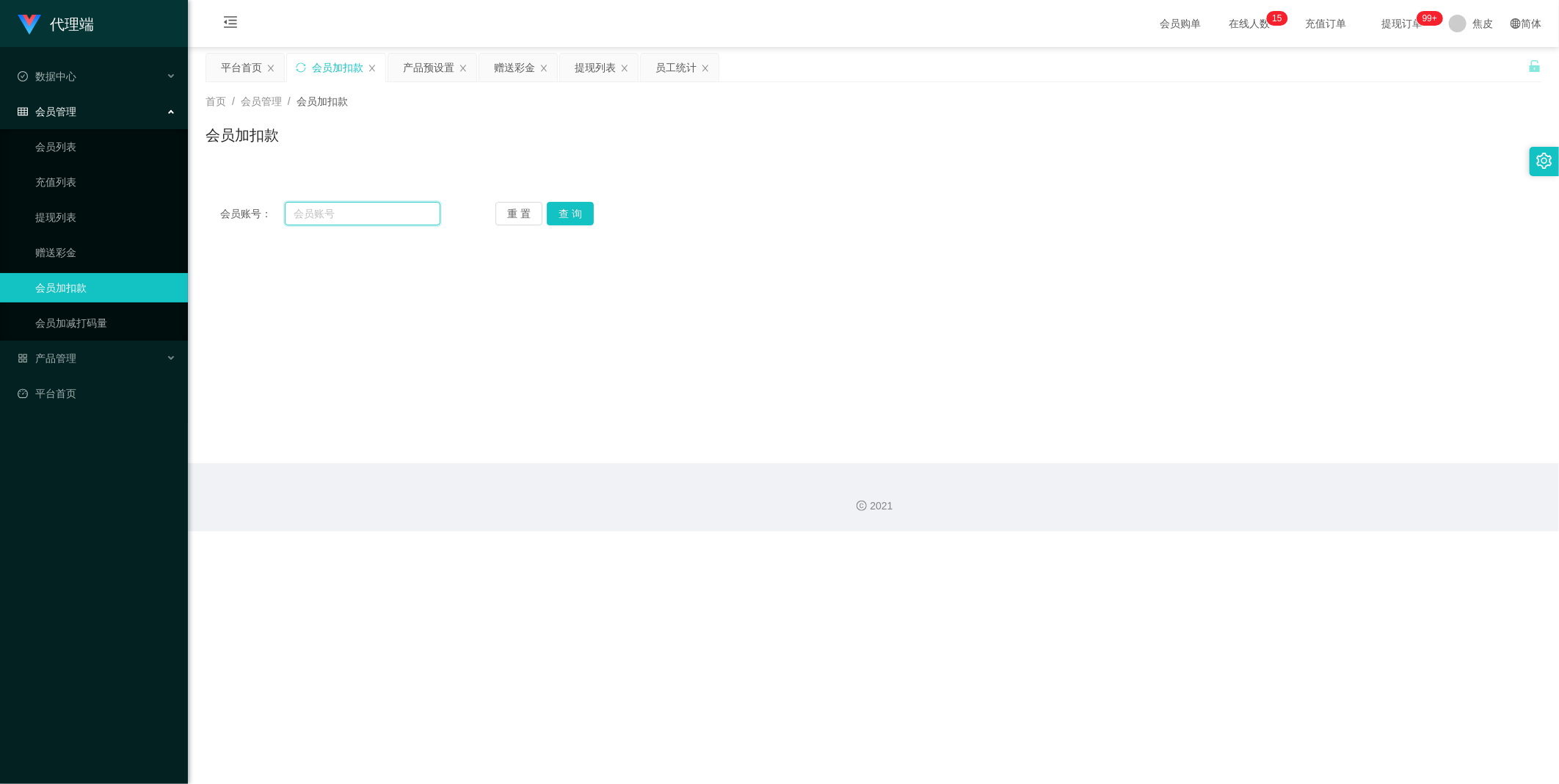
click at [394, 217] on input "text" at bounding box center [363, 213] width 156 height 23
paste input "Zann"
type input "Zann"
drag, startPoint x: 574, startPoint y: 213, endPoint x: 578, endPoint y: 228, distance: 15.5
click at [574, 213] on button "查 询" at bounding box center [570, 213] width 47 height 23
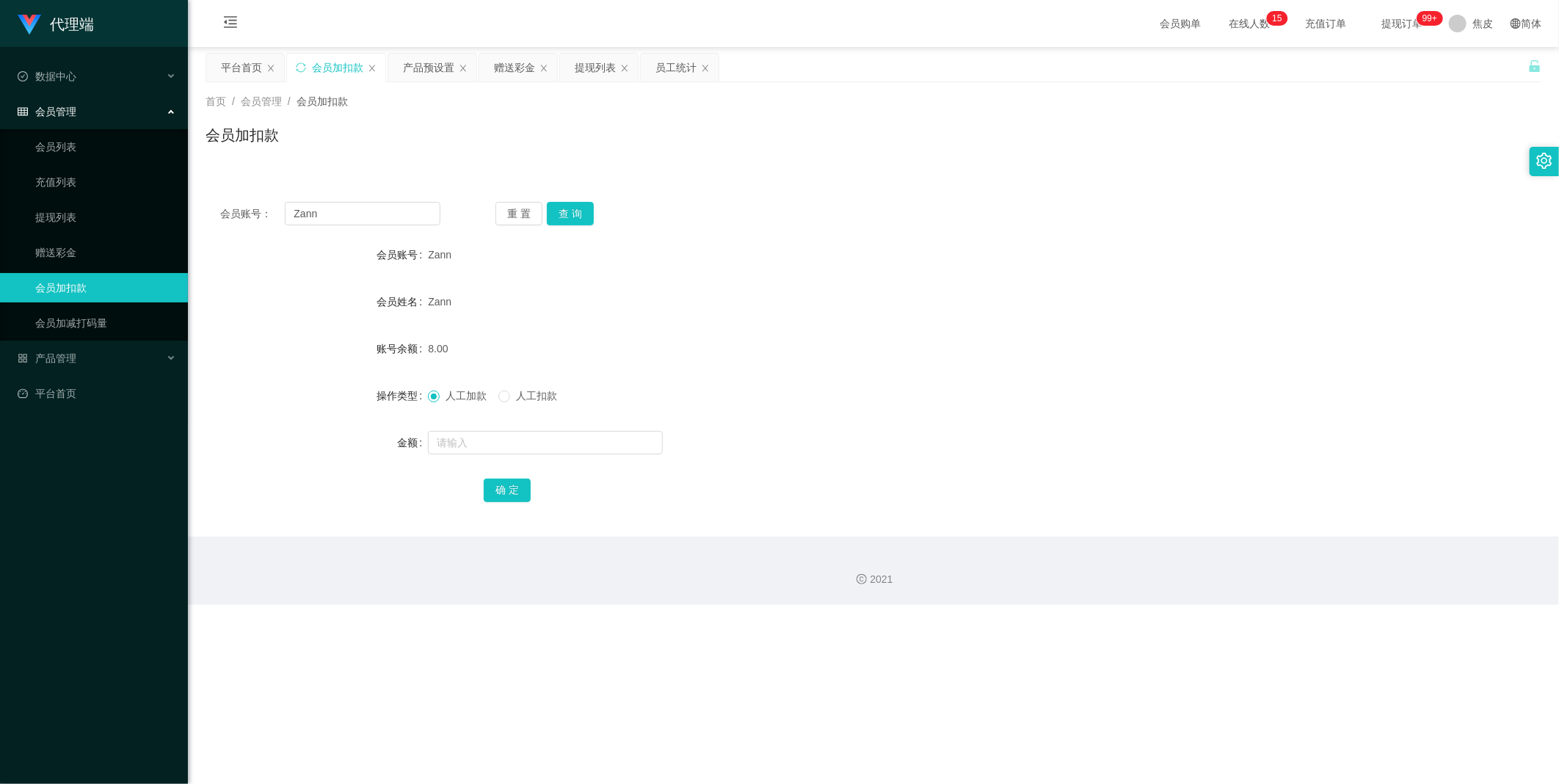
drag, startPoint x: 607, startPoint y: 68, endPoint x: 611, endPoint y: 84, distance: 16.5
click at [607, 68] on div "提现列表" at bounding box center [594, 68] width 41 height 28
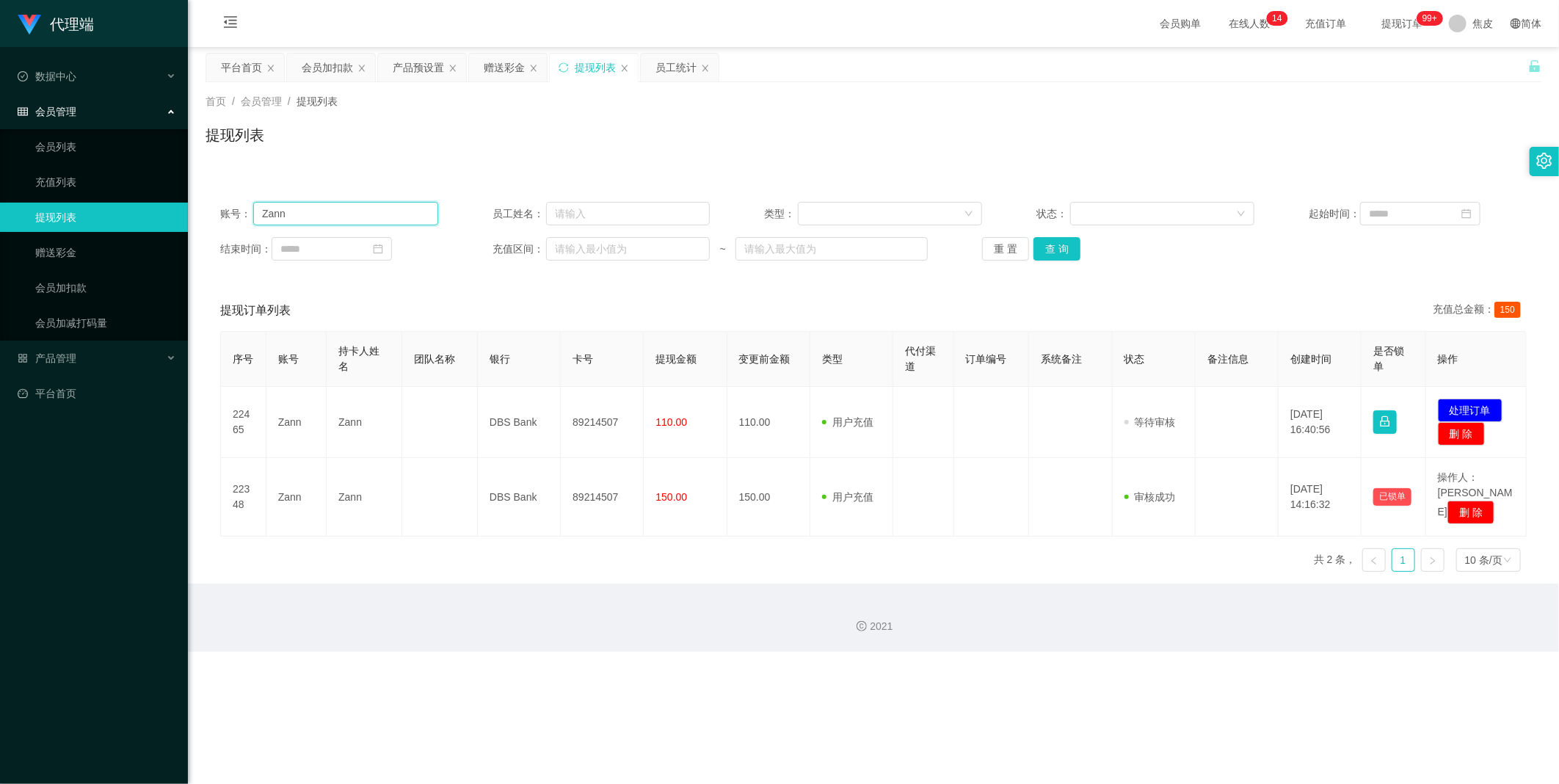
click at [343, 214] on input "Zann" at bounding box center [345, 213] width 185 height 23
paste input "Zann"
type input "Zann"
click at [1050, 249] on button "查 询" at bounding box center [1056, 249] width 47 height 23
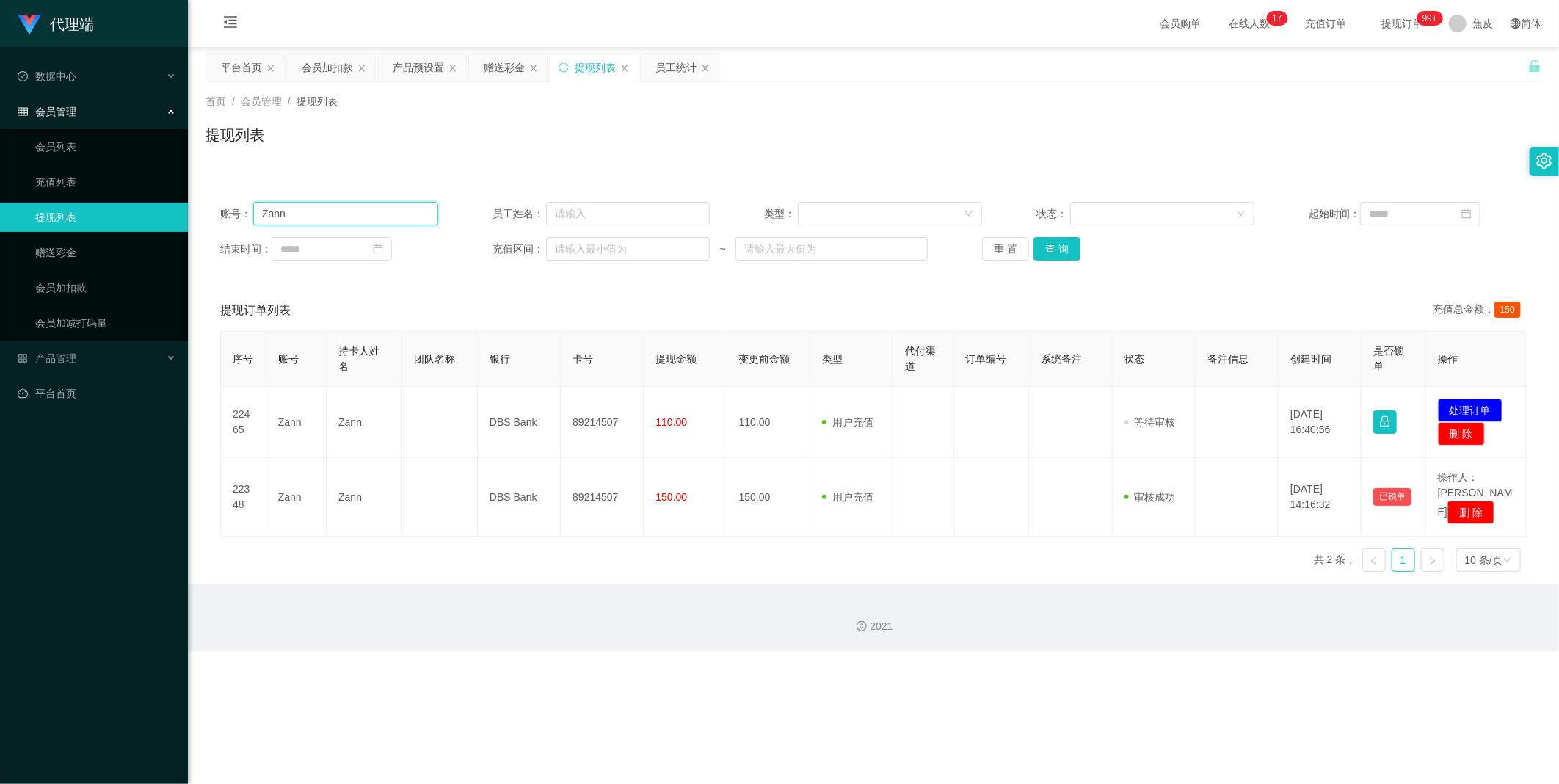
click at [319, 215] on input "Zann" at bounding box center [345, 213] width 185 height 23
drag, startPoint x: 319, startPoint y: 215, endPoint x: 300, endPoint y: 217, distance: 19.1
click at [300, 217] on input "Zann" at bounding box center [345, 213] width 185 height 23
paste input "LX9100"
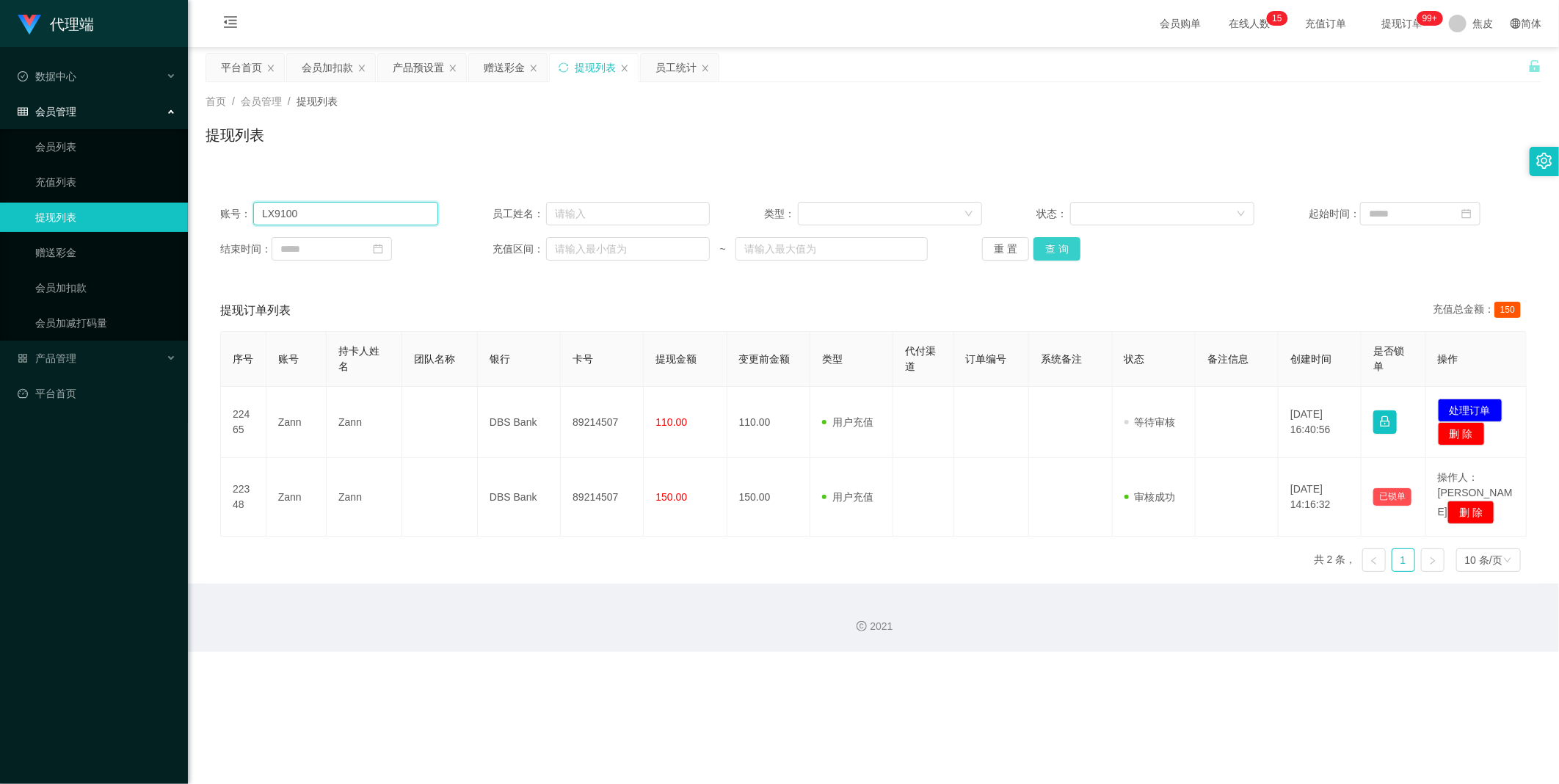
type input "LX9100"
click at [1055, 247] on button "查 询" at bounding box center [1056, 249] width 47 height 23
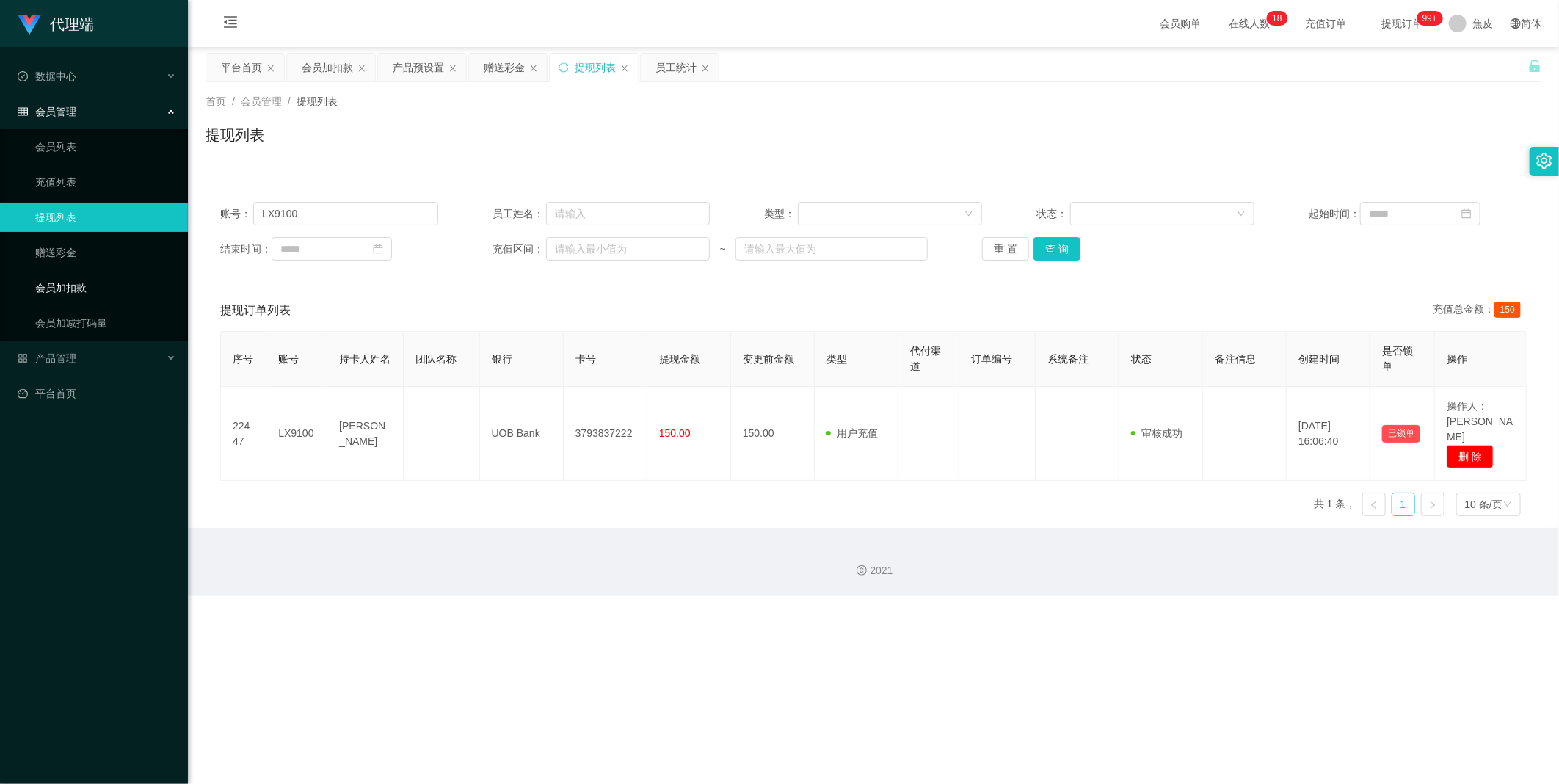
click at [85, 291] on link "会员加扣款" at bounding box center [106, 288] width 141 height 29
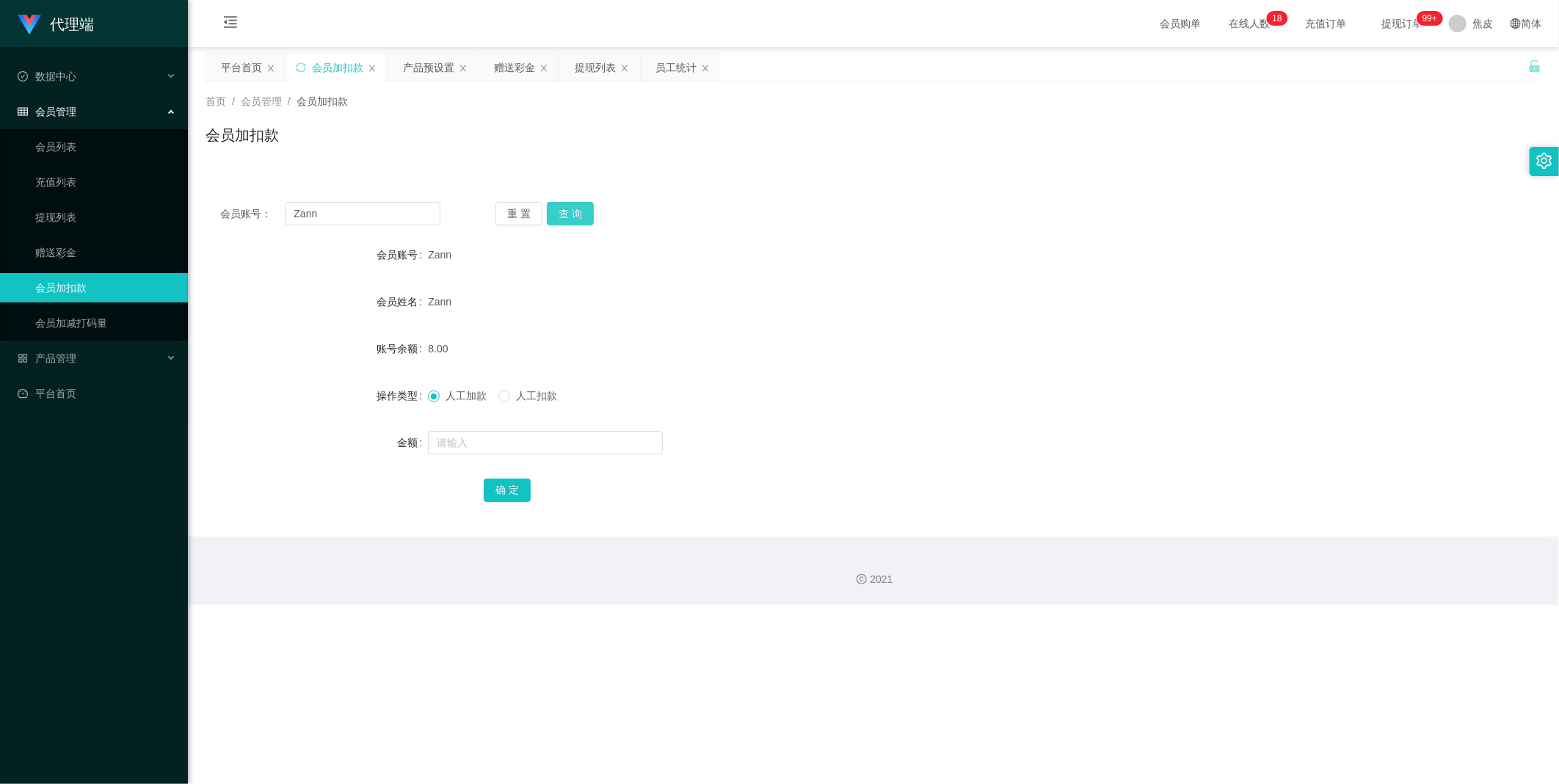
click at [575, 214] on button "查 询" at bounding box center [570, 213] width 47 height 23
click at [328, 215] on input "Zann" at bounding box center [363, 213] width 156 height 23
paste input "chun99"
type input "chun99"
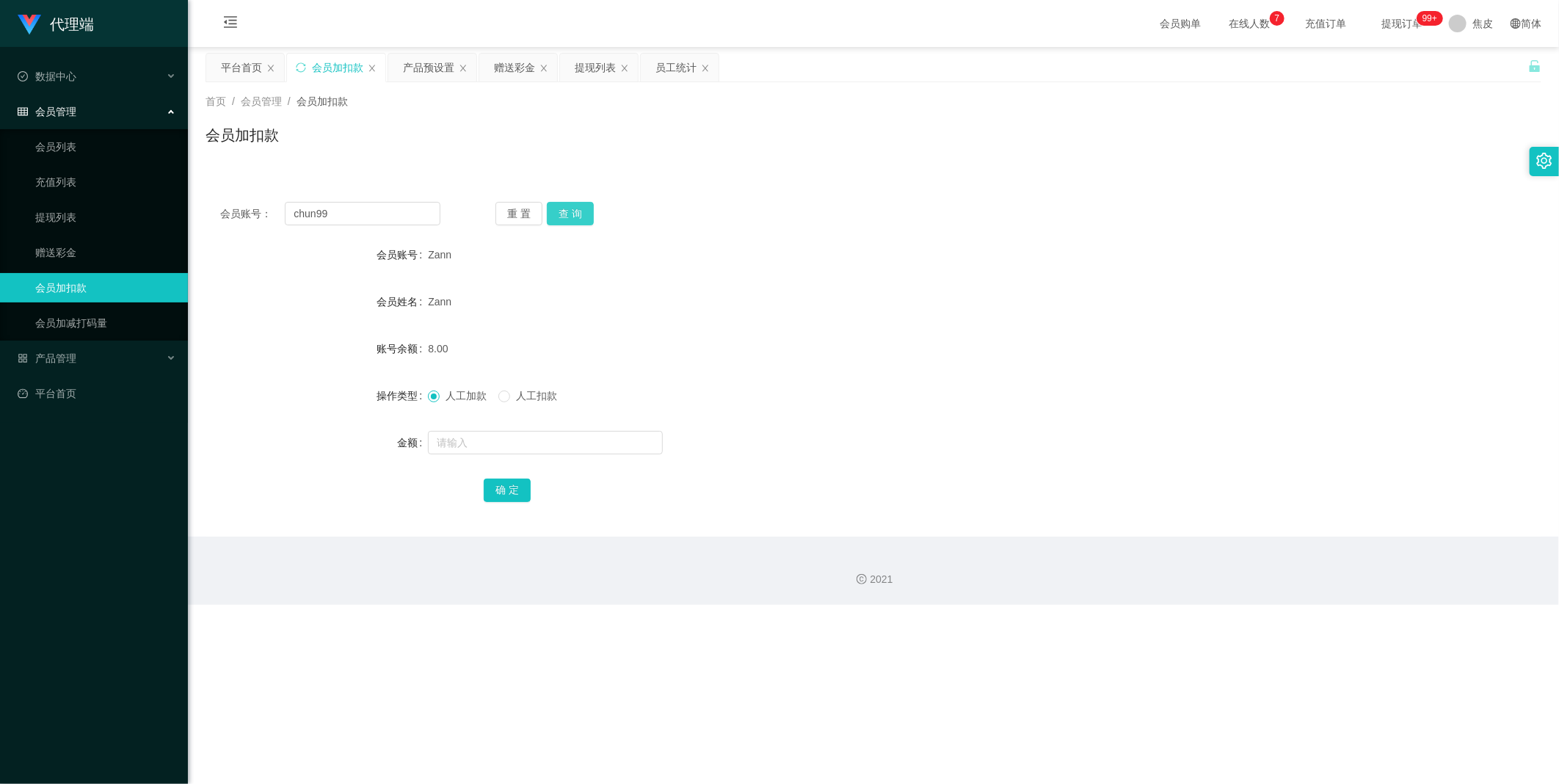
click at [563, 211] on button "查 询" at bounding box center [570, 213] width 47 height 23
click at [499, 443] on input "text" at bounding box center [545, 442] width 235 height 23
click at [565, 206] on button "查 询" at bounding box center [570, 213] width 47 height 23
click at [490, 444] on input "text" at bounding box center [545, 442] width 235 height 23
type input "8"
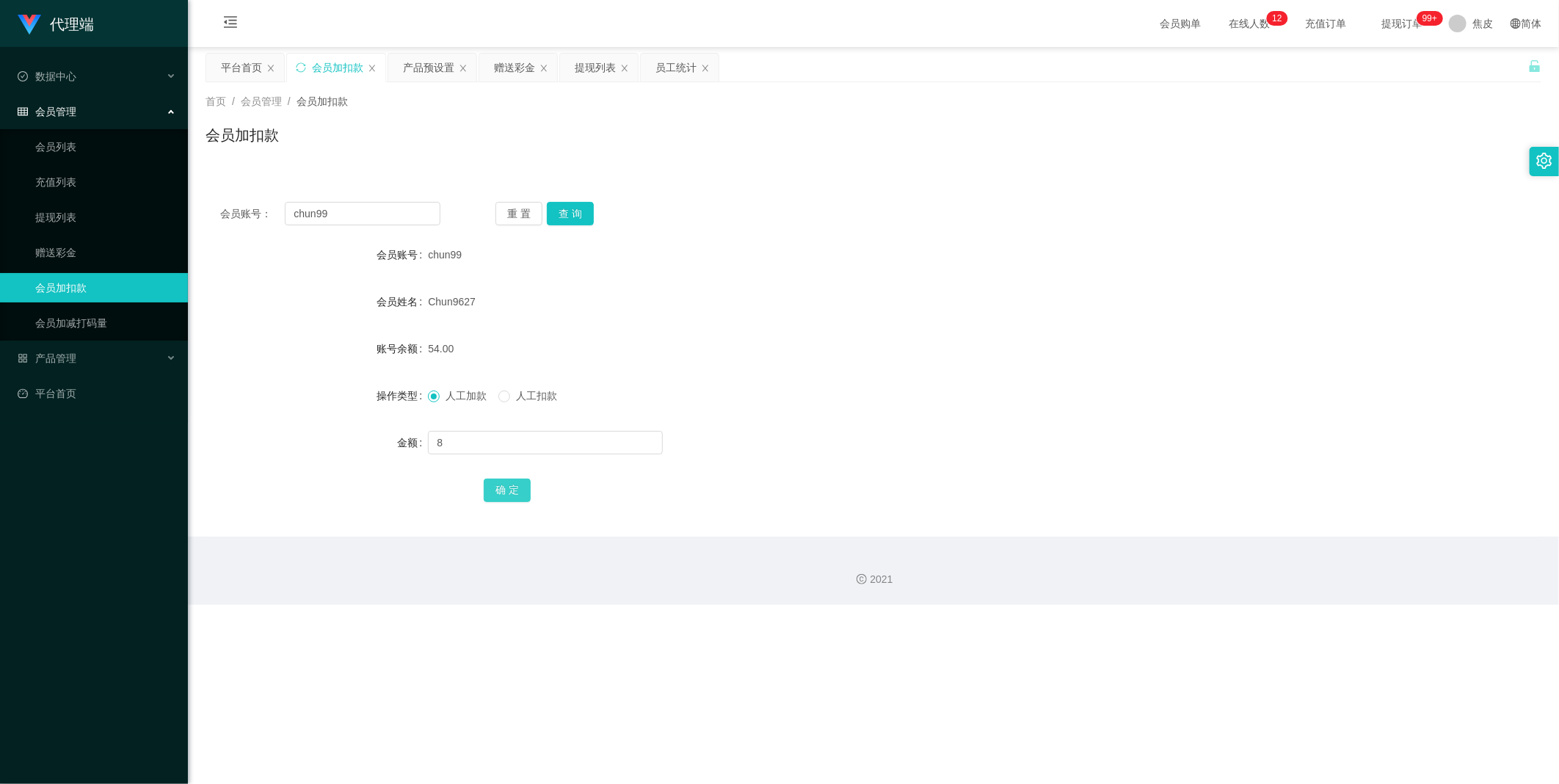
click at [514, 484] on button "确 定" at bounding box center [507, 489] width 47 height 23
click at [324, 211] on input "chun99" at bounding box center [363, 213] width 156 height 23
drag, startPoint x: 326, startPoint y: 210, endPoint x: 270, endPoint y: 213, distance: 56.1
click at [270, 213] on div "会员账号： chun99" at bounding box center [330, 213] width 220 height 23
click at [586, 68] on div "提现列表" at bounding box center [594, 68] width 41 height 28
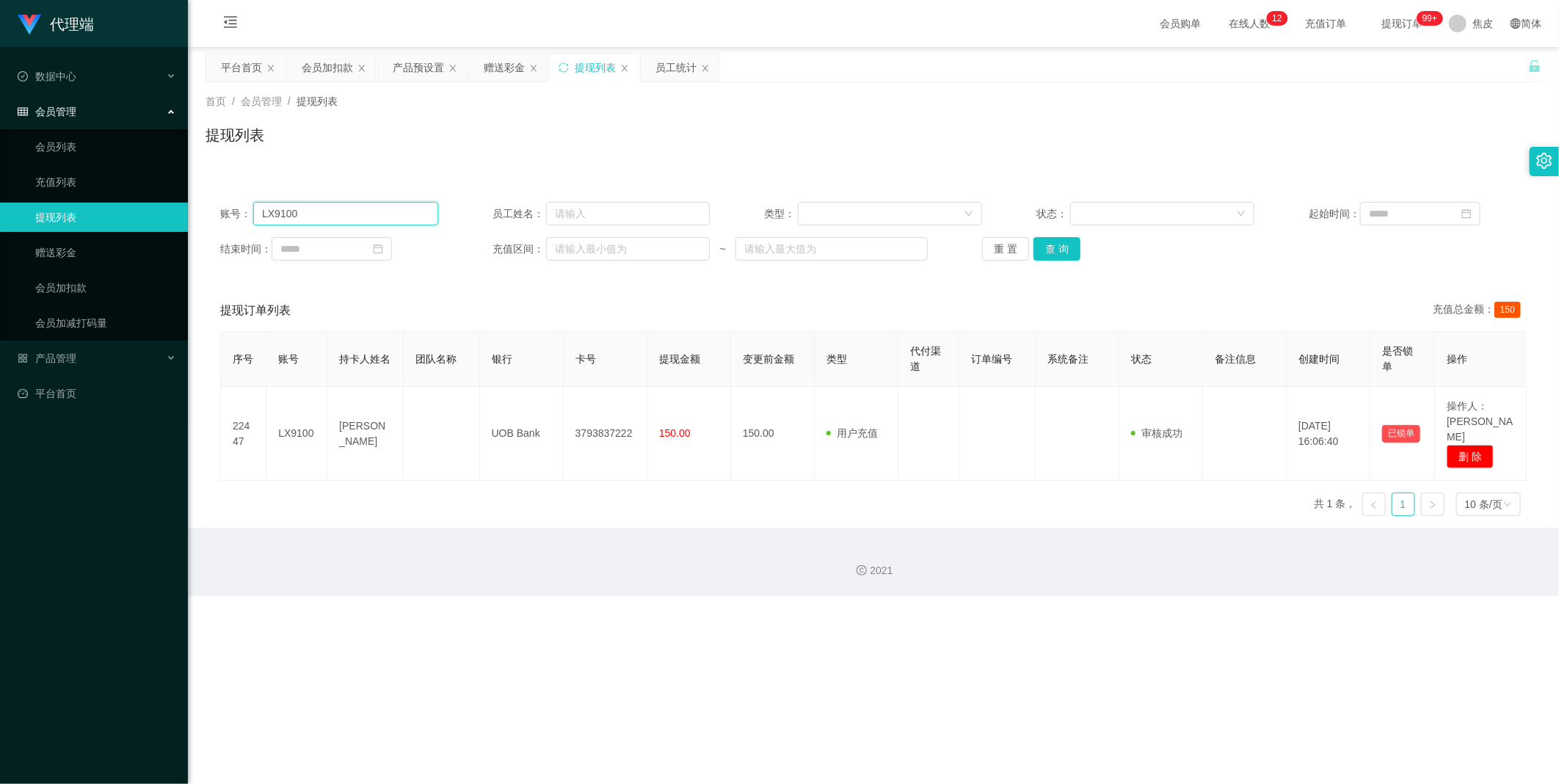
click at [381, 222] on input "LX9100" at bounding box center [345, 213] width 185 height 23
paste input "chun99"
type input "chun99"
drag, startPoint x: 1050, startPoint y: 247, endPoint x: 1046, endPoint y: 262, distance: 15.5
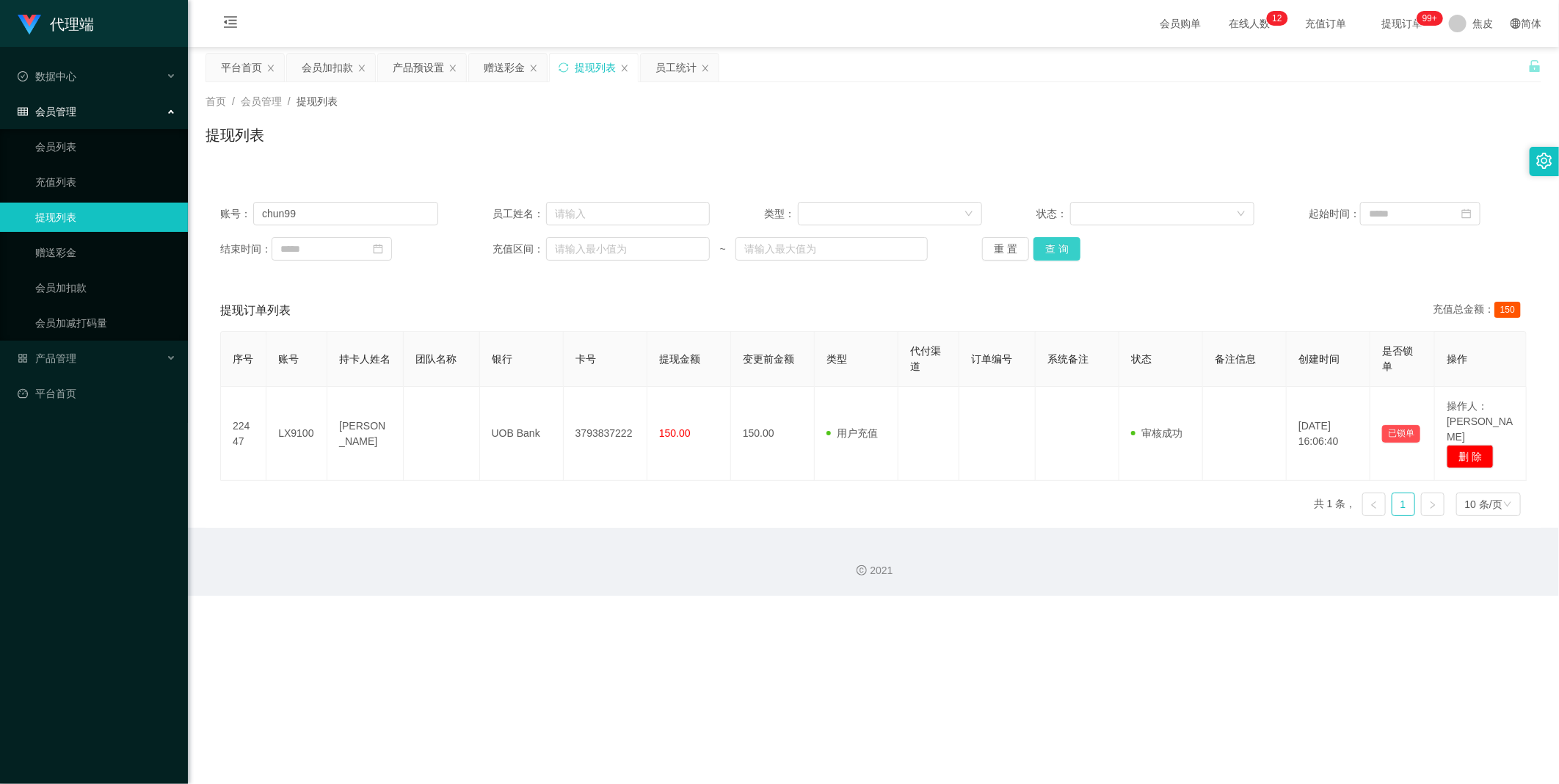
click at [1050, 247] on button "查 询" at bounding box center [1056, 249] width 47 height 23
drag, startPoint x: 1059, startPoint y: 247, endPoint x: 1067, endPoint y: 241, distance: 10.0
click at [1059, 247] on button "查 询" at bounding box center [1056, 249] width 47 height 23
click at [76, 294] on link "会员加扣款" at bounding box center [106, 288] width 141 height 29
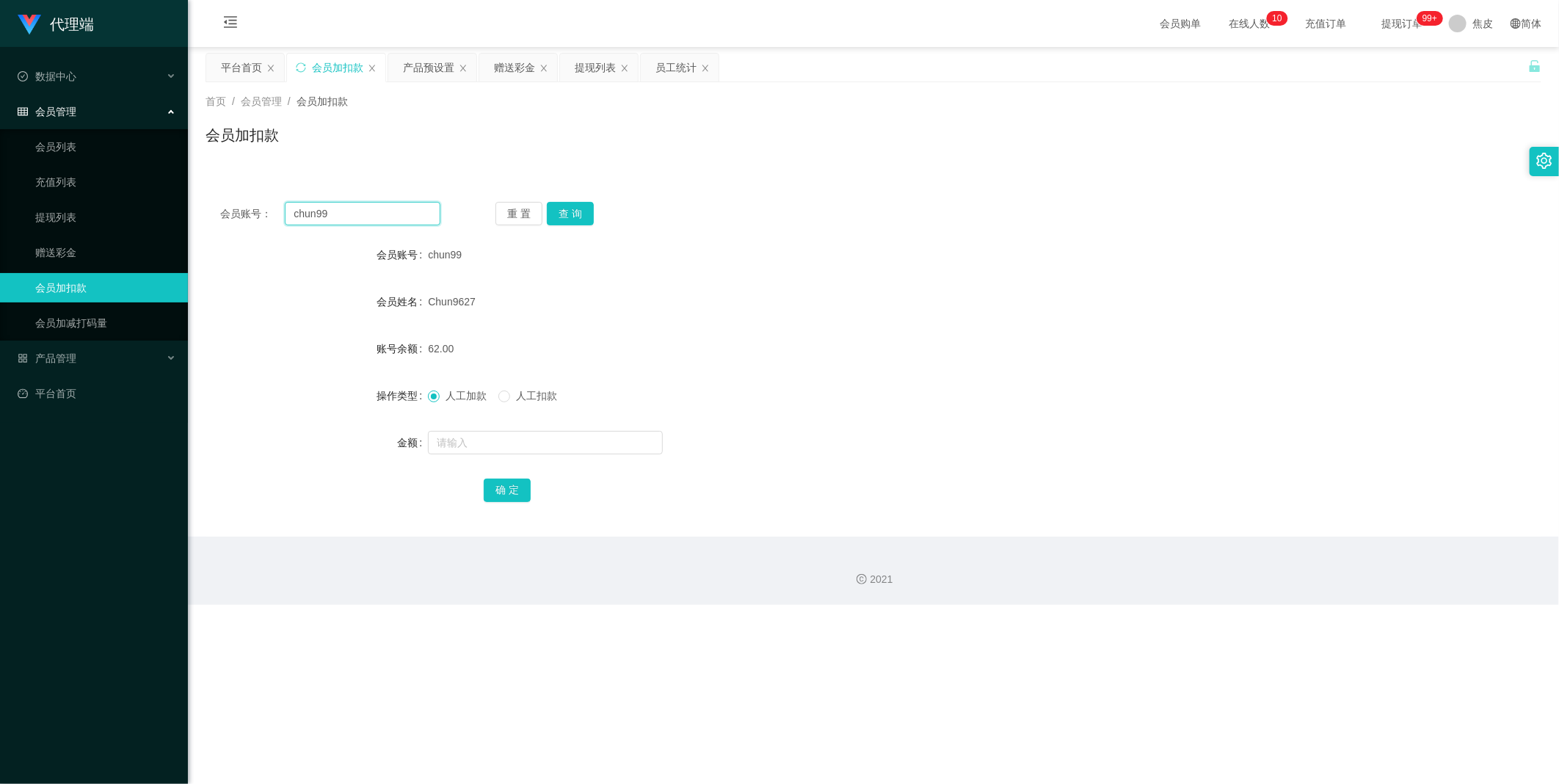
click at [371, 215] on input "chun99" at bounding box center [363, 213] width 156 height 23
paste input "Zann"
type input "Zann"
click at [568, 215] on button "查 询" at bounding box center [570, 213] width 47 height 23
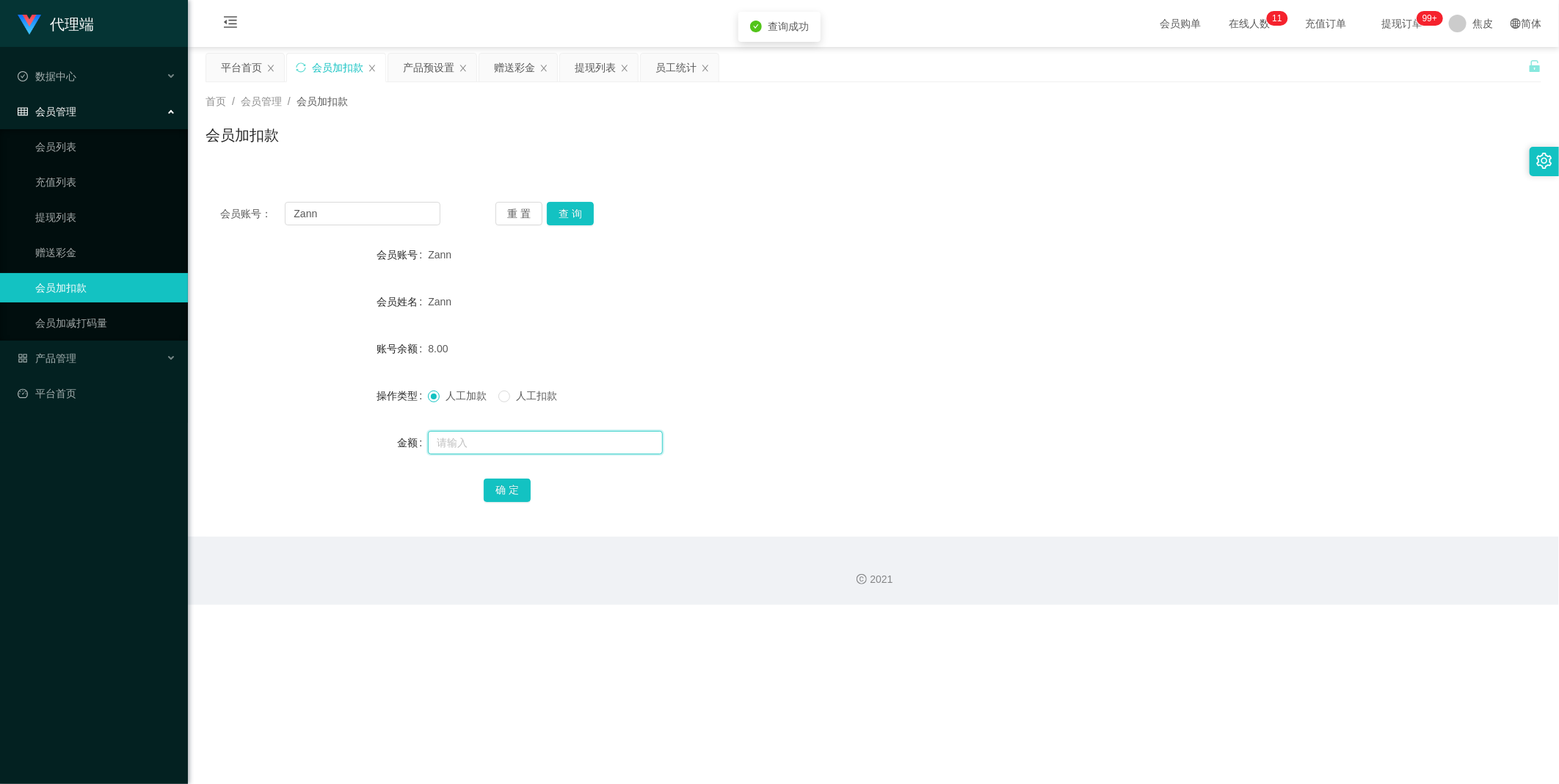
click at [474, 440] on input "text" at bounding box center [545, 442] width 235 height 23
type input "8"
click at [503, 489] on button "确 定" at bounding box center [507, 489] width 47 height 23
click at [328, 215] on input "Zann" at bounding box center [363, 213] width 156 height 23
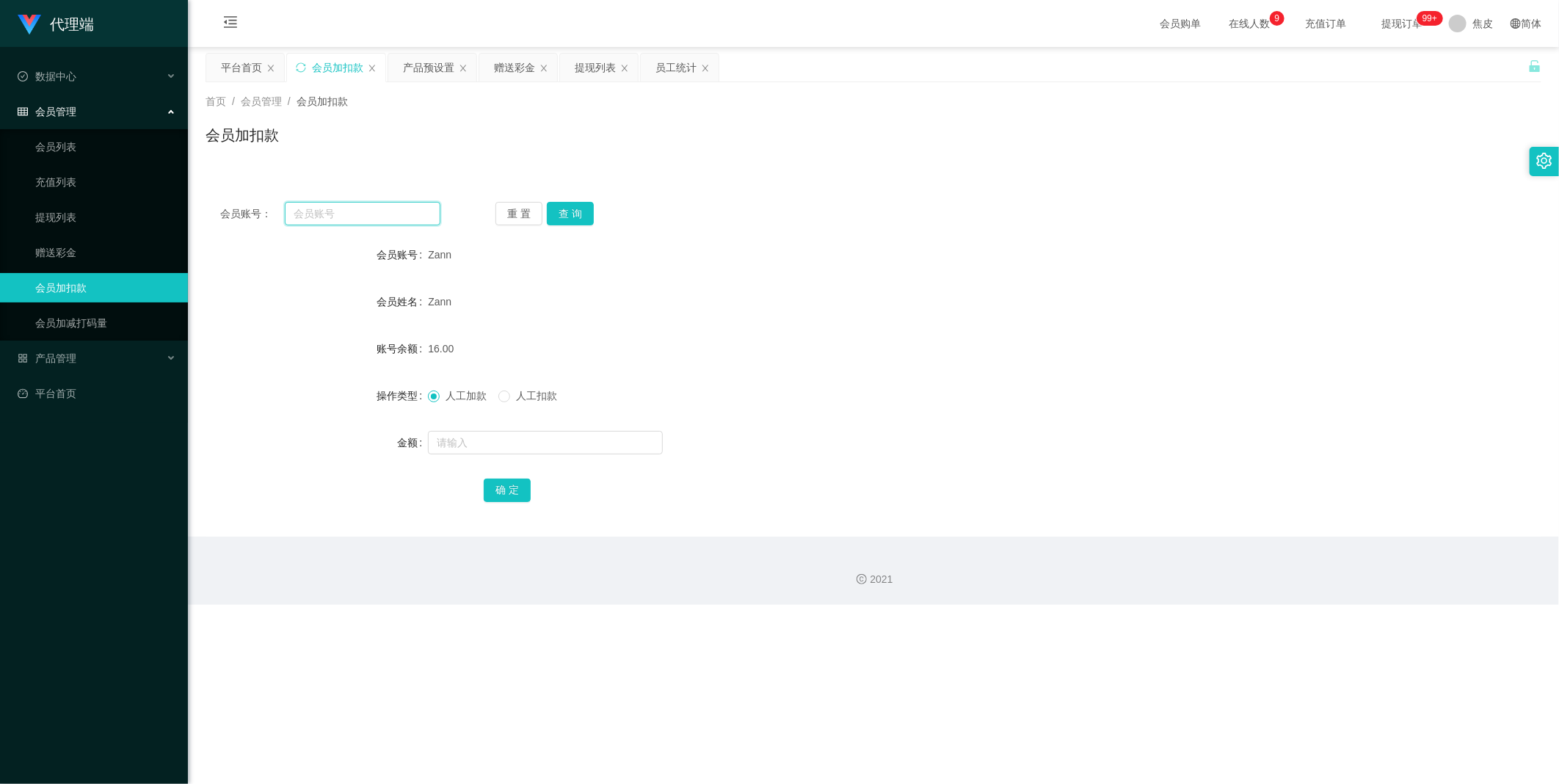
paste input "chun99"
type input "chun99"
click at [568, 213] on button "查 询" at bounding box center [570, 213] width 47 height 23
click at [494, 443] on input "text" at bounding box center [545, 442] width 235 height 23
type input "8"
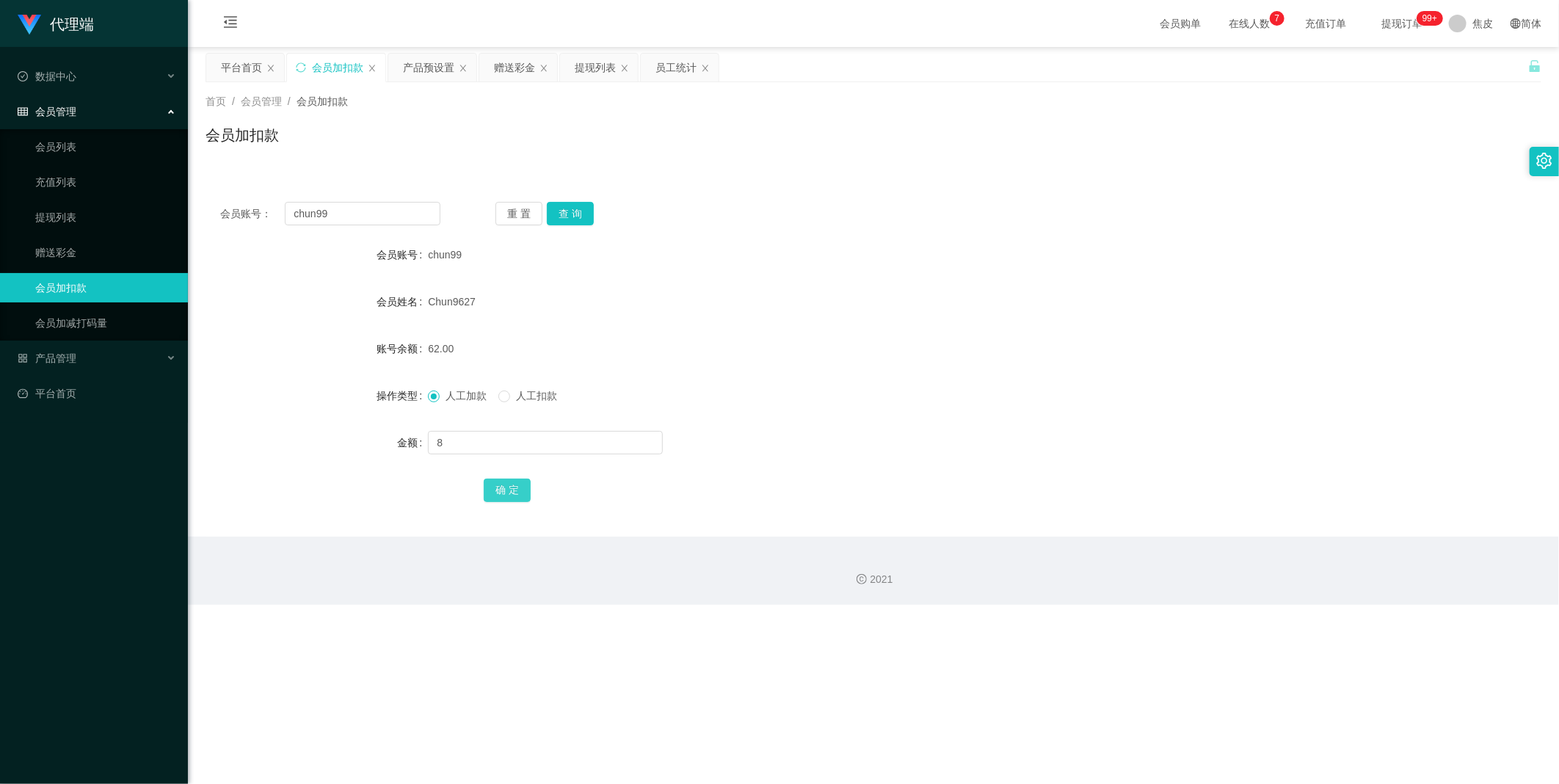
click at [508, 485] on button "确 定" at bounding box center [507, 489] width 47 height 23
click at [607, 67] on div "提现列表" at bounding box center [594, 68] width 41 height 28
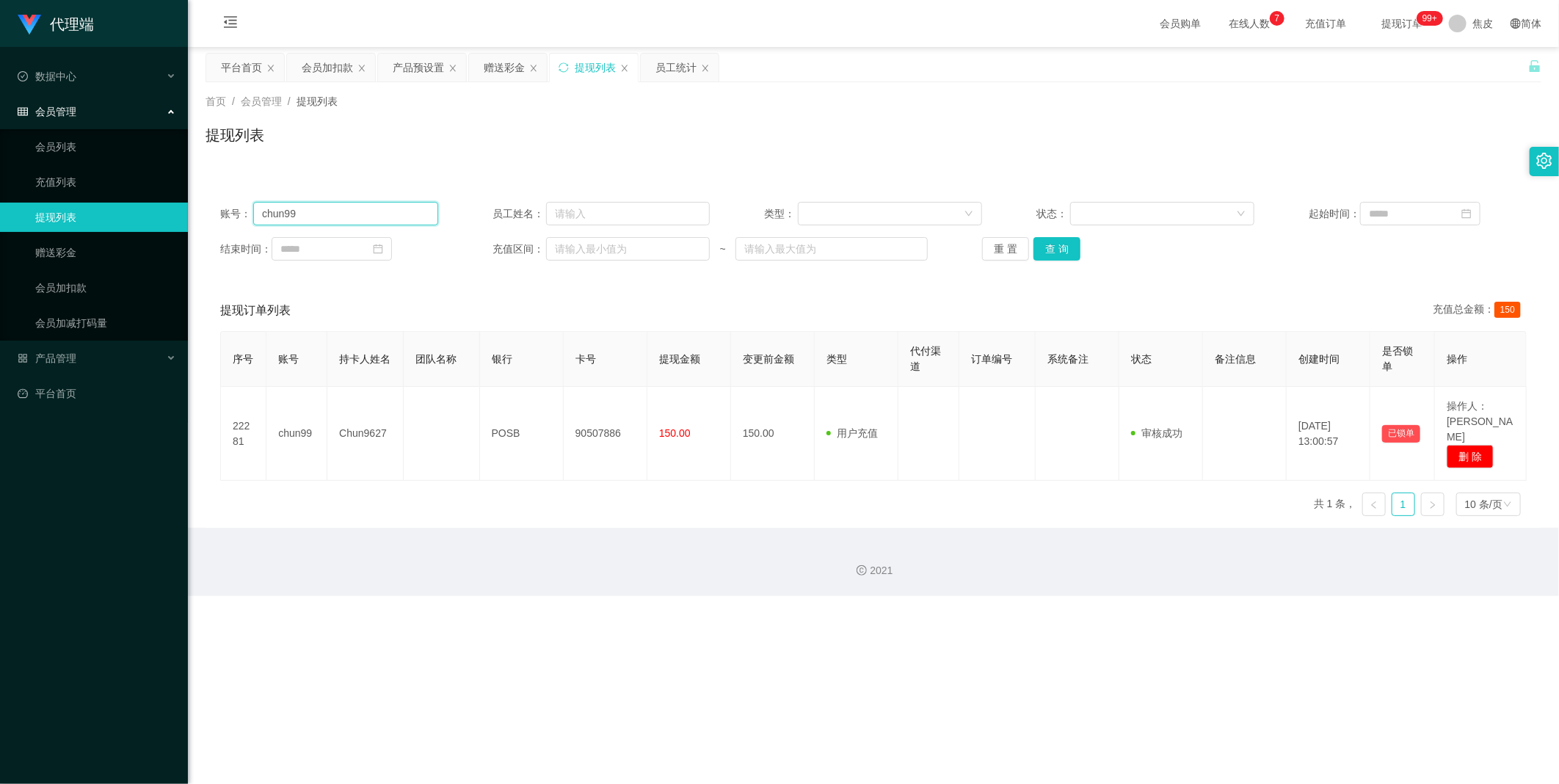
click at [335, 211] on input "chun99" at bounding box center [345, 213] width 185 height 23
click at [70, 284] on link "会员加扣款" at bounding box center [106, 288] width 141 height 29
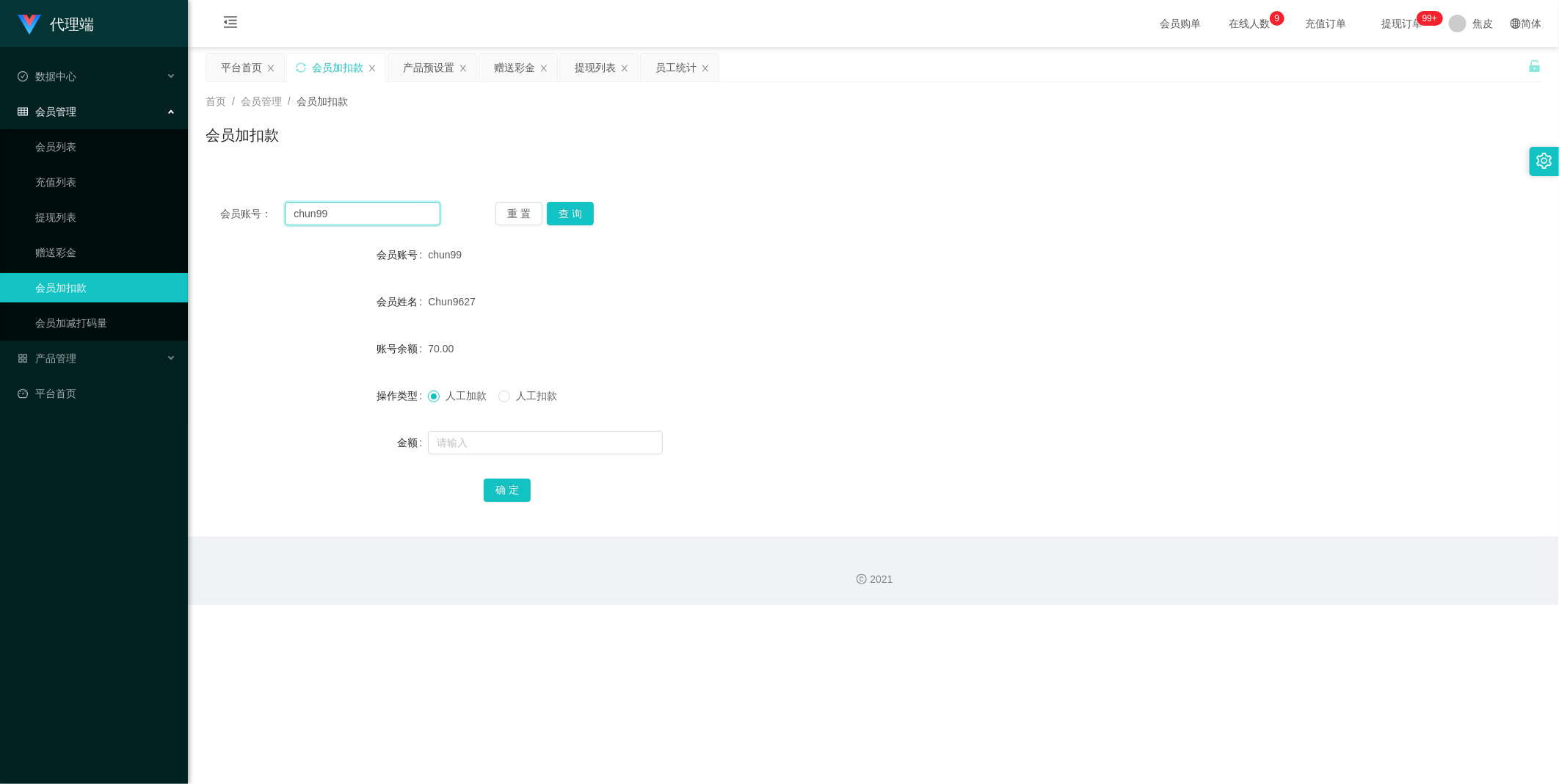
click at [348, 214] on input "chun99" at bounding box center [363, 213] width 156 height 23
paste input "Zann"
type input "Zann"
click at [571, 217] on button "查 询" at bounding box center [570, 213] width 47 height 23
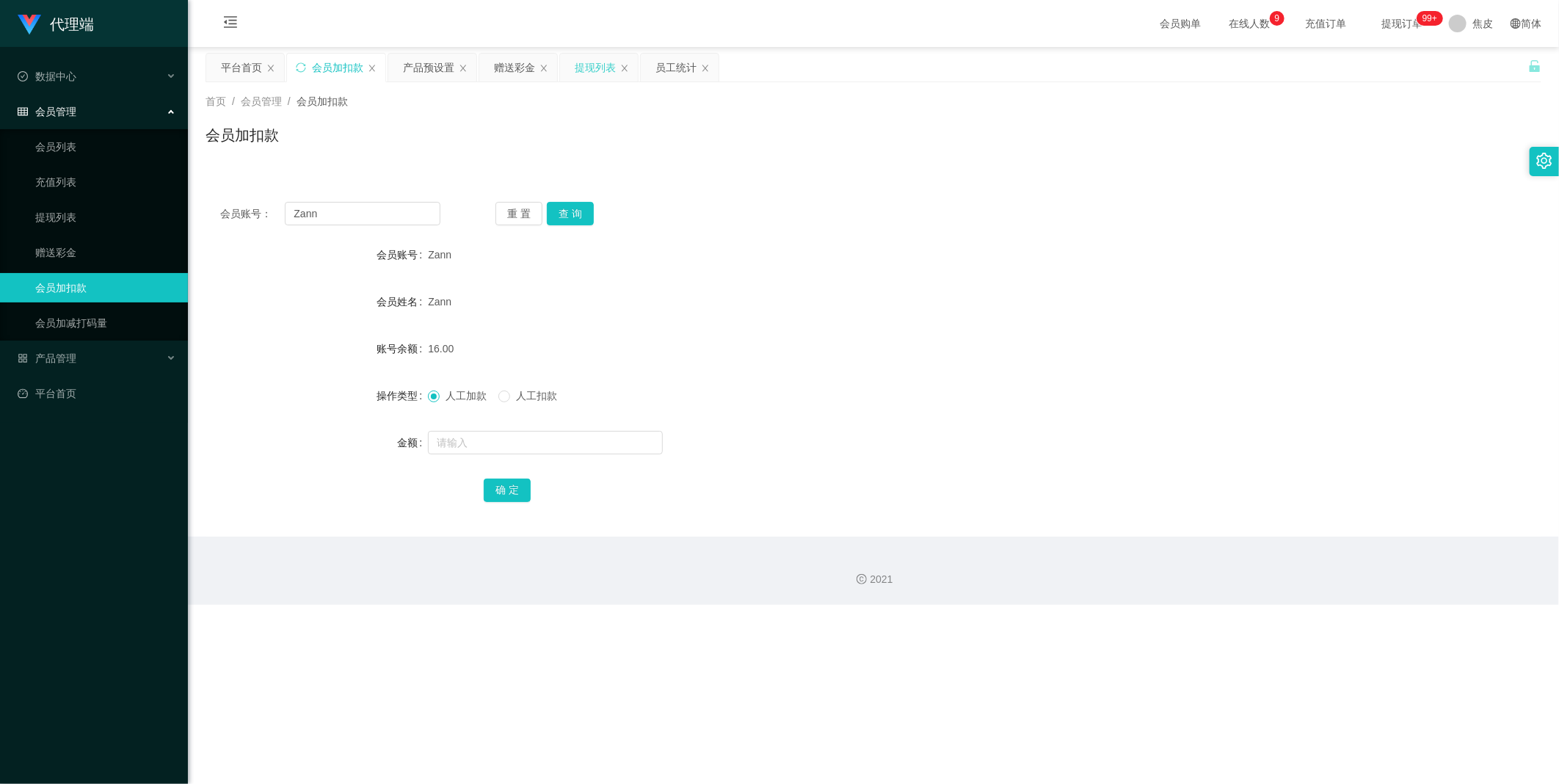
click at [600, 64] on div "提现列表" at bounding box center [594, 68] width 41 height 28
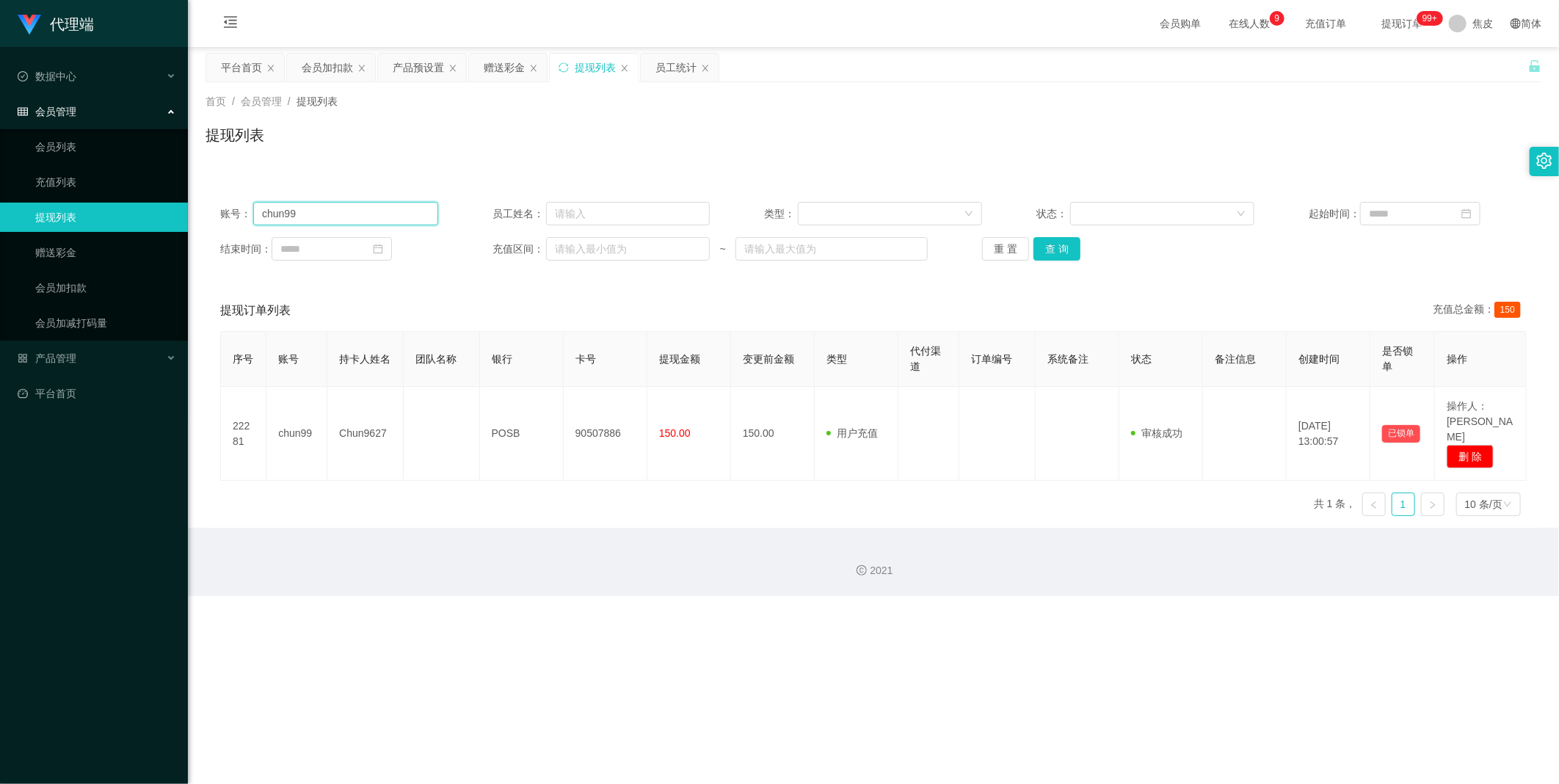
click at [348, 218] on input "chun99" at bounding box center [345, 213] width 185 height 23
paste input "Zann"
type input "Zann"
click at [1059, 253] on button "查 询" at bounding box center [1056, 249] width 47 height 23
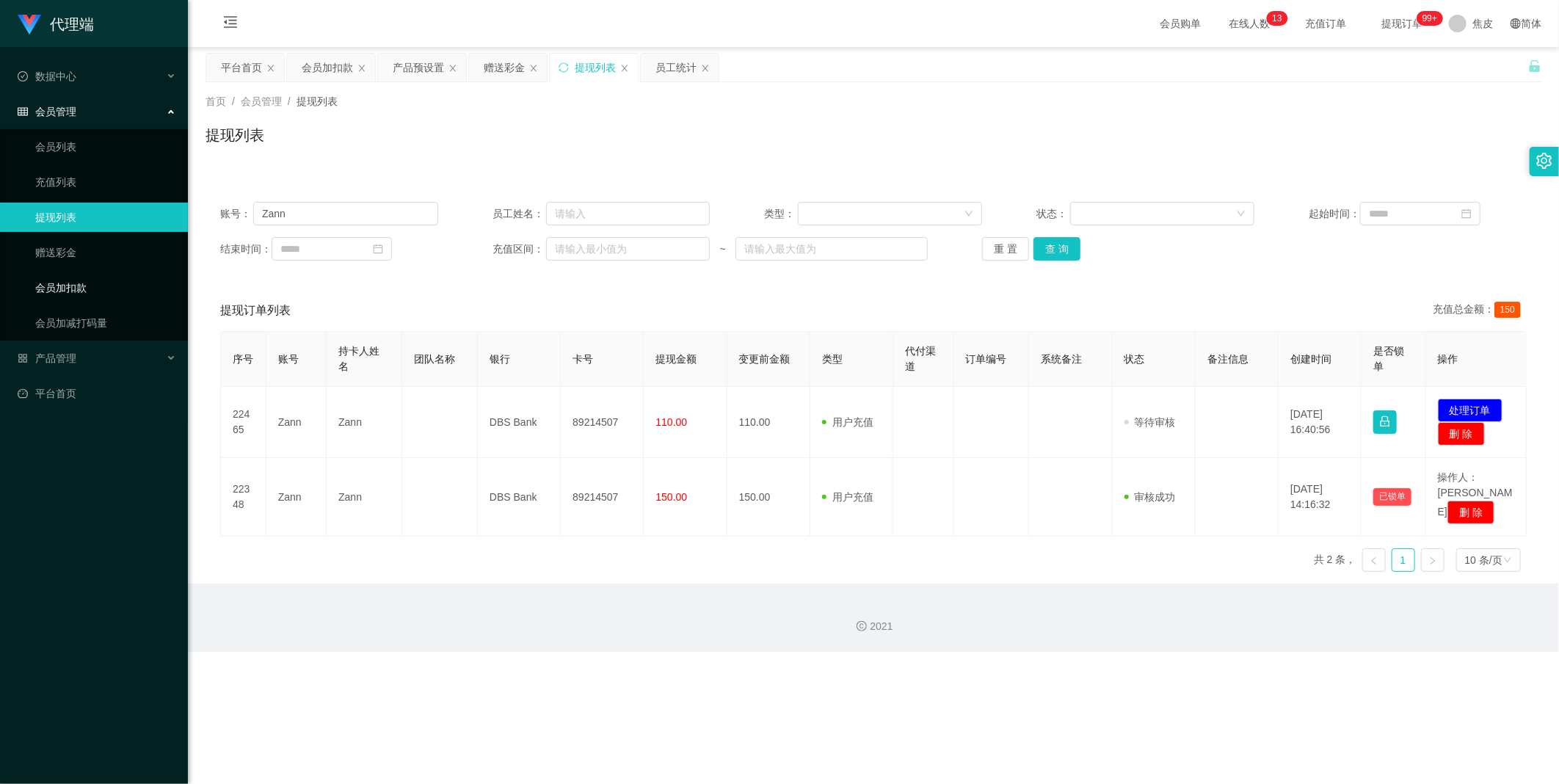
click at [91, 280] on link "会员加扣款" at bounding box center [106, 288] width 141 height 29
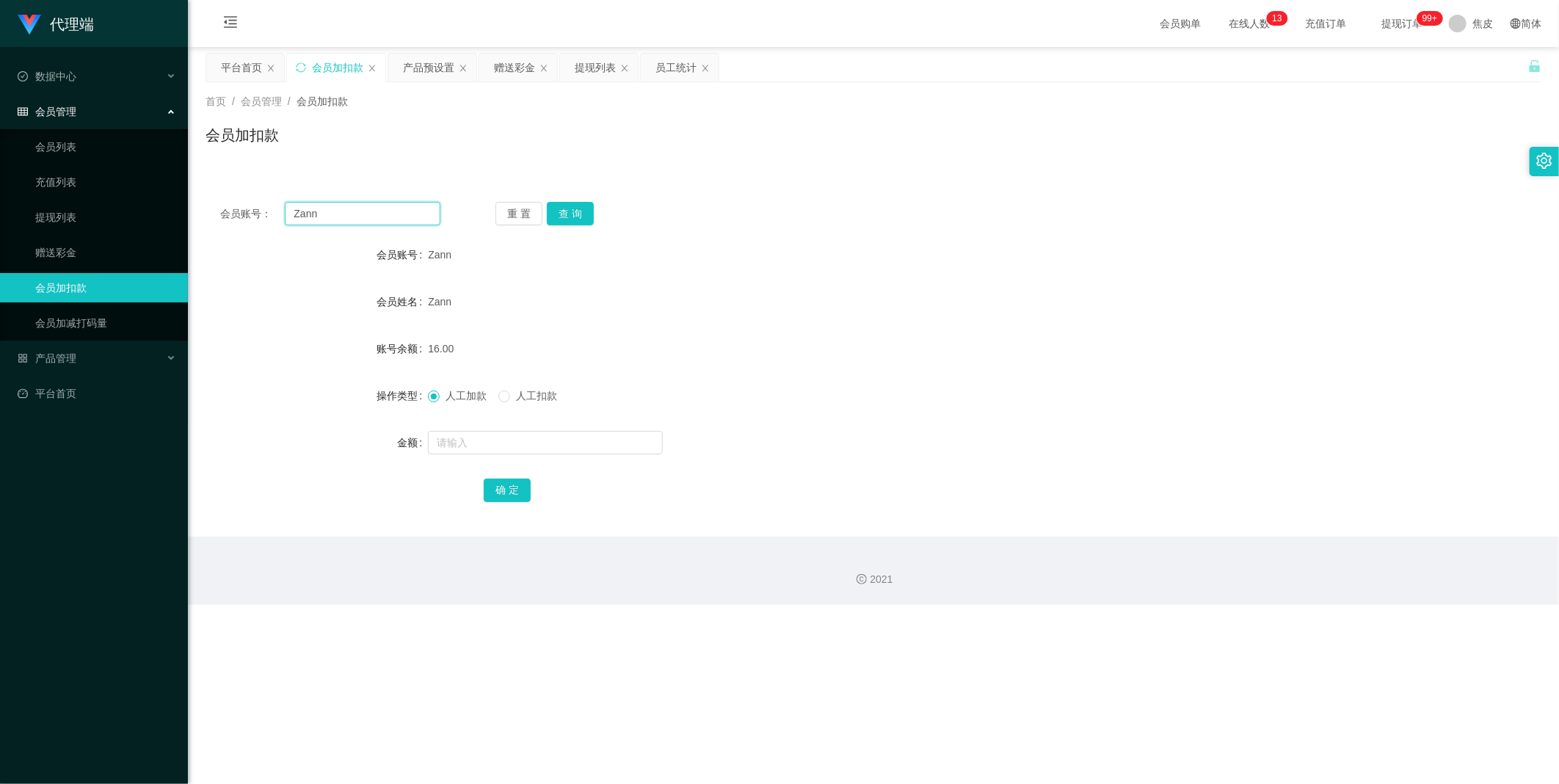
click at [333, 213] on input "Zann" at bounding box center [363, 213] width 156 height 23
paste input "Zann"
type input "Zann"
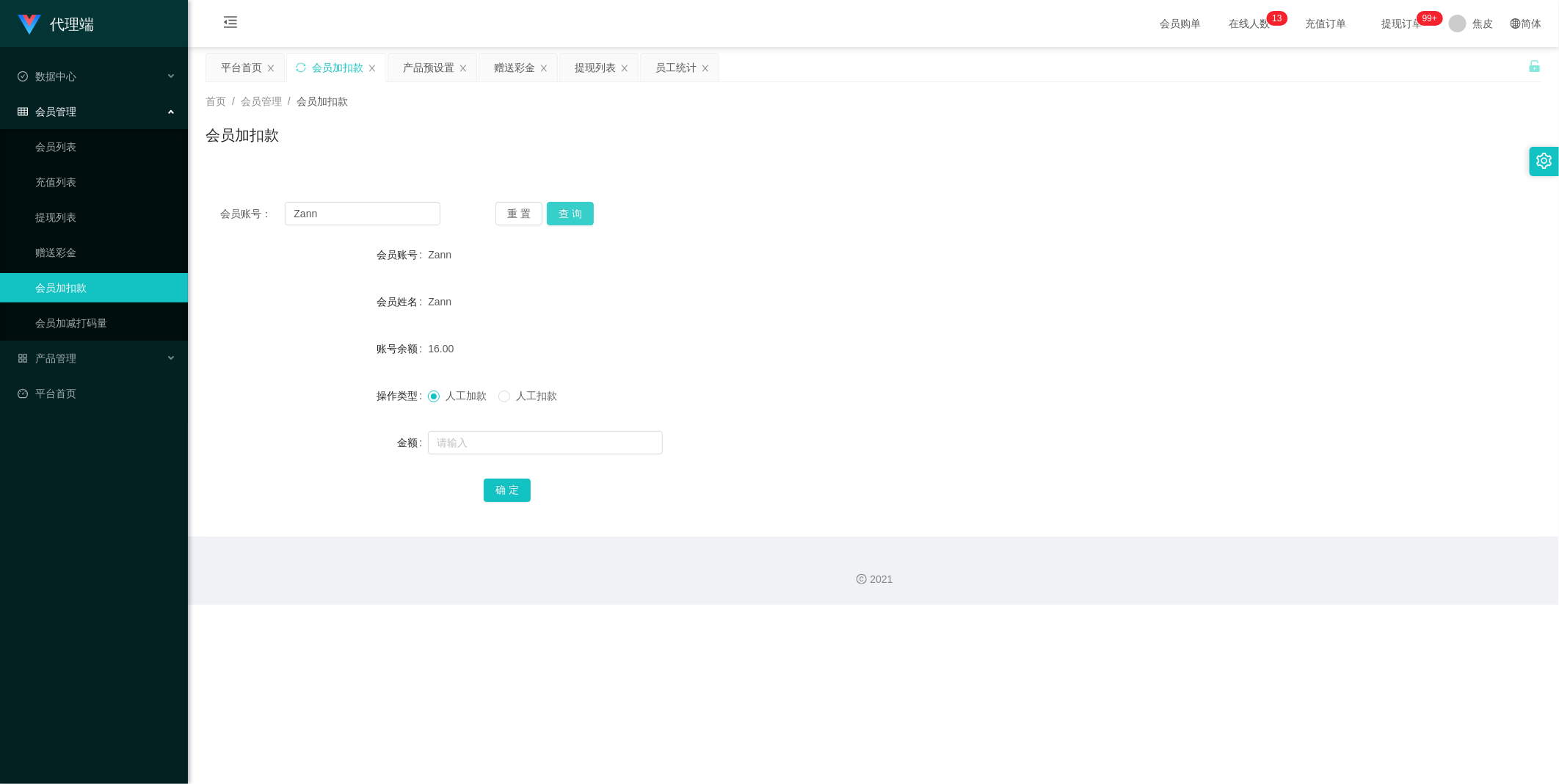
click at [567, 213] on button "查 询" at bounding box center [570, 213] width 47 height 23
click at [476, 445] on input "text" at bounding box center [545, 442] width 235 height 23
type input "8"
click at [517, 479] on button "确 定" at bounding box center [507, 489] width 47 height 23
click at [604, 67] on div "提现列表" at bounding box center [594, 68] width 41 height 28
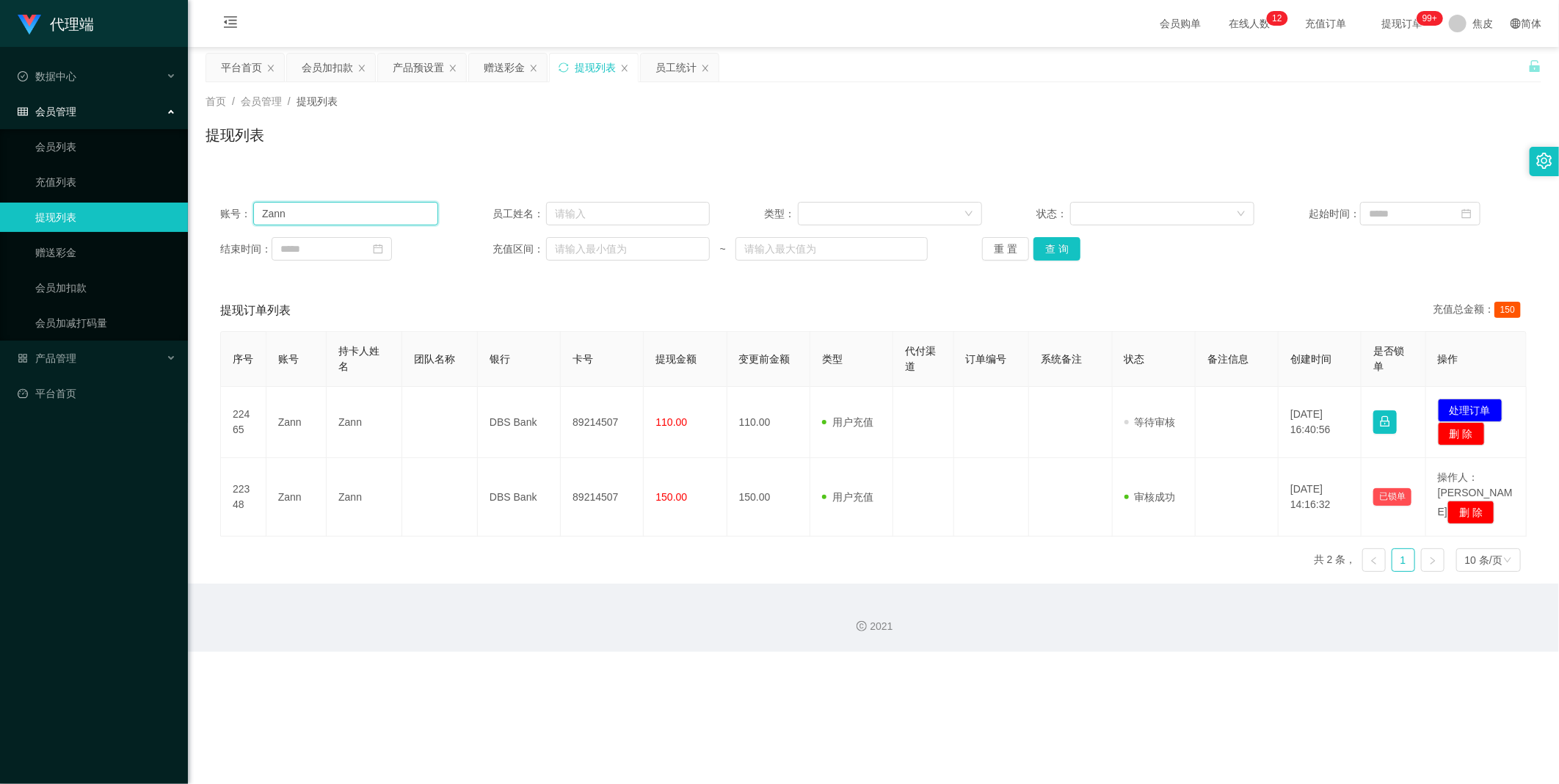
click at [334, 206] on input "Zann" at bounding box center [345, 213] width 185 height 23
click at [331, 211] on input "Zann" at bounding box center [345, 213] width 185 height 23
click at [54, 290] on link "会员加扣款" at bounding box center [106, 288] width 141 height 29
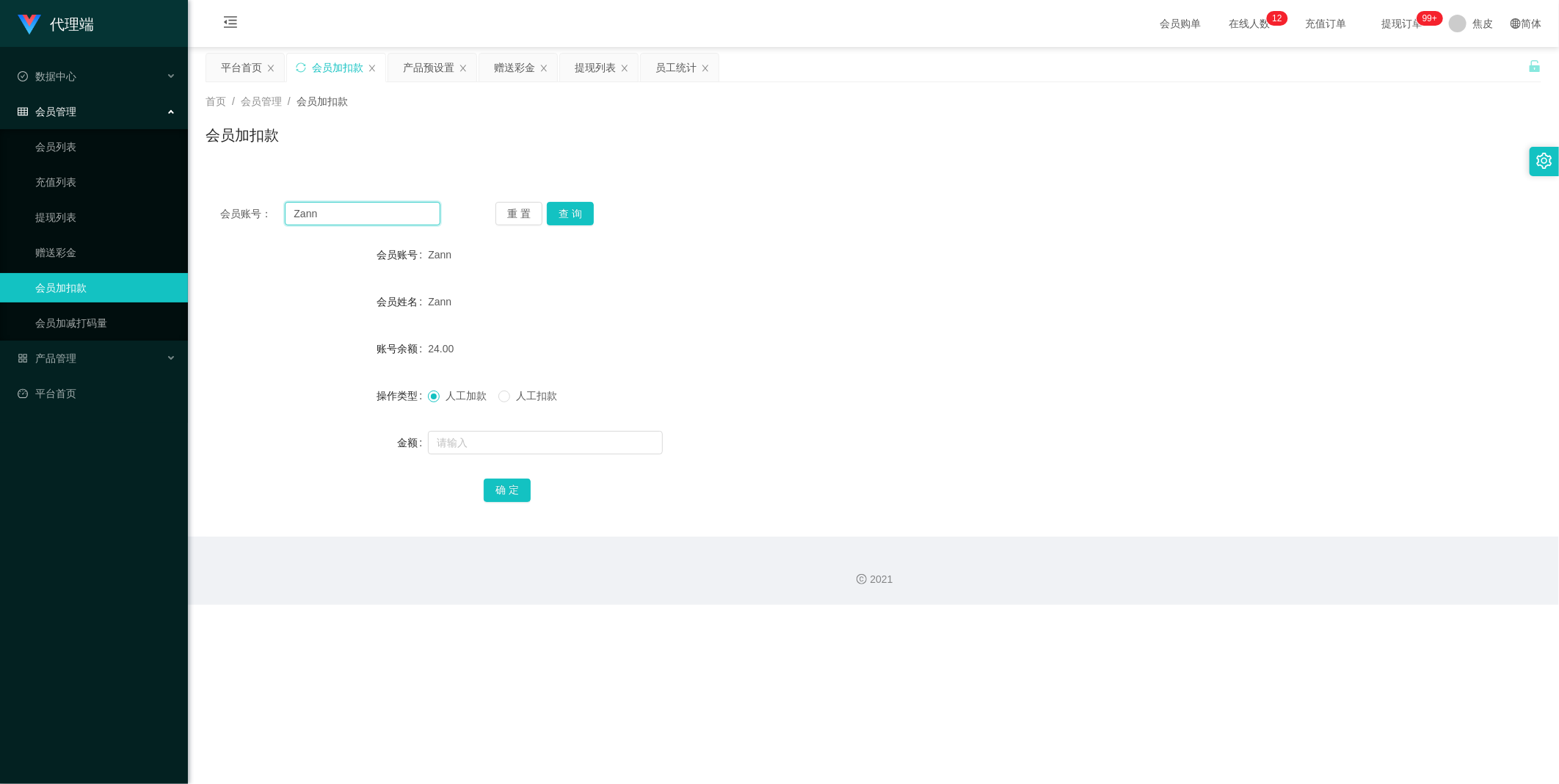
click at [348, 217] on input "Zann" at bounding box center [363, 213] width 156 height 23
paste input "Kinwai"
type input "Kinwai"
click at [571, 213] on button "查 询" at bounding box center [570, 213] width 47 height 23
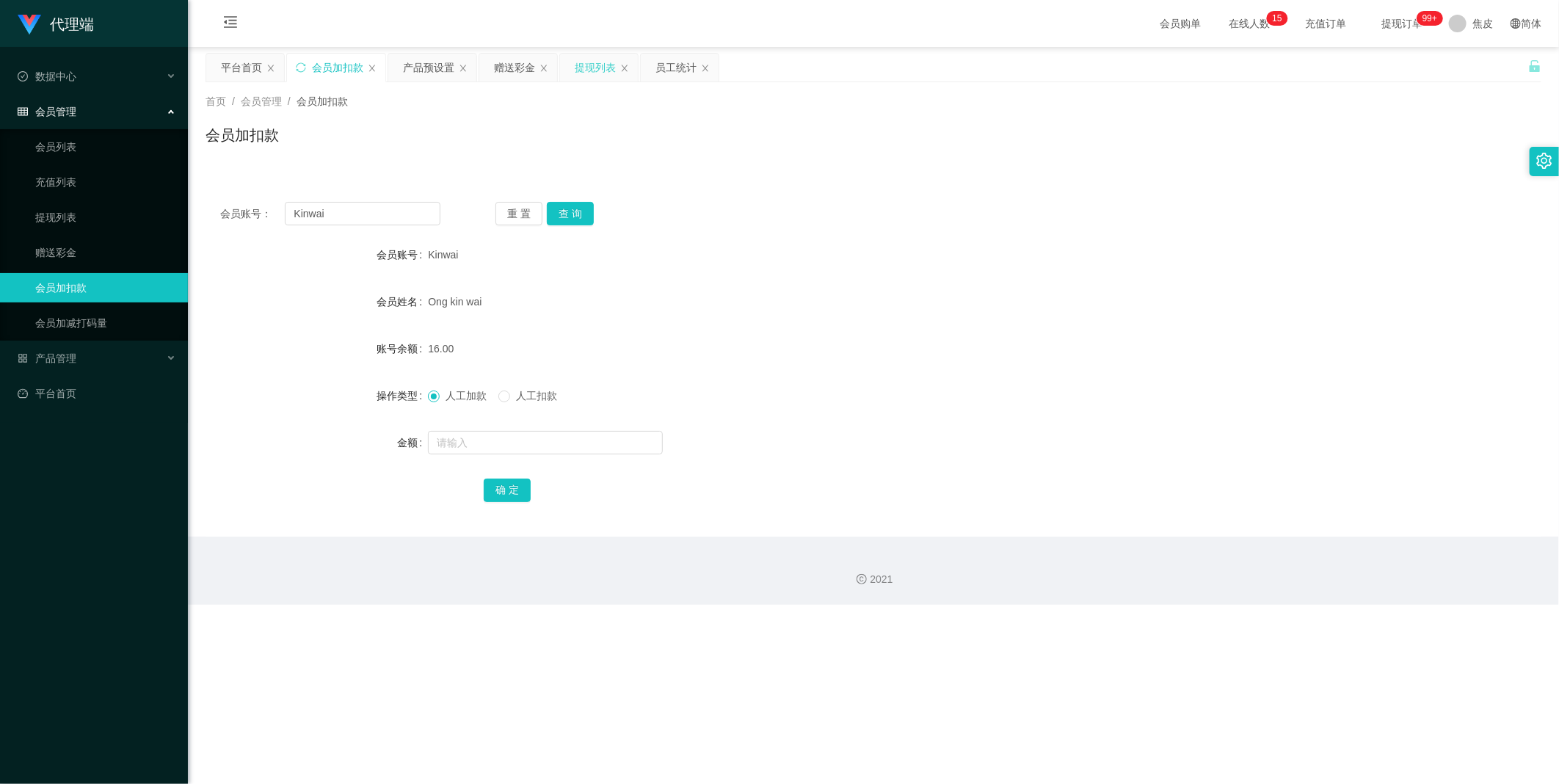
click at [601, 69] on div "提现列表" at bounding box center [594, 68] width 41 height 28
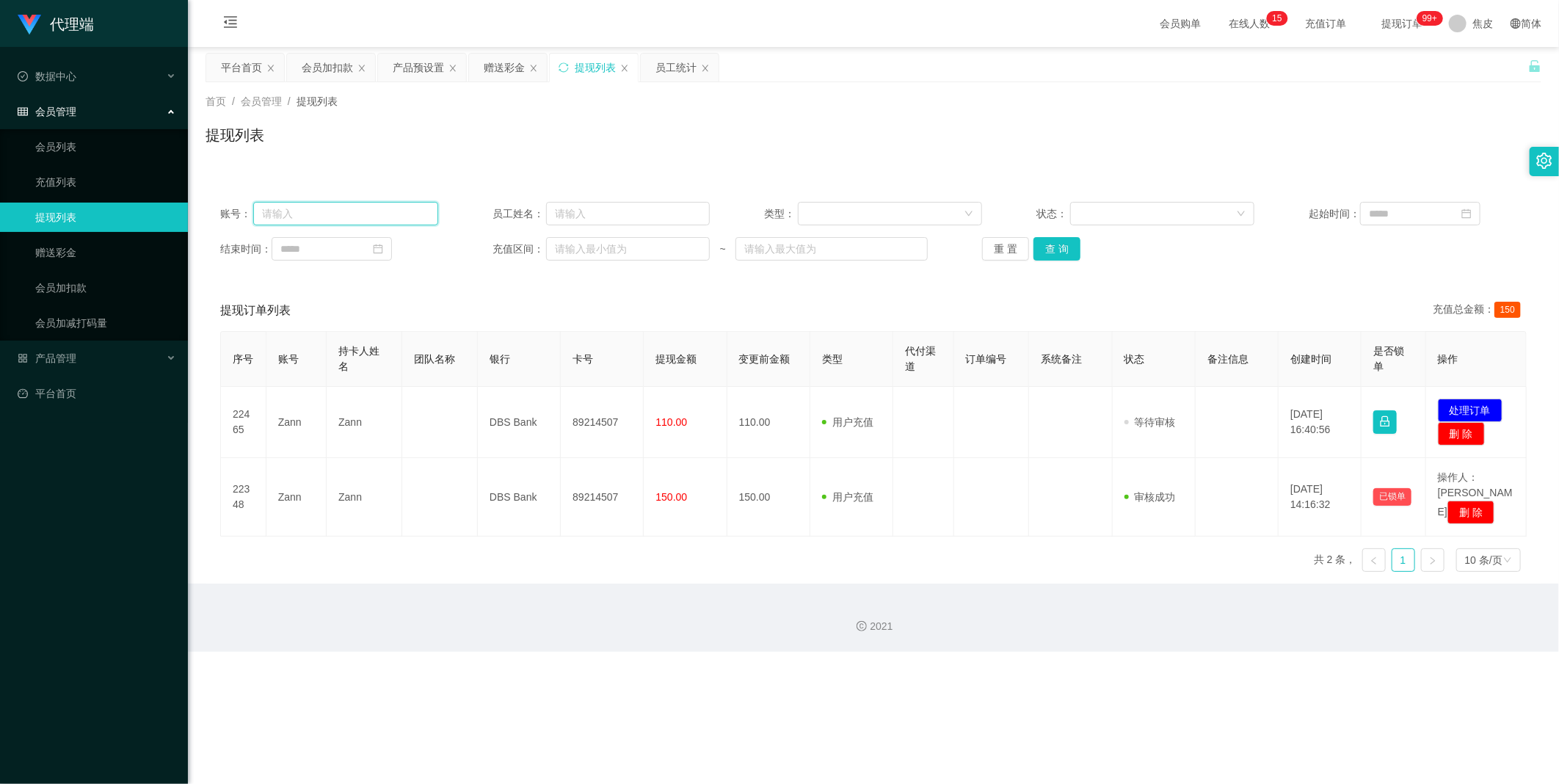
click at [323, 210] on input "text" at bounding box center [345, 213] width 185 height 23
paste input "Kinwai"
type input "Kinwai"
click at [1056, 251] on button "查 询" at bounding box center [1056, 249] width 47 height 23
click at [56, 282] on link "会员加扣款" at bounding box center [106, 288] width 141 height 29
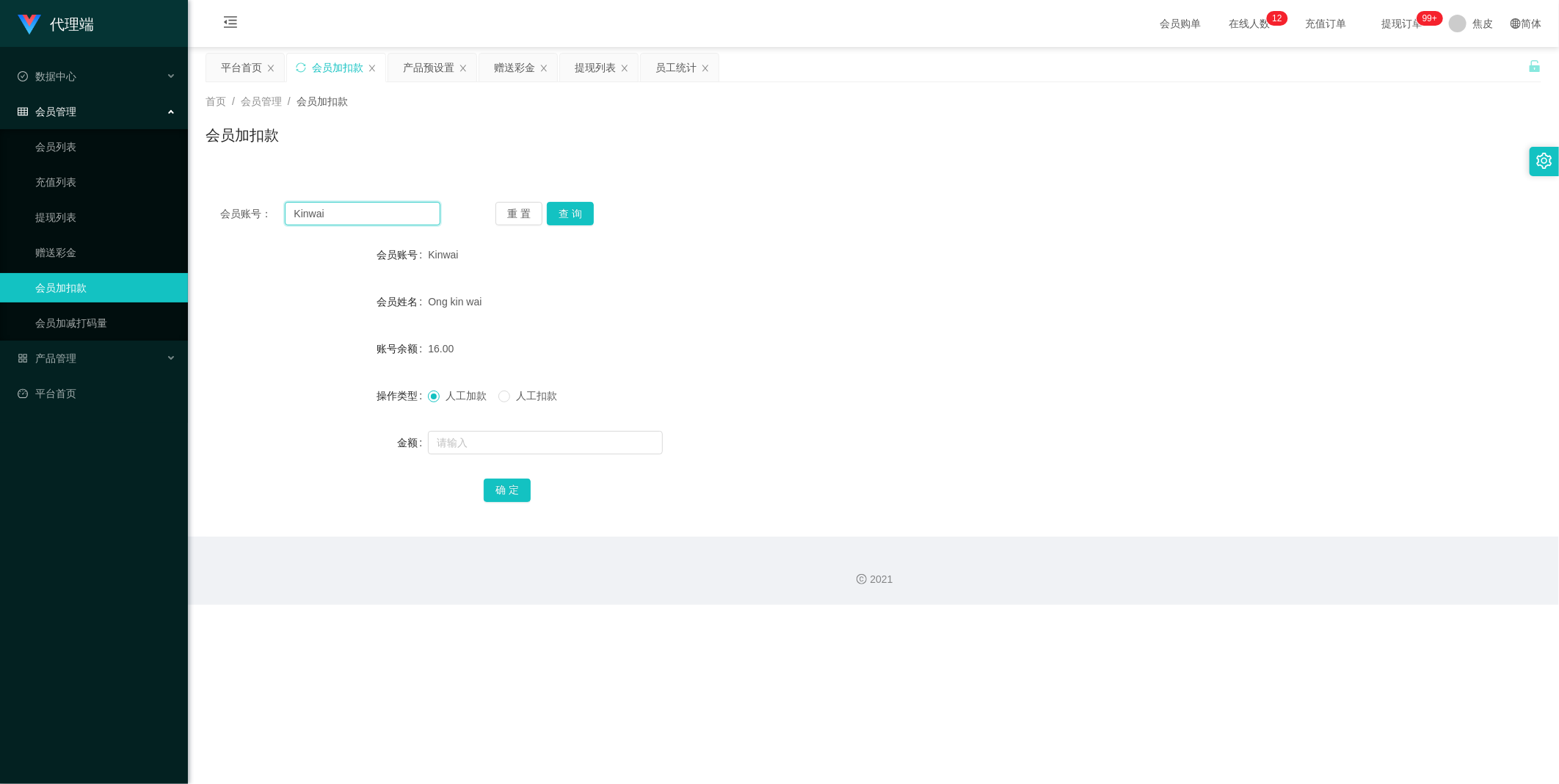
click at [354, 213] on input "Kinwai" at bounding box center [363, 213] width 156 height 23
paste input "666"
type input "666"
click at [571, 209] on button "查 询" at bounding box center [570, 213] width 47 height 23
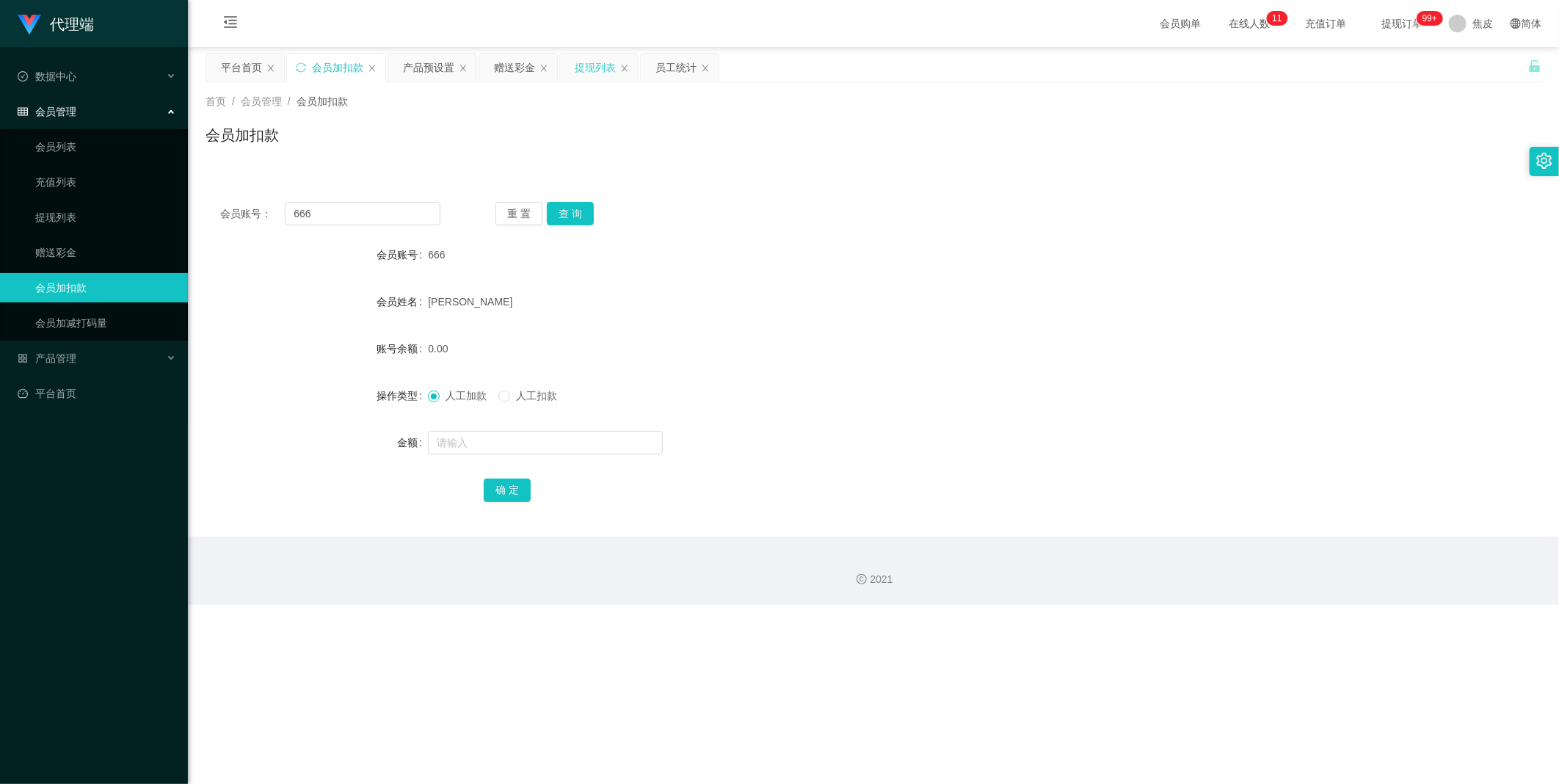
click at [585, 65] on div "提现列表" at bounding box center [594, 68] width 41 height 28
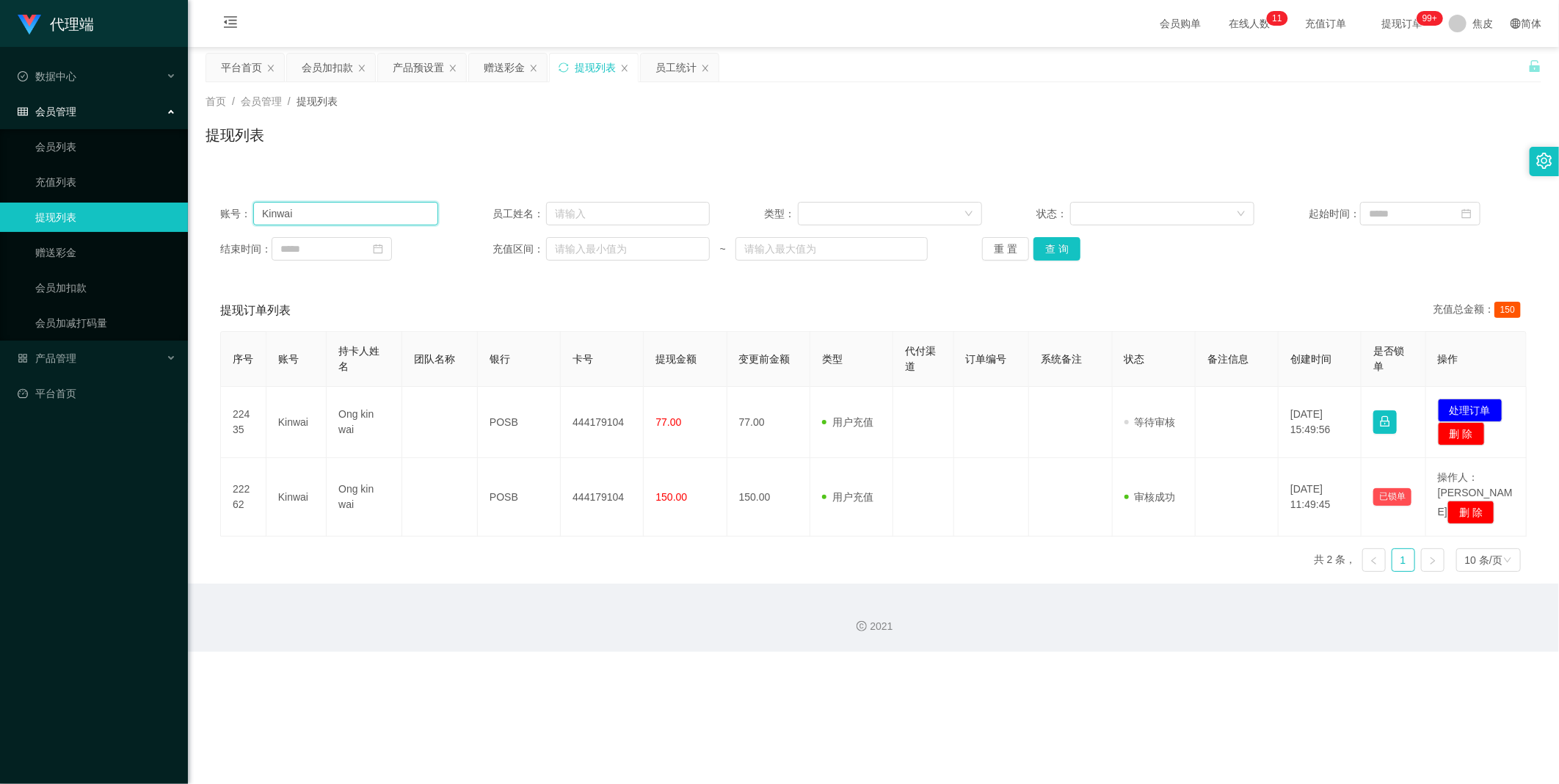
click at [322, 215] on input "Kinwai" at bounding box center [345, 213] width 185 height 23
paste input "666"
type input "666"
click at [1058, 250] on button "查 询" at bounding box center [1056, 249] width 47 height 23
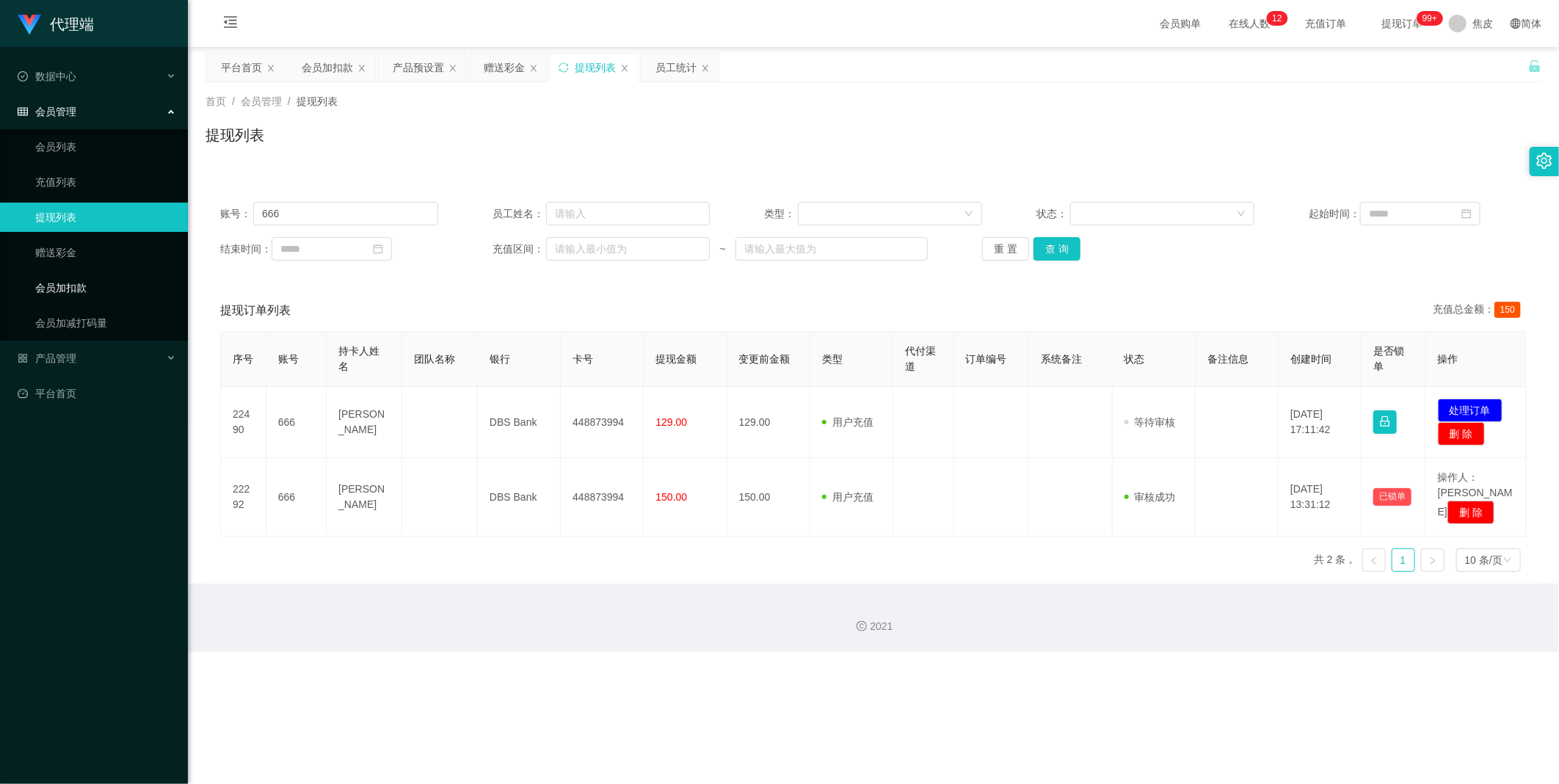
click at [65, 296] on link "会员加扣款" at bounding box center [106, 288] width 141 height 29
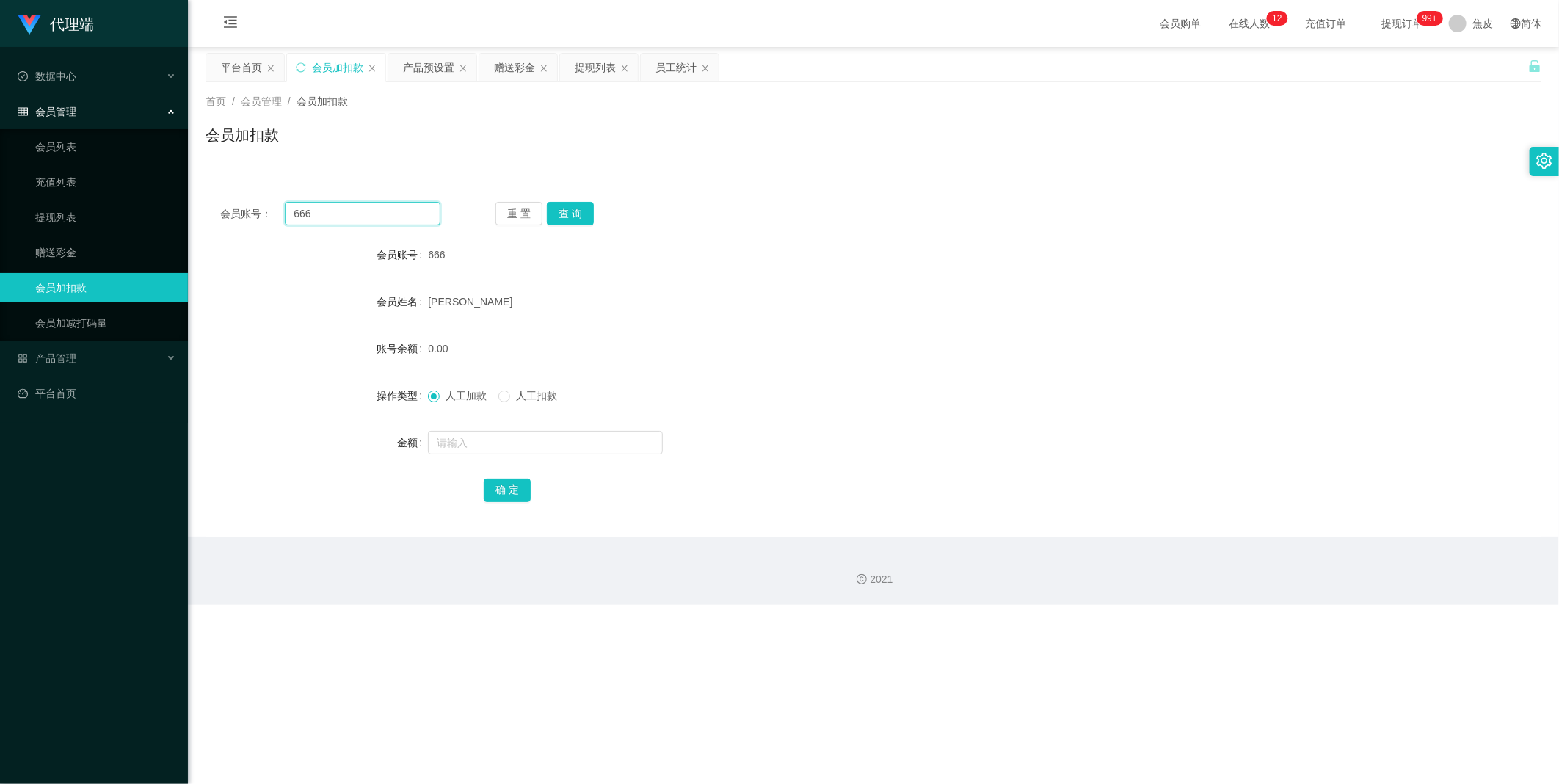
click at [348, 208] on input "666" at bounding box center [363, 213] width 156 height 23
type input "6"
paste input "Zann"
type input "Zann"
click at [566, 213] on button "查 询" at bounding box center [570, 213] width 47 height 23
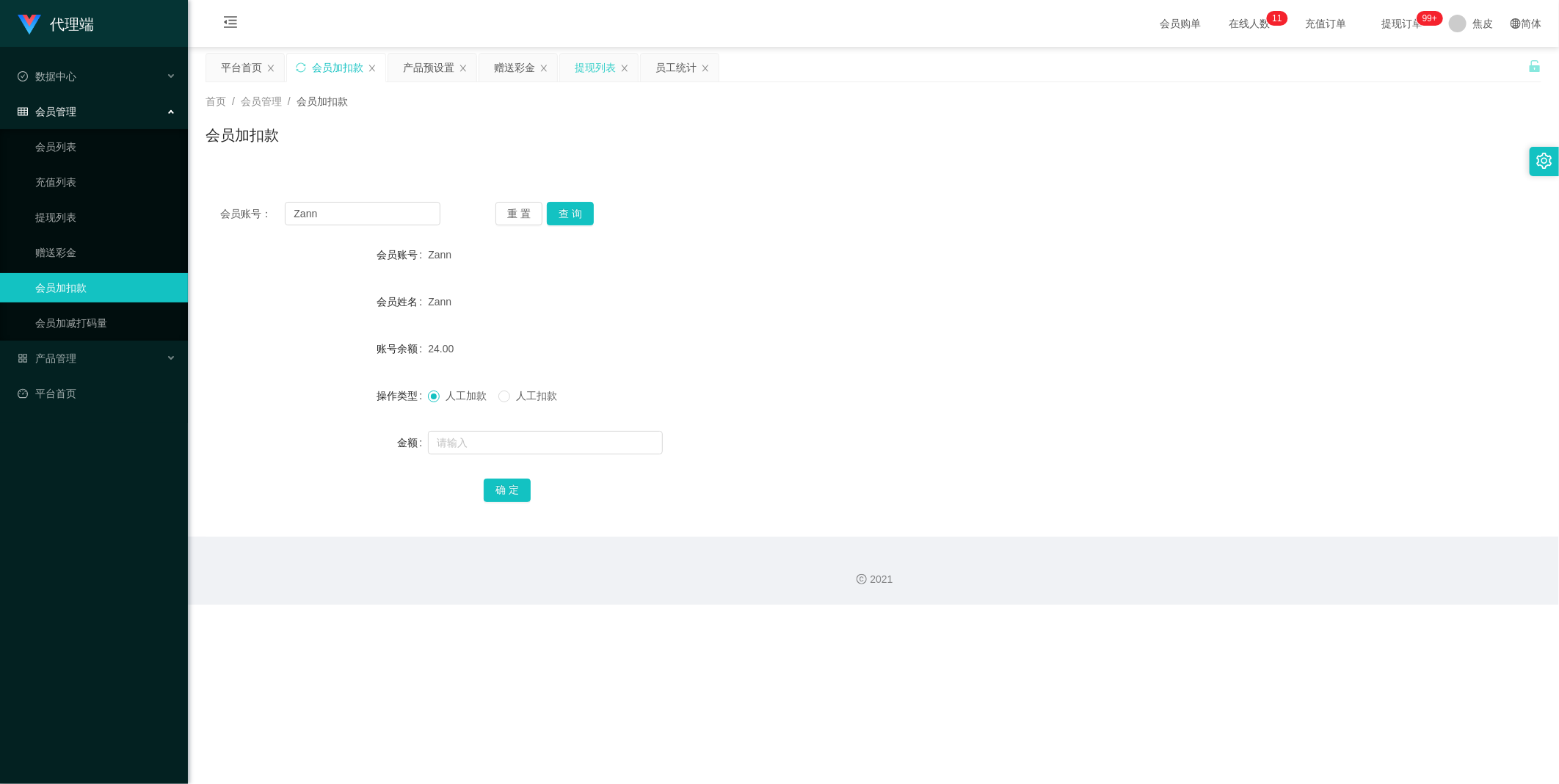
click at [588, 71] on div "提现列表" at bounding box center [594, 68] width 41 height 28
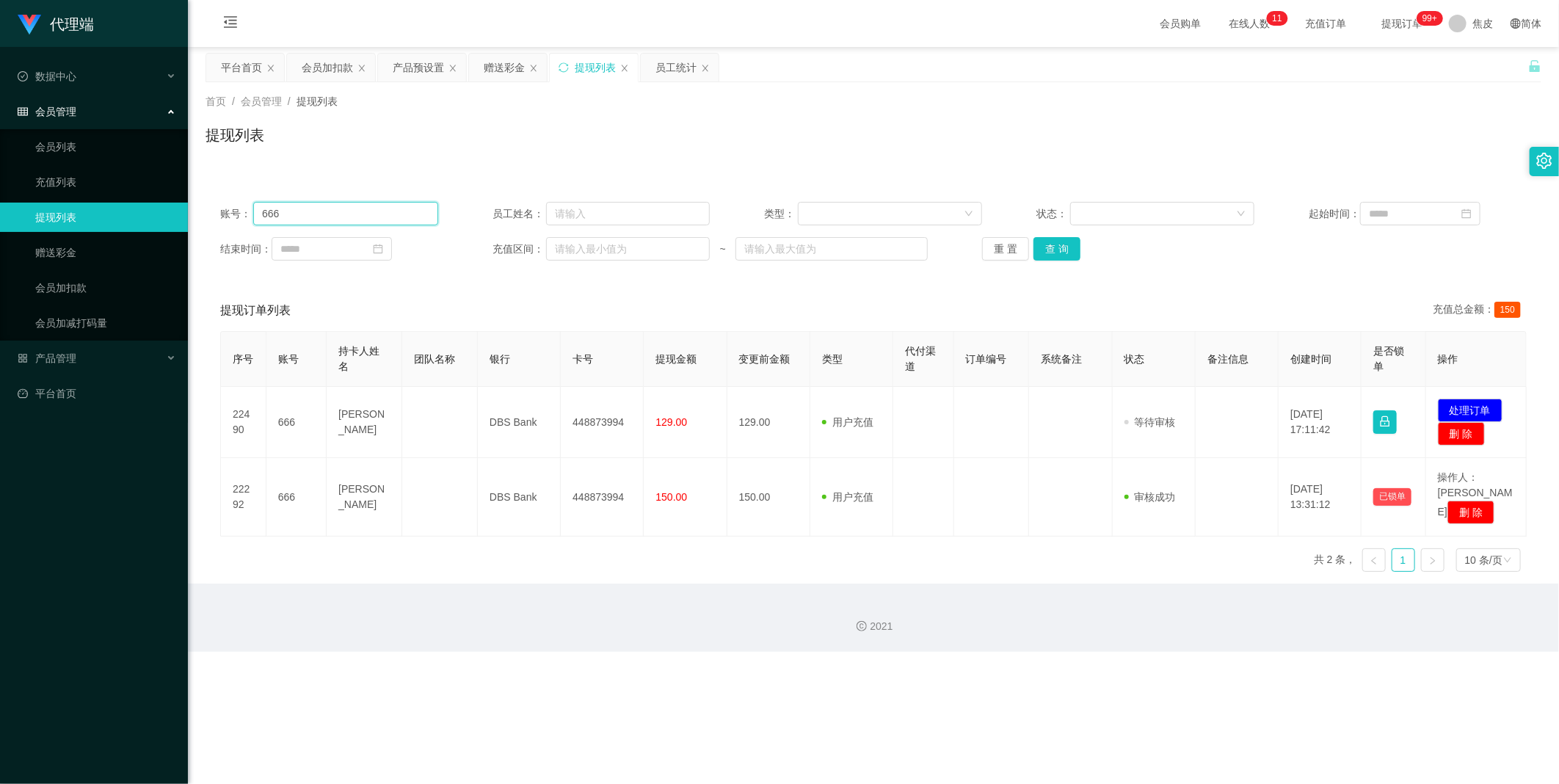
click at [309, 215] on input "666" at bounding box center [345, 213] width 185 height 23
paste input "Zann"
type input "Zann"
click at [1058, 249] on button "查 询" at bounding box center [1056, 249] width 47 height 23
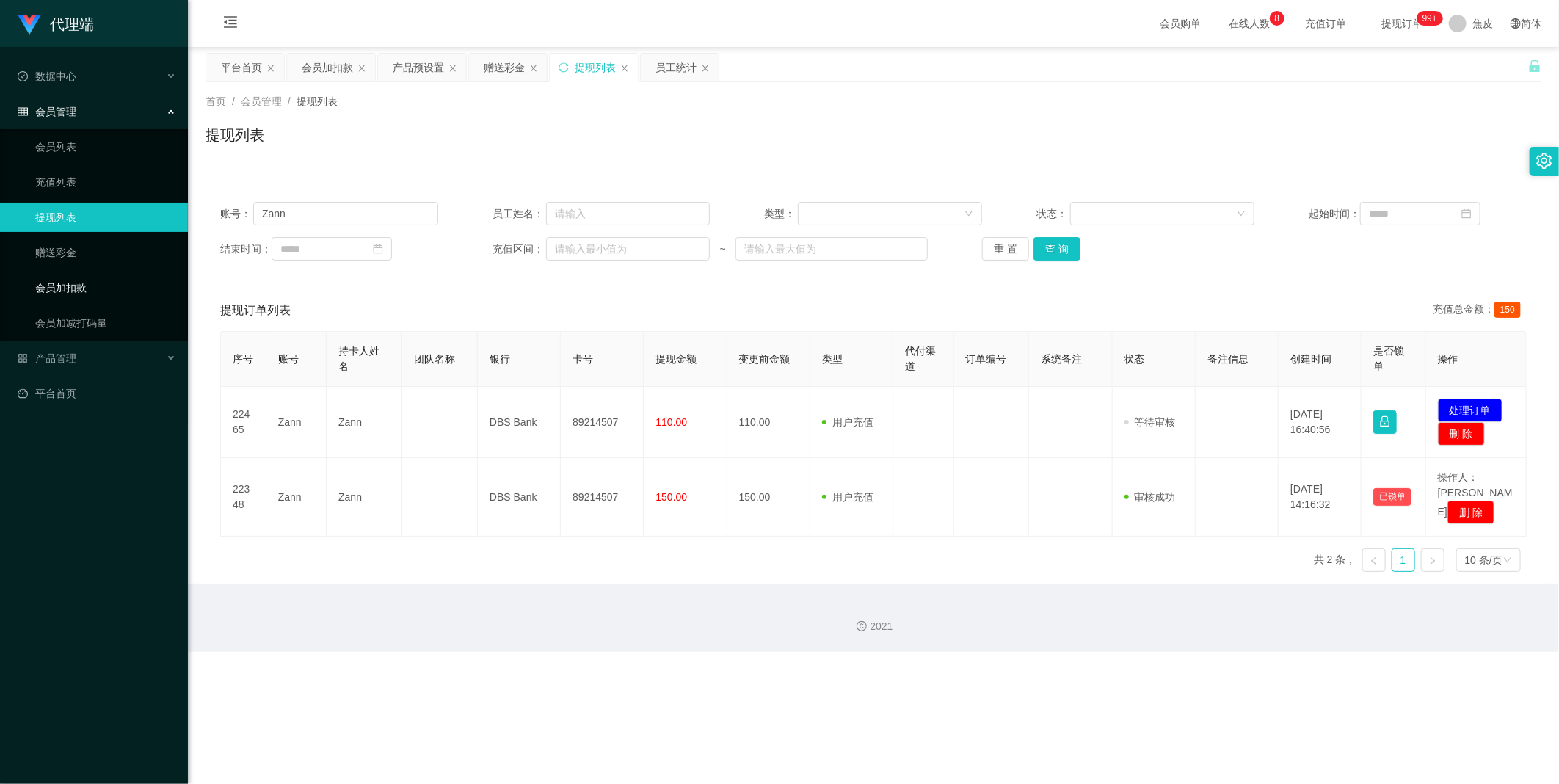
click at [74, 277] on link "会员加扣款" at bounding box center [106, 288] width 141 height 29
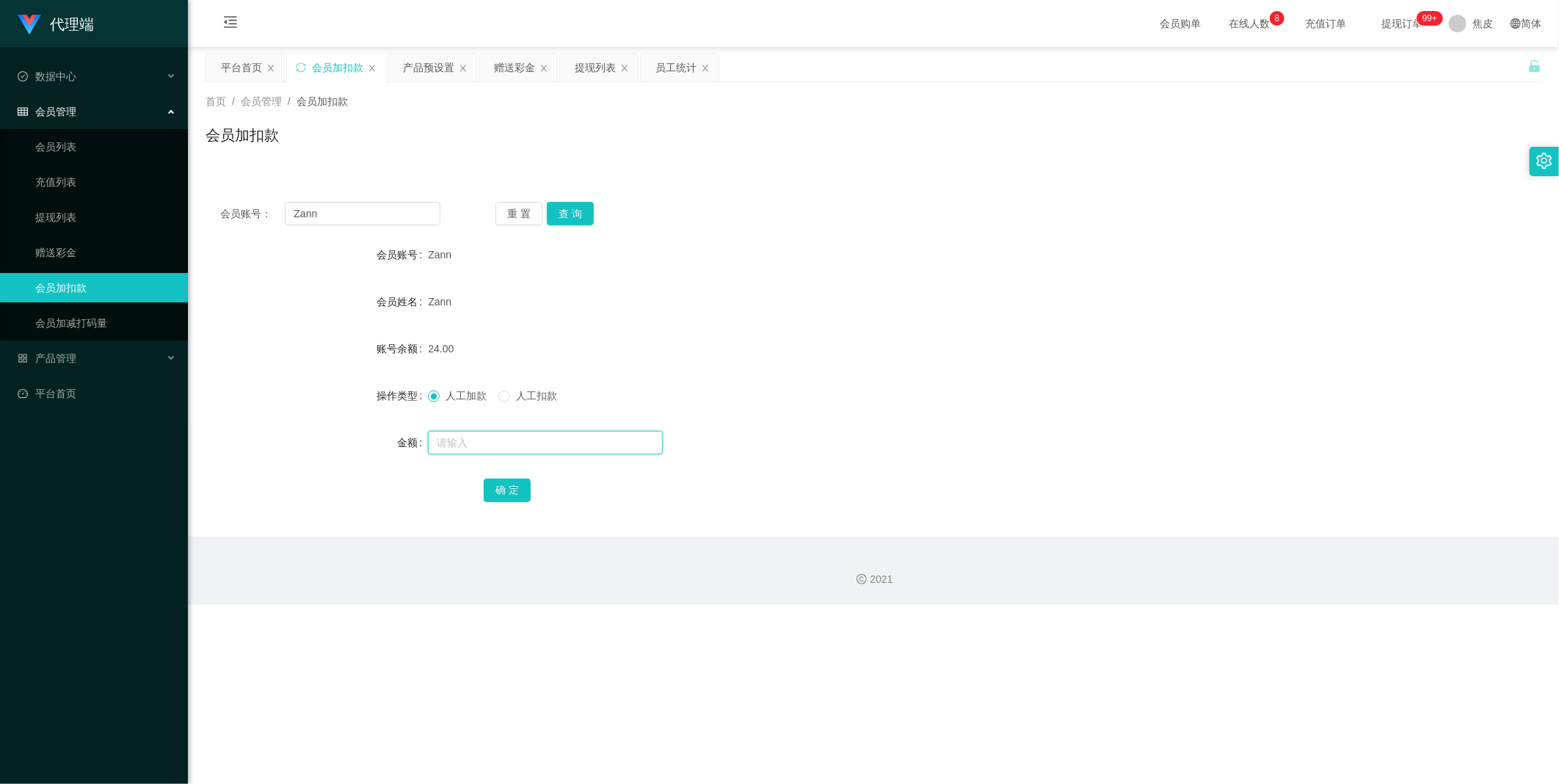
click at [475, 444] on input "text" at bounding box center [545, 442] width 235 height 23
click at [321, 215] on input "Zann" at bounding box center [363, 213] width 156 height 23
paste input "Zann"
type input "Zann"
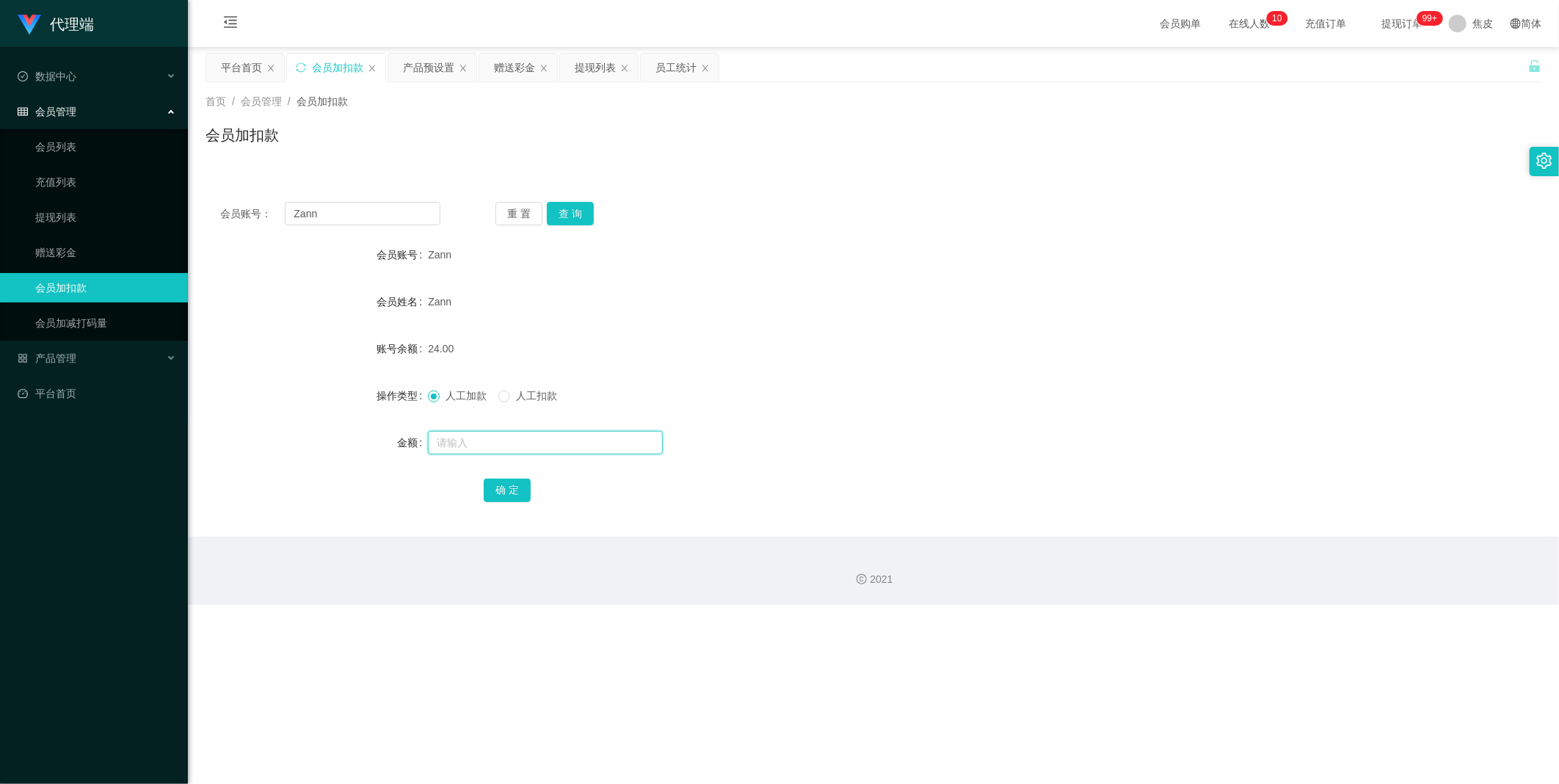
click at [477, 442] on input "text" at bounding box center [545, 442] width 235 height 23
type input "8"
click at [506, 484] on button "确 定" at bounding box center [507, 489] width 47 height 23
click at [338, 208] on input "Zann" at bounding box center [363, 213] width 156 height 23
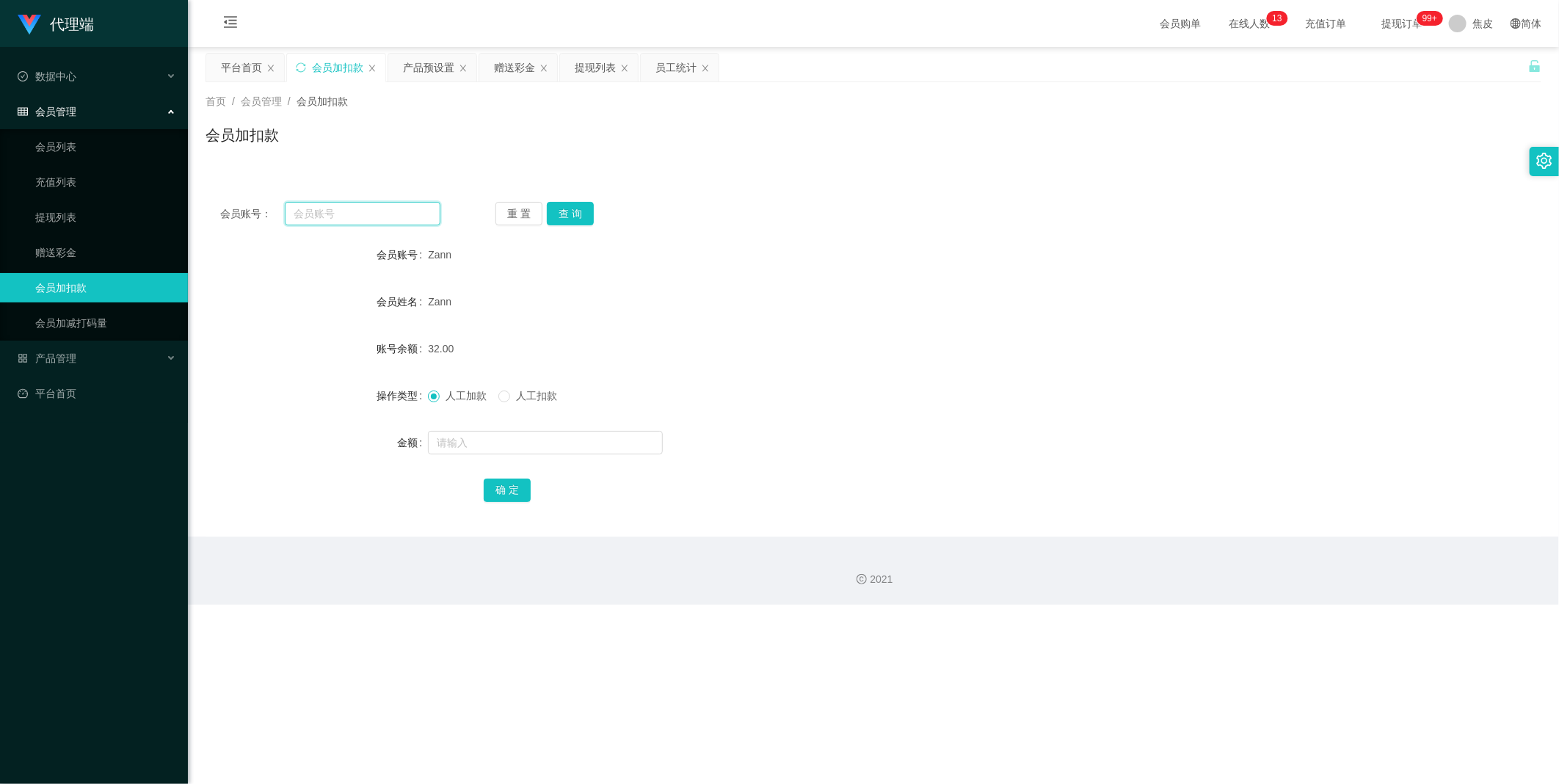
paste input "Zann"
type input "Zann"
click at [575, 213] on button "查 询" at bounding box center [570, 213] width 47 height 23
click at [464, 440] on input "text" at bounding box center [545, 442] width 235 height 23
type input "8"
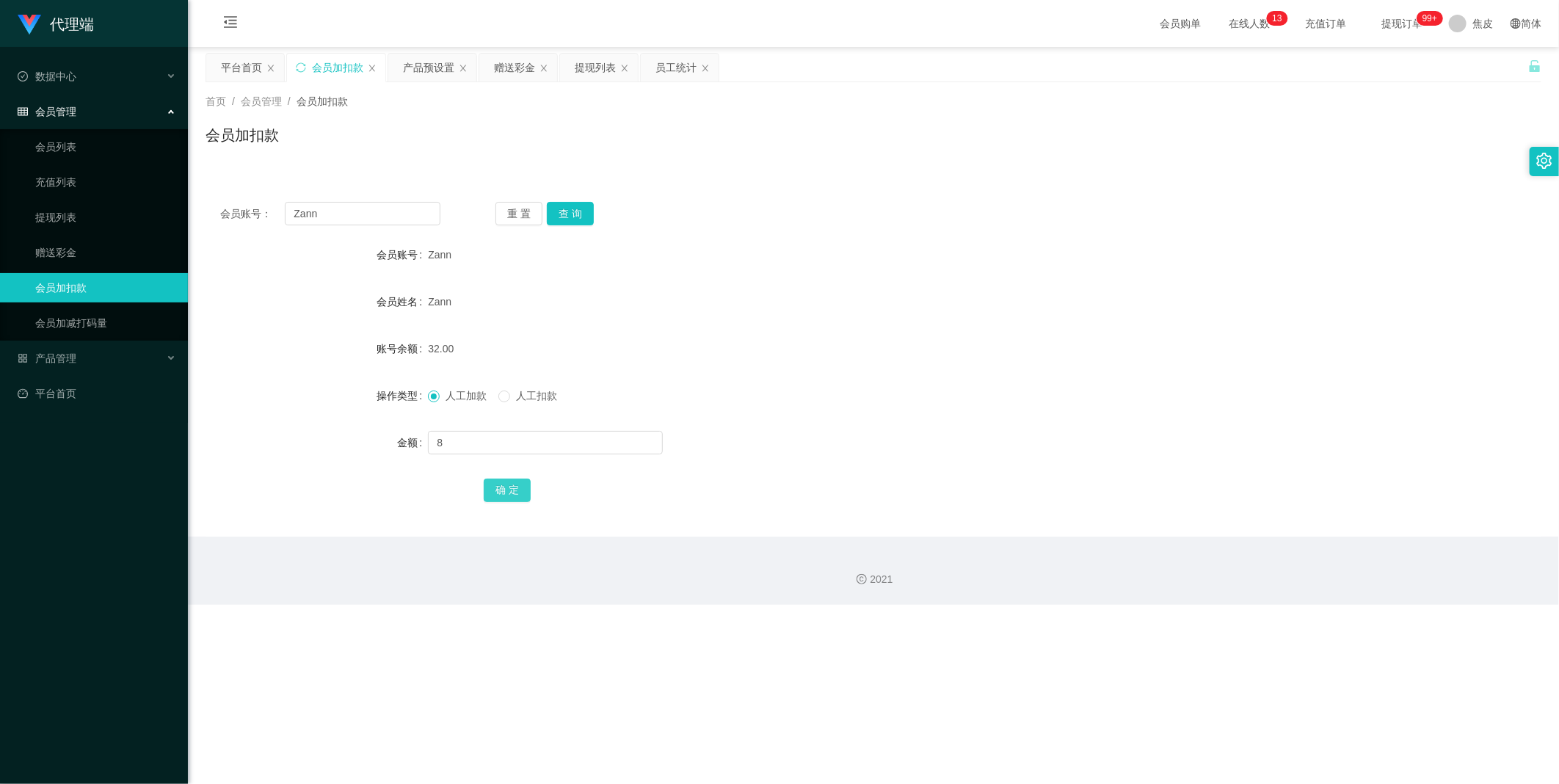
click at [520, 497] on button "确 定" at bounding box center [507, 489] width 47 height 23
click at [324, 211] on input "Zann" at bounding box center [363, 213] width 156 height 23
type input "Z"
paste input "Zann"
type input "Zann"
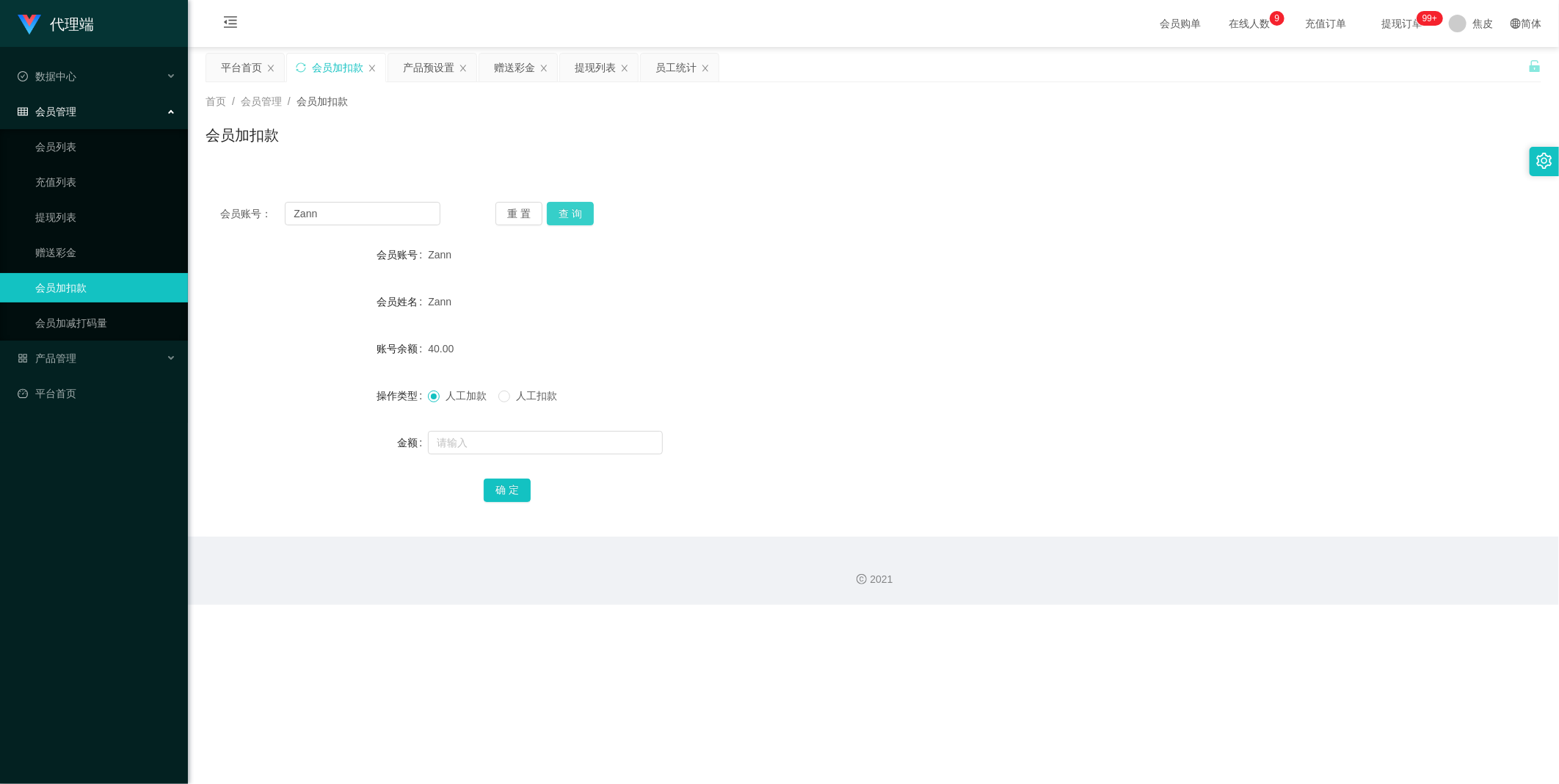
click at [575, 208] on button "查 询" at bounding box center [570, 213] width 47 height 23
click at [466, 443] on input "text" at bounding box center [545, 442] width 235 height 23
type input "8"
click at [503, 485] on button "确 定" at bounding box center [507, 489] width 47 height 23
